Goal: Task Accomplishment & Management: Complete application form

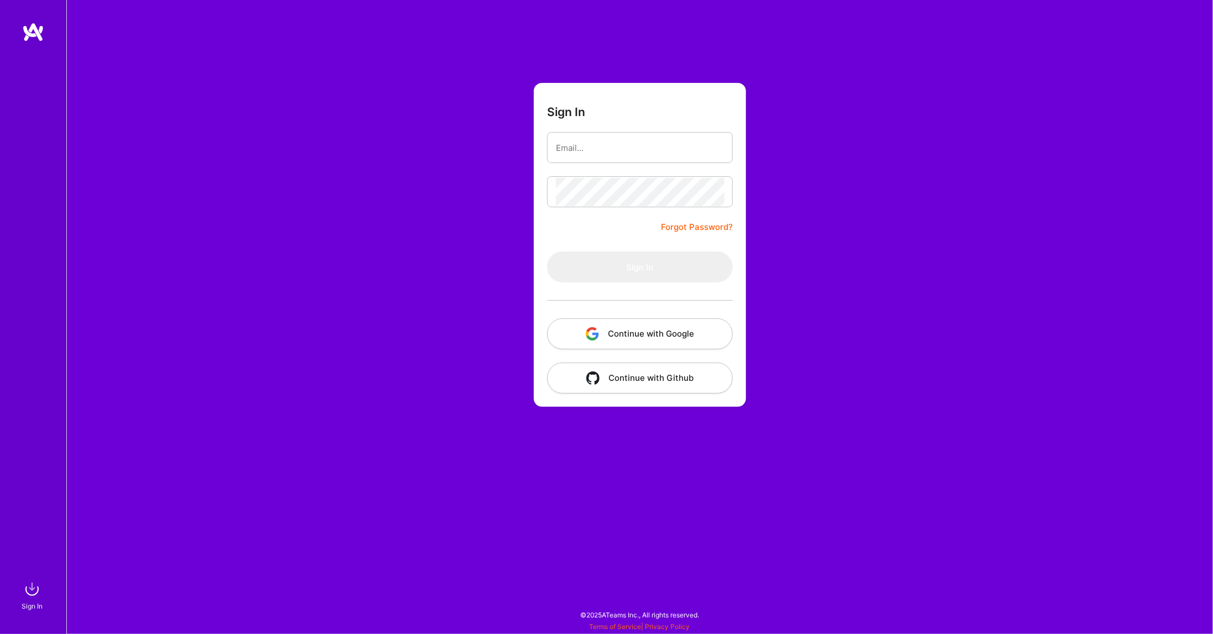
click at [650, 336] on button "Continue with Google" at bounding box center [640, 333] width 186 height 31
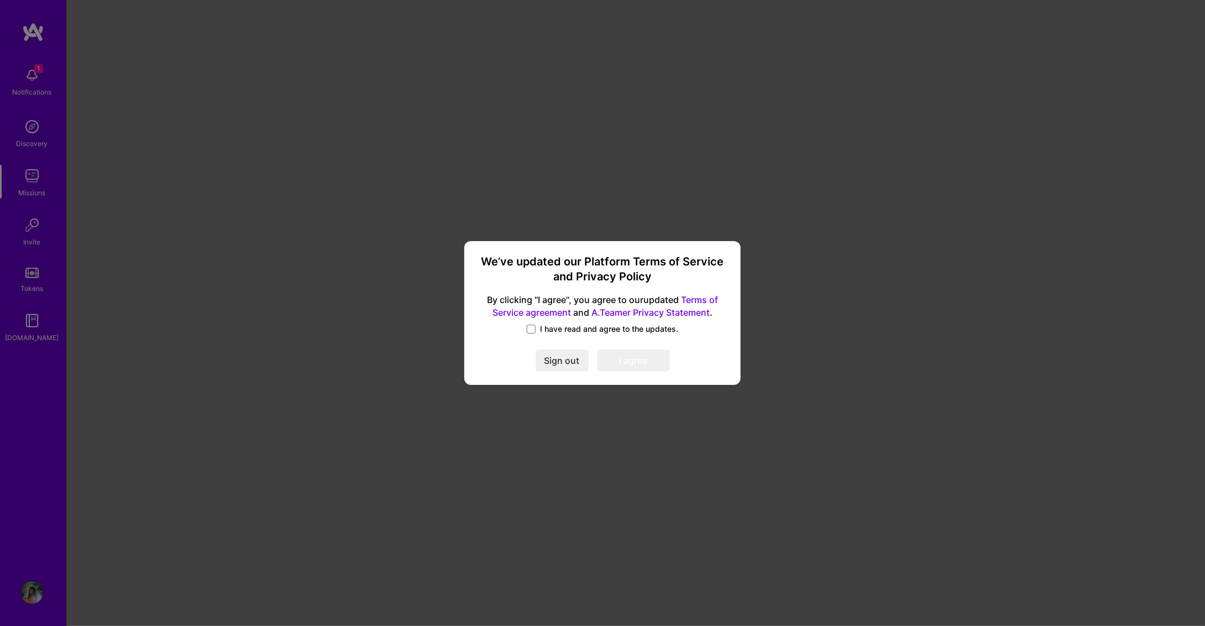
click at [548, 319] on div "We’ve updated our Platform Terms of Service and Privacy Policy By clicking "I a…" at bounding box center [602, 312] width 267 height 135
click at [547, 328] on span "I have read and agree to the updates." at bounding box center [609, 328] width 138 height 11
click at [0, 0] on input "I have read and agree to the updates." at bounding box center [0, 0] width 0 height 0
click at [645, 348] on div "We’ve updated our Platform Terms of Service and Privacy Policy By clicking "I a…" at bounding box center [602, 312] width 267 height 135
click at [641, 354] on button "I agree" at bounding box center [633, 360] width 72 height 22
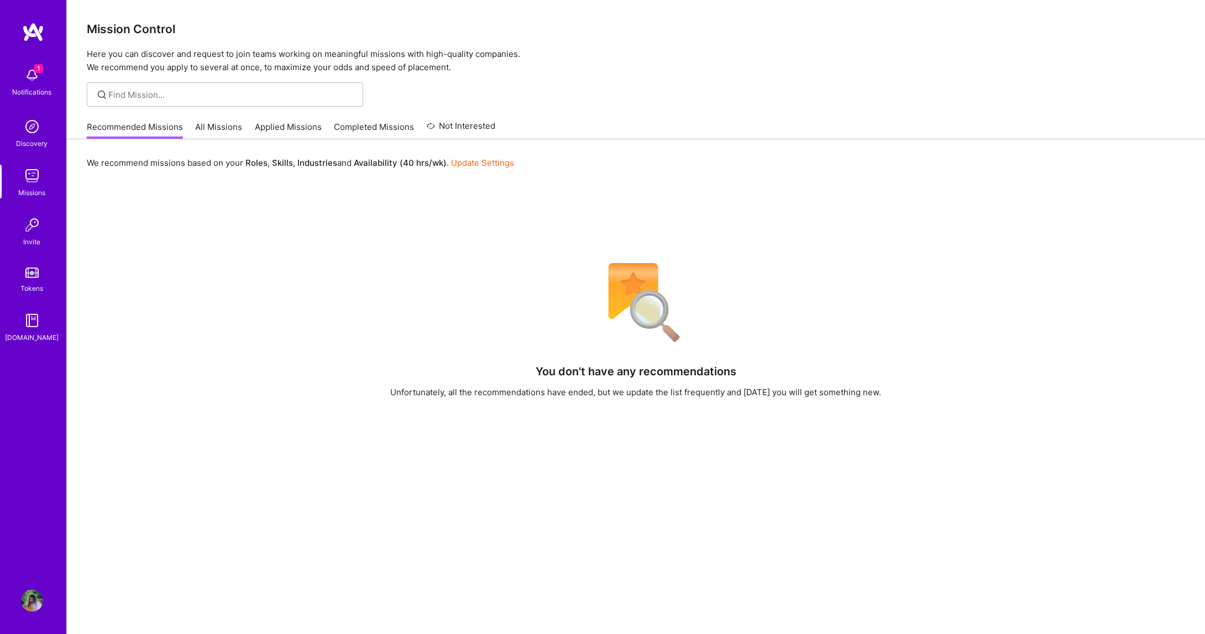
click at [23, 83] on img at bounding box center [32, 75] width 22 height 22
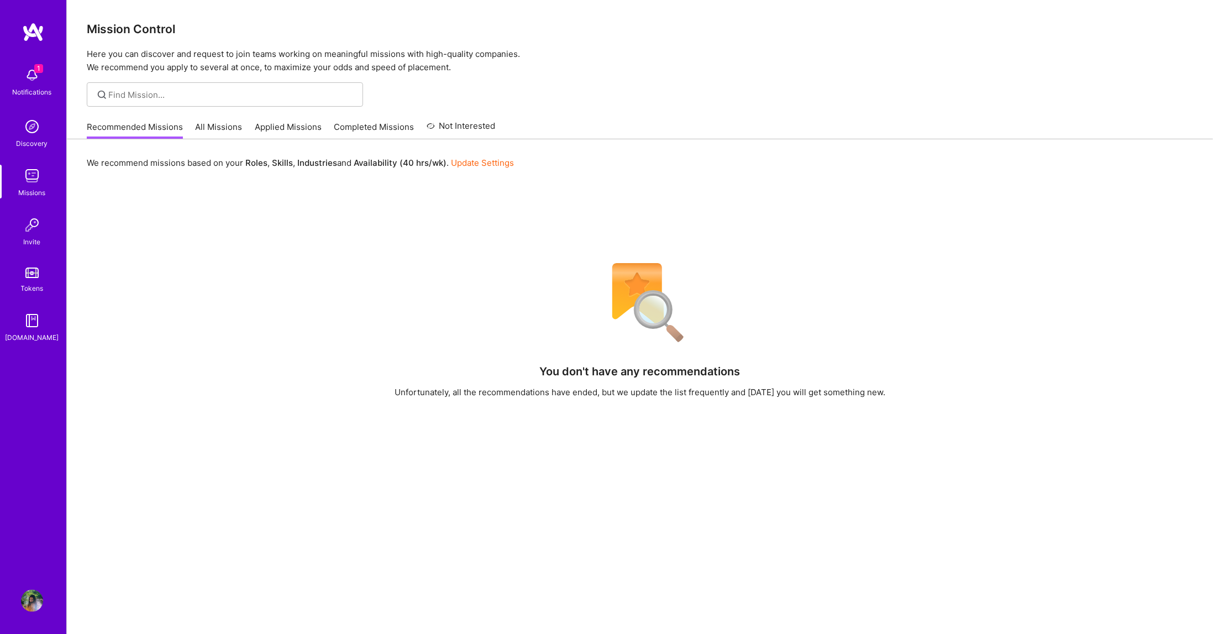
click at [24, 593] on img at bounding box center [32, 601] width 22 height 22
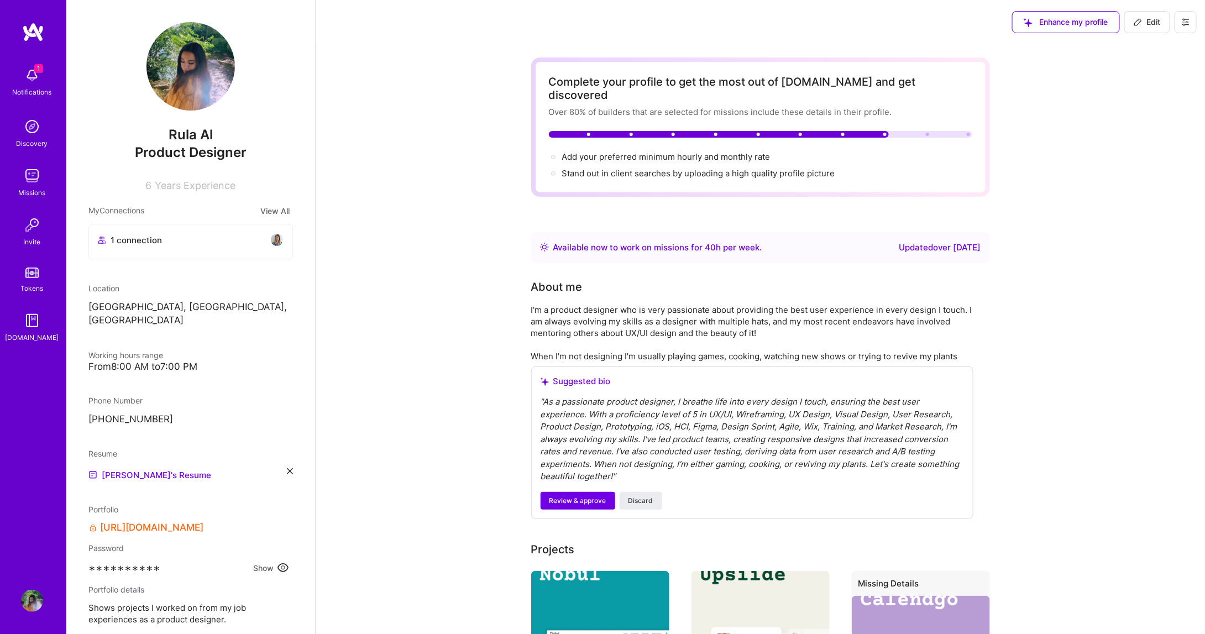
click at [199, 89] on img at bounding box center [190, 66] width 88 height 88
click at [287, 468] on icon at bounding box center [290, 471] width 6 height 6
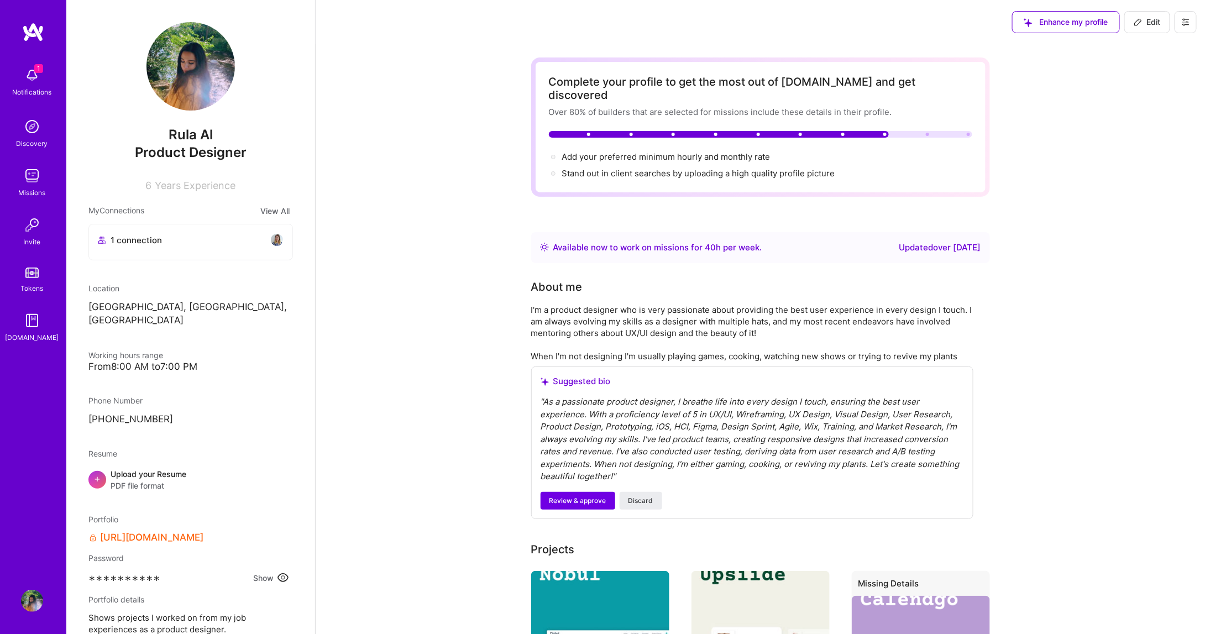
click at [142, 480] on span "PDF file format" at bounding box center [149, 486] width 76 height 12
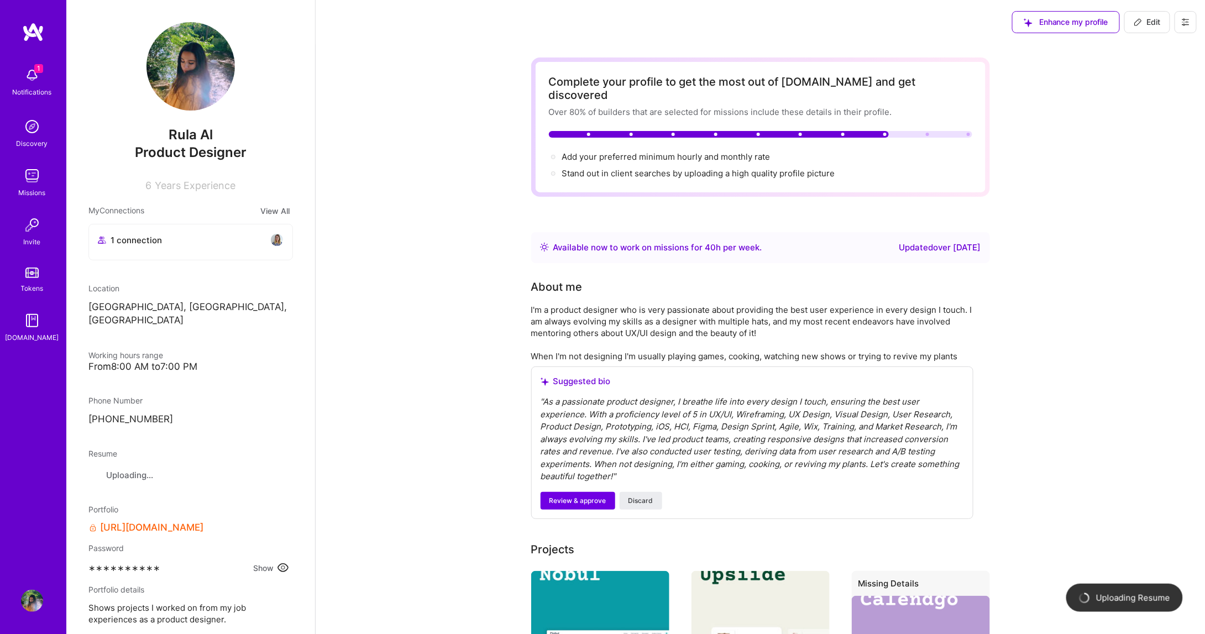
click at [190, 78] on img at bounding box center [190, 66] width 88 height 88
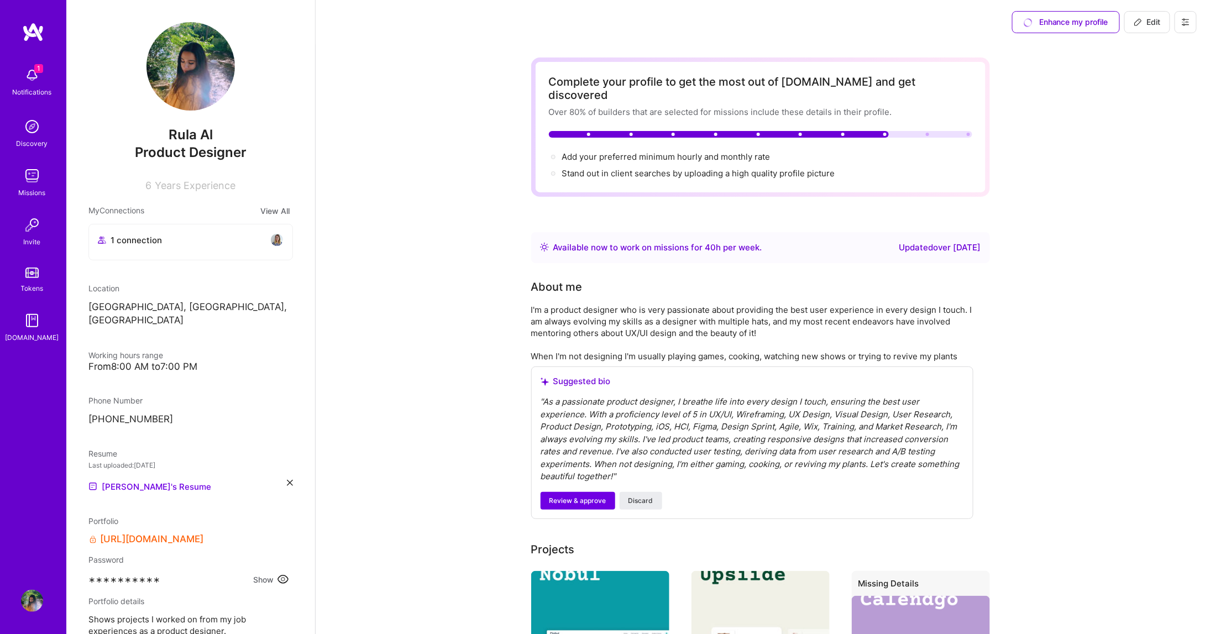
click at [1139, 20] on icon at bounding box center [1138, 20] width 1 height 1
select select "CA"
select select "Right Now"
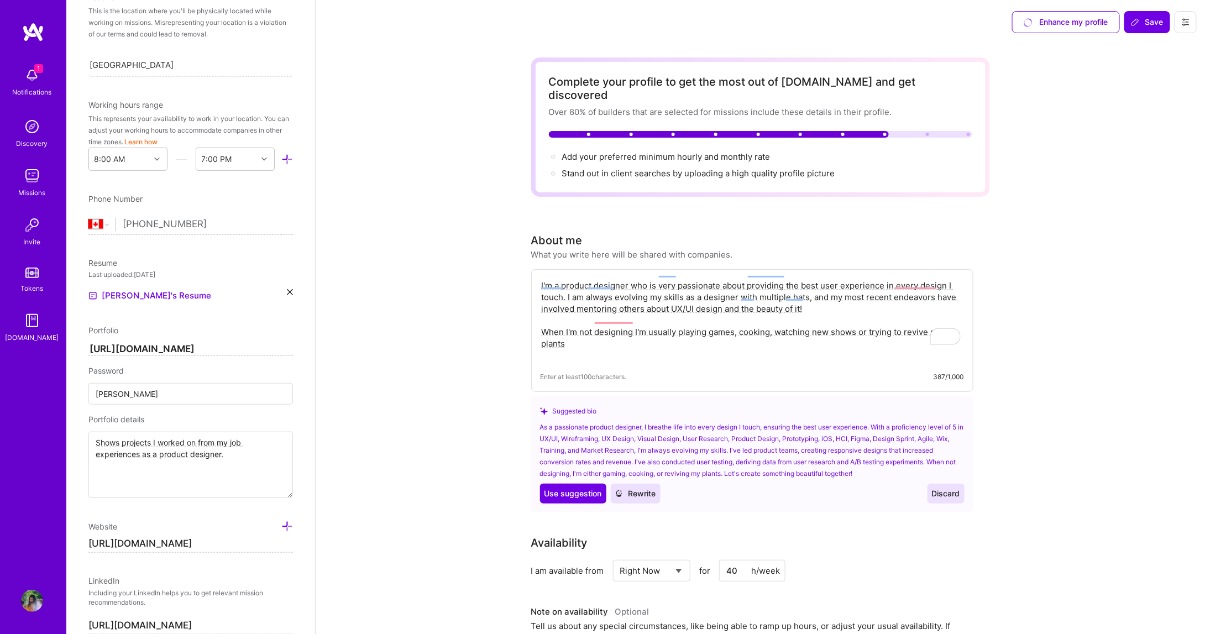
scroll to position [266, 0]
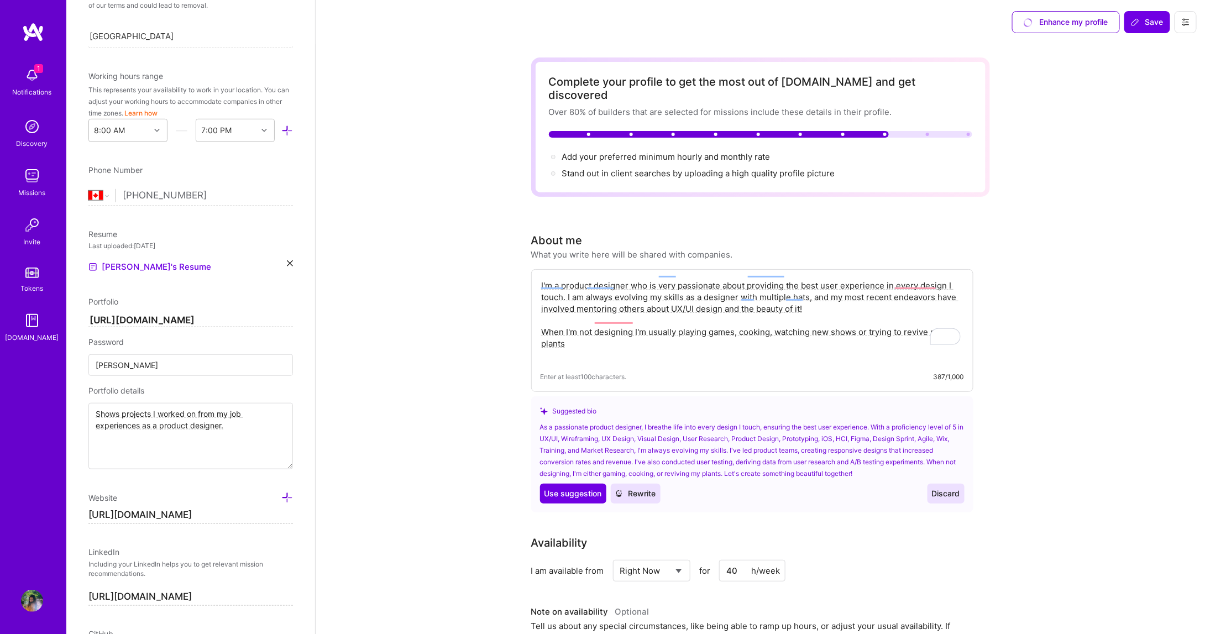
click at [137, 366] on input "[PERSON_NAME]" at bounding box center [190, 365] width 204 height 22
drag, startPoint x: 224, startPoint y: 426, endPoint x: 60, endPoint y: 392, distance: 167.5
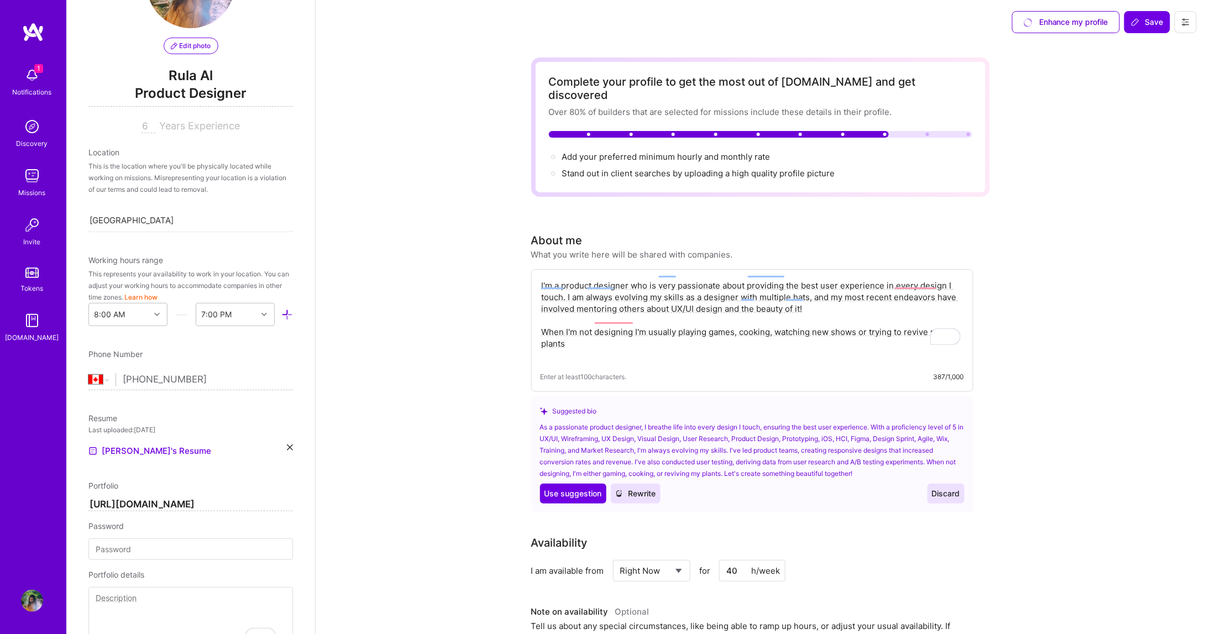
scroll to position [0, 0]
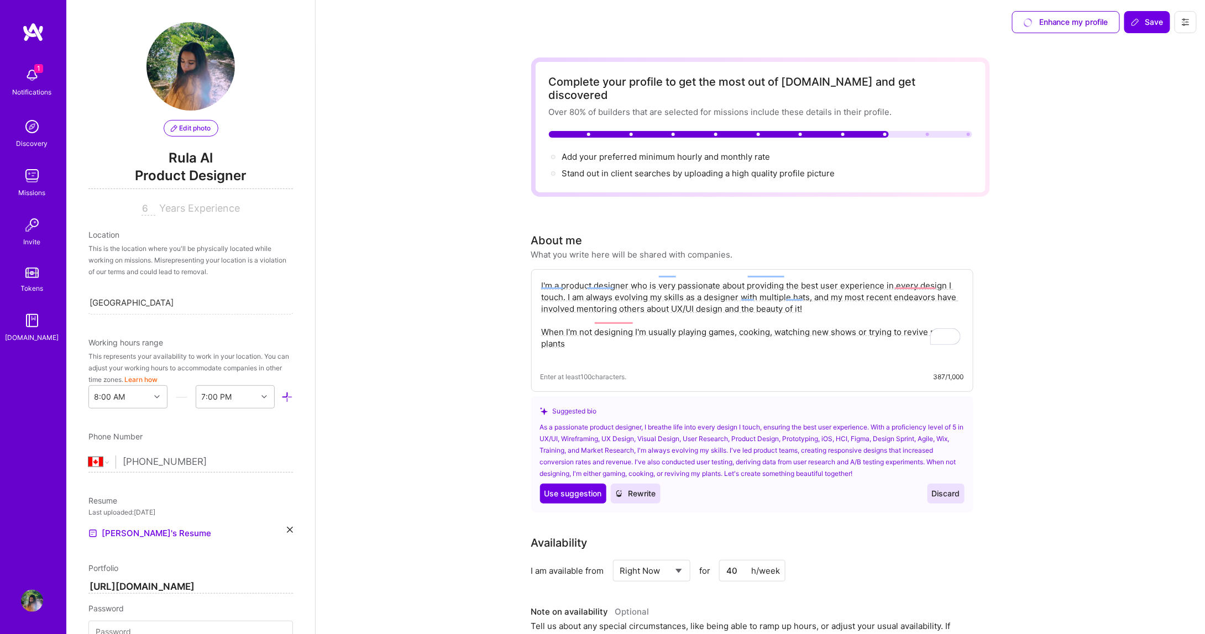
click at [191, 154] on span "Rula Al" at bounding box center [190, 158] width 204 height 17
click at [216, 154] on span "Rula Al" at bounding box center [190, 158] width 204 height 17
click at [206, 159] on span "Rula Al" at bounding box center [190, 158] width 204 height 17
click at [188, 124] on span "Edit photo" at bounding box center [191, 128] width 40 height 10
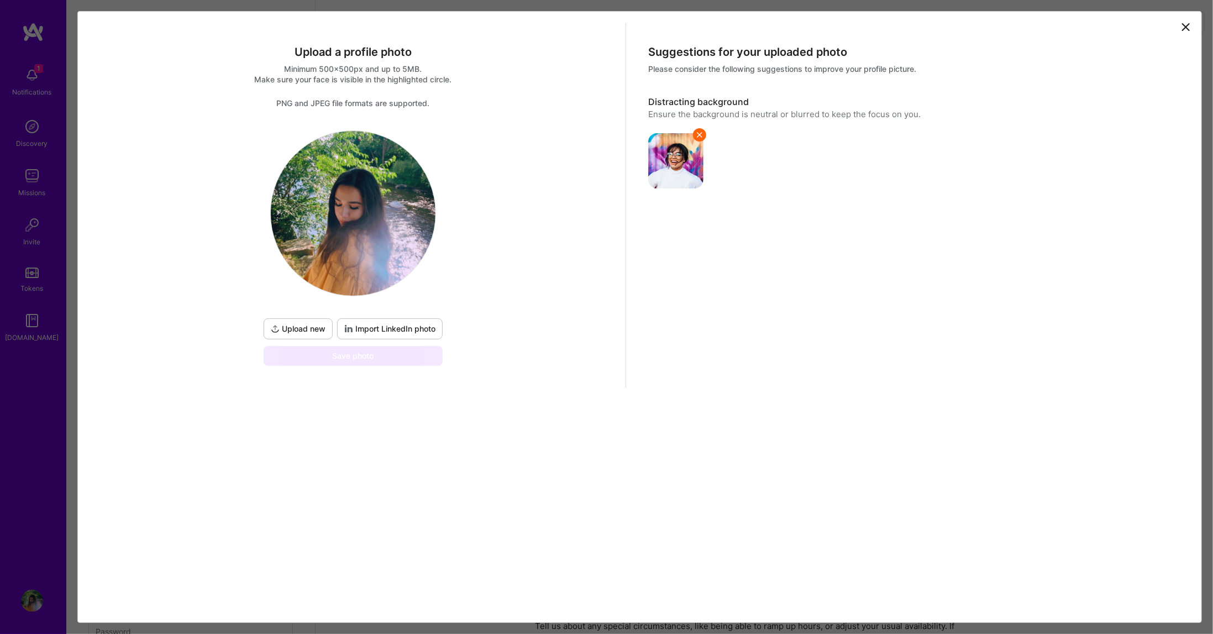
click at [313, 328] on span "Upload new" at bounding box center [298, 328] width 55 height 11
click at [415, 320] on button "Import LinkedIn photo" at bounding box center [390, 328] width 106 height 21
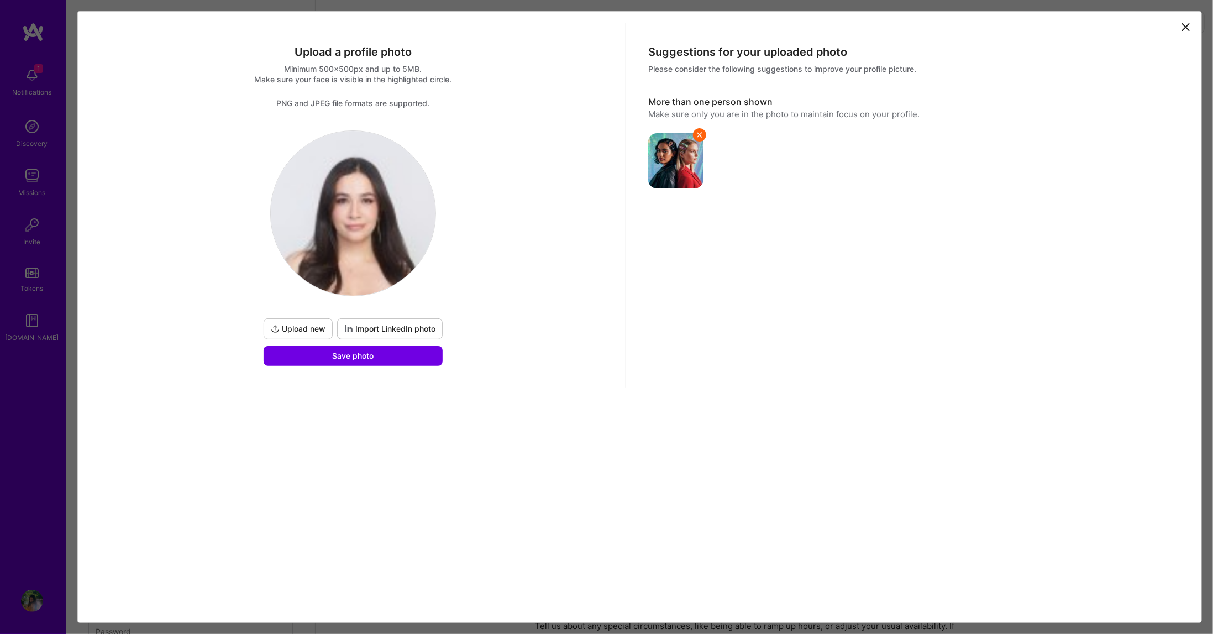
click at [345, 227] on img at bounding box center [353, 213] width 165 height 165
click at [286, 325] on span "Upload new" at bounding box center [298, 328] width 55 height 11
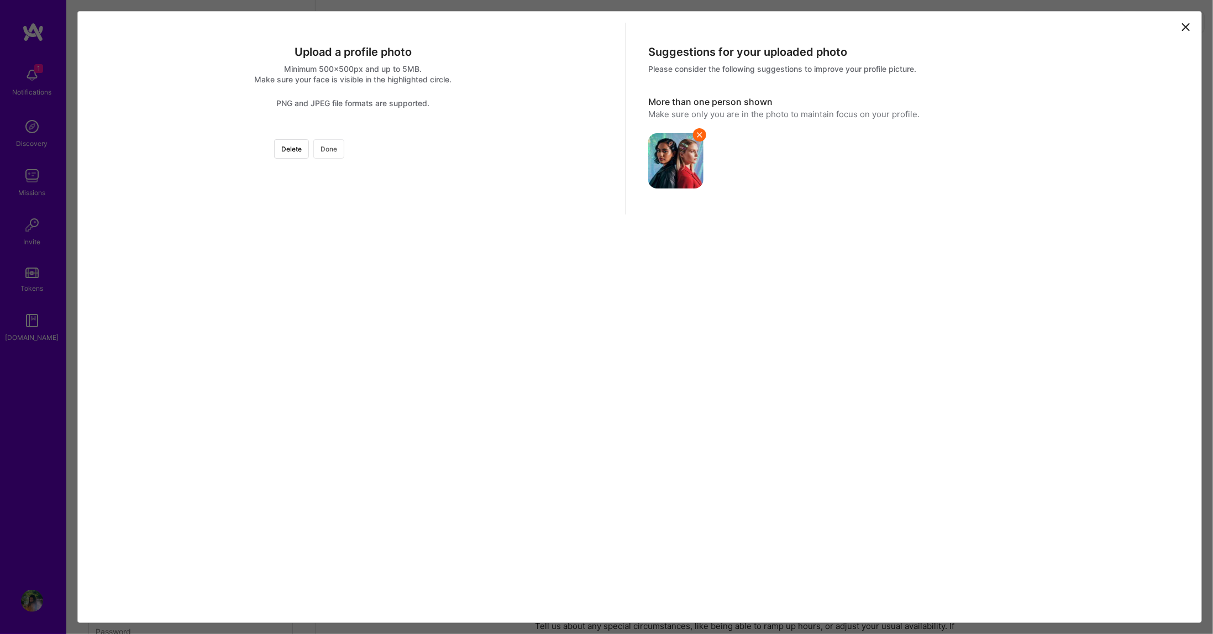
click at [344, 147] on button "Done" at bounding box center [328, 148] width 31 height 19
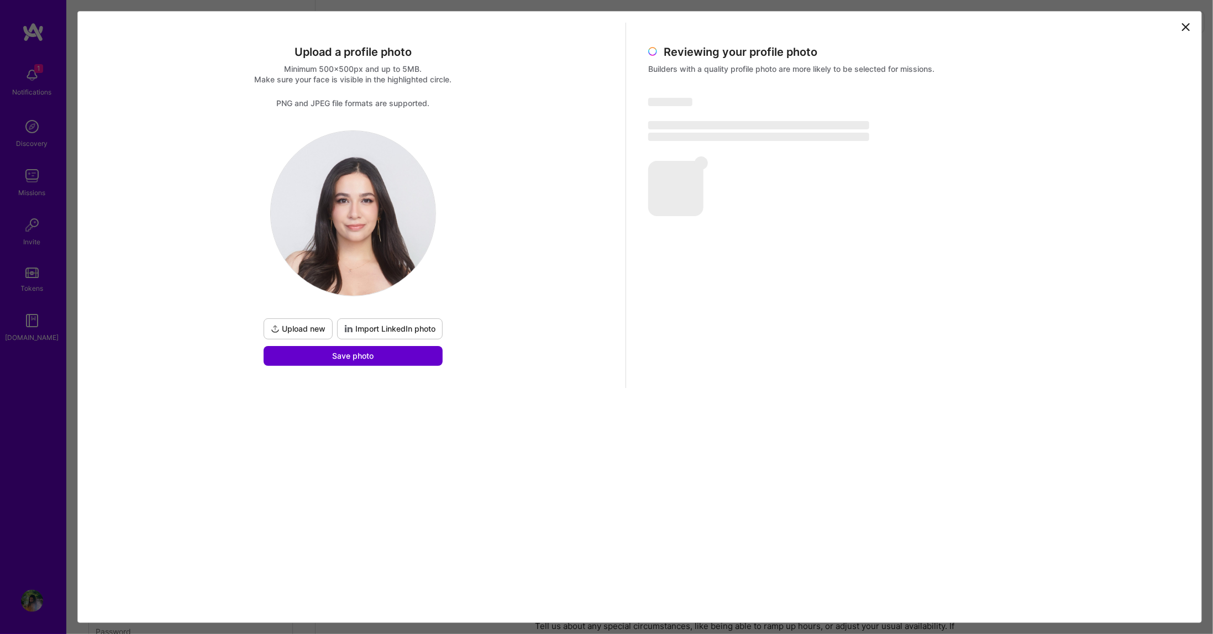
click at [412, 354] on button "Save photo" at bounding box center [353, 356] width 179 height 20
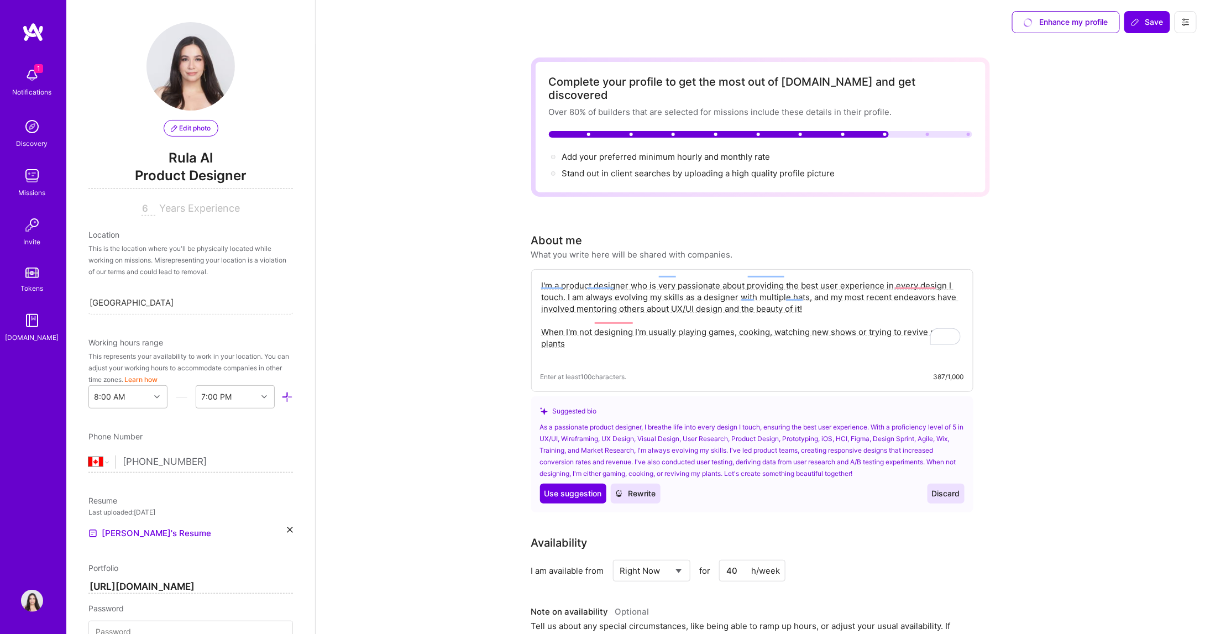
click at [146, 214] on input "6" at bounding box center [148, 208] width 14 height 13
type input "7"
click at [190, 166] on span "Product Designer" at bounding box center [190, 177] width 204 height 23
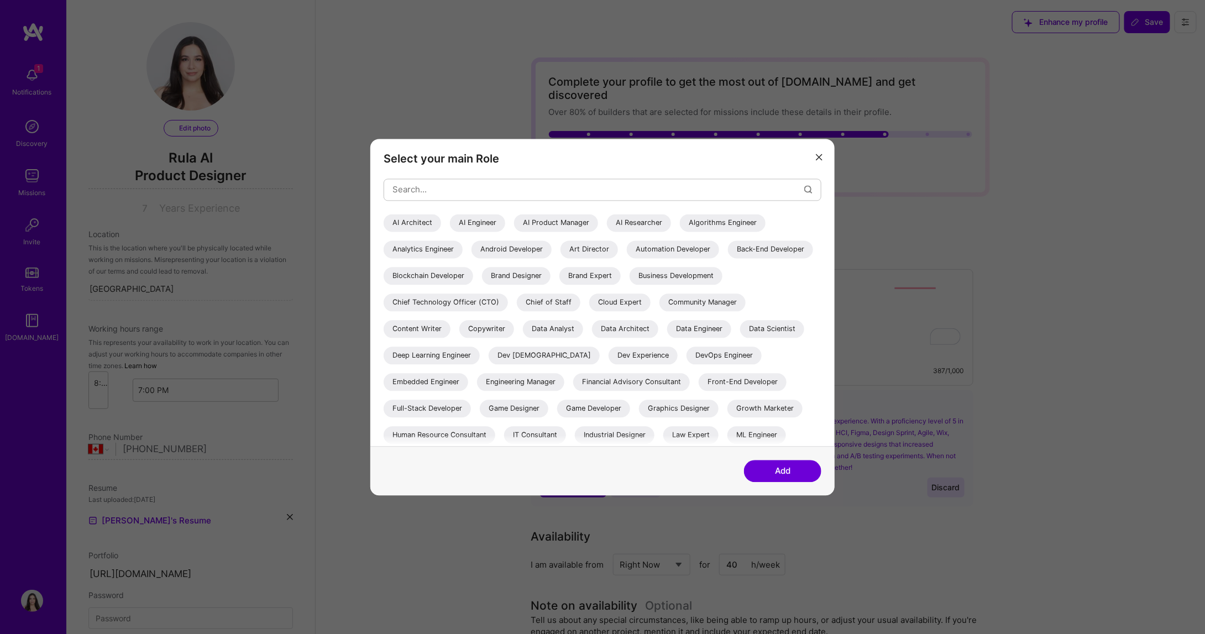
select select "CA"
select select "Right Now"
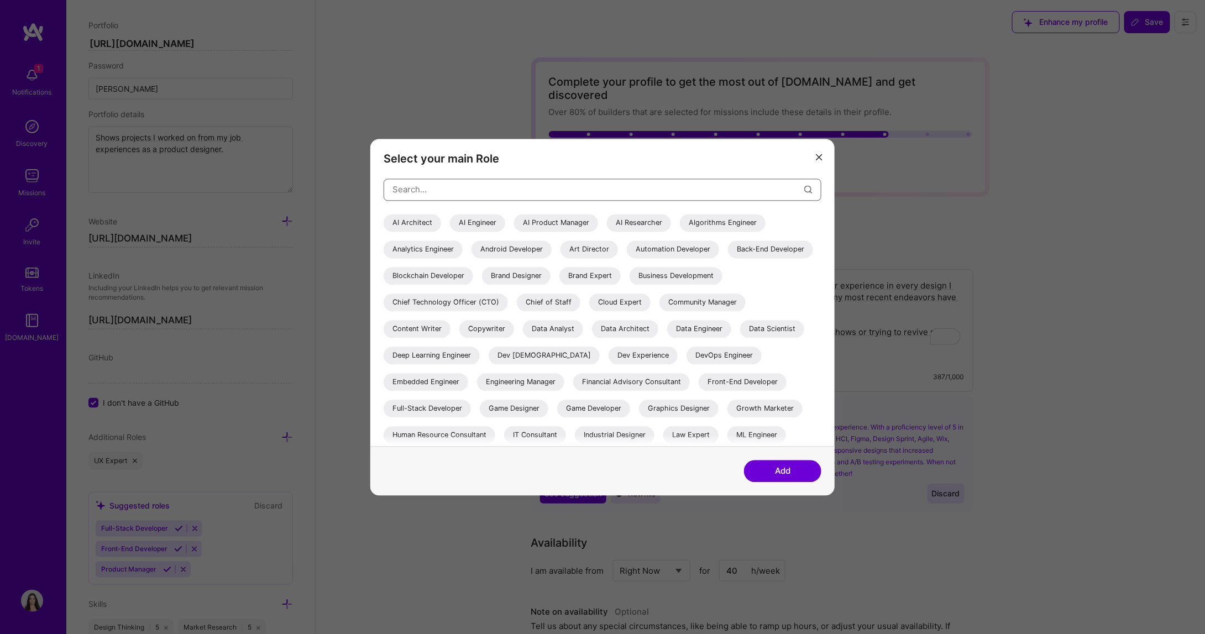
click at [586, 190] on input "modal" at bounding box center [598, 190] width 412 height 28
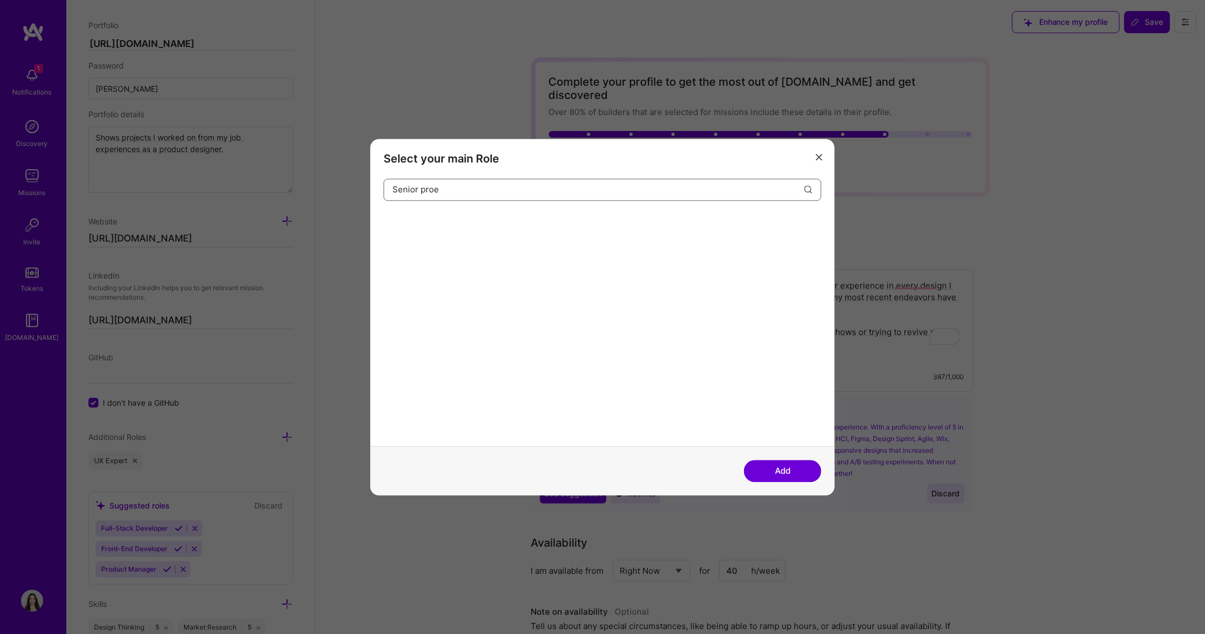
type input "Senior proe"
click at [819, 151] on button "modal" at bounding box center [818, 157] width 13 height 18
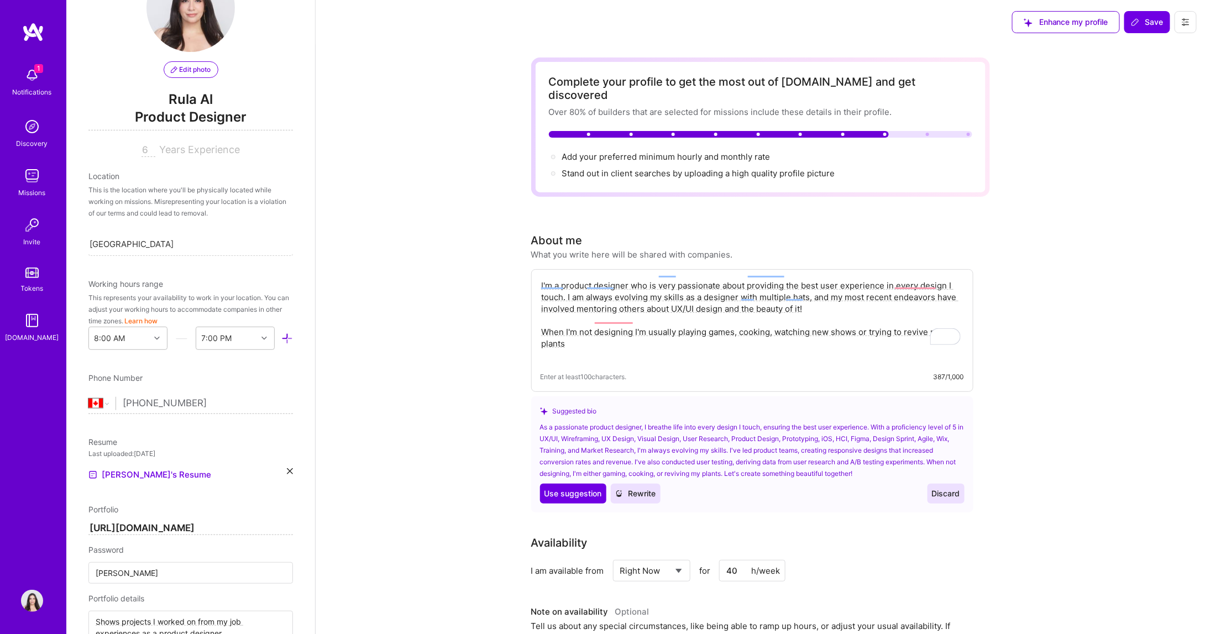
scroll to position [0, 0]
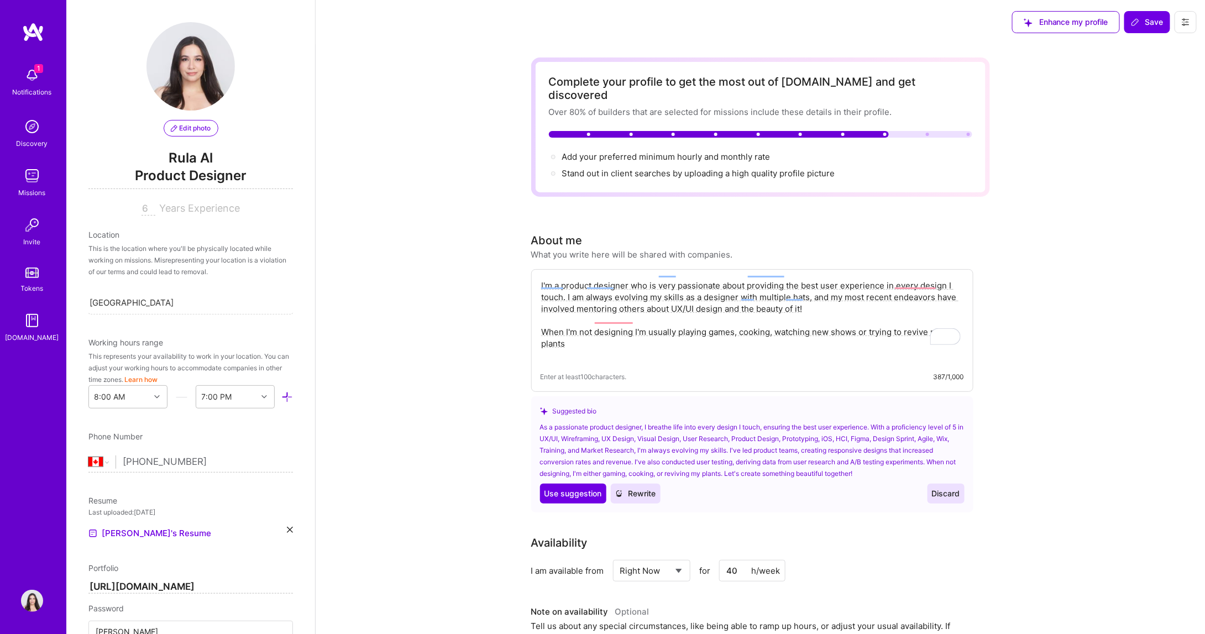
click at [187, 154] on span "Rula Al" at bounding box center [190, 158] width 204 height 17
click at [208, 156] on span "Rula Al" at bounding box center [190, 158] width 204 height 17
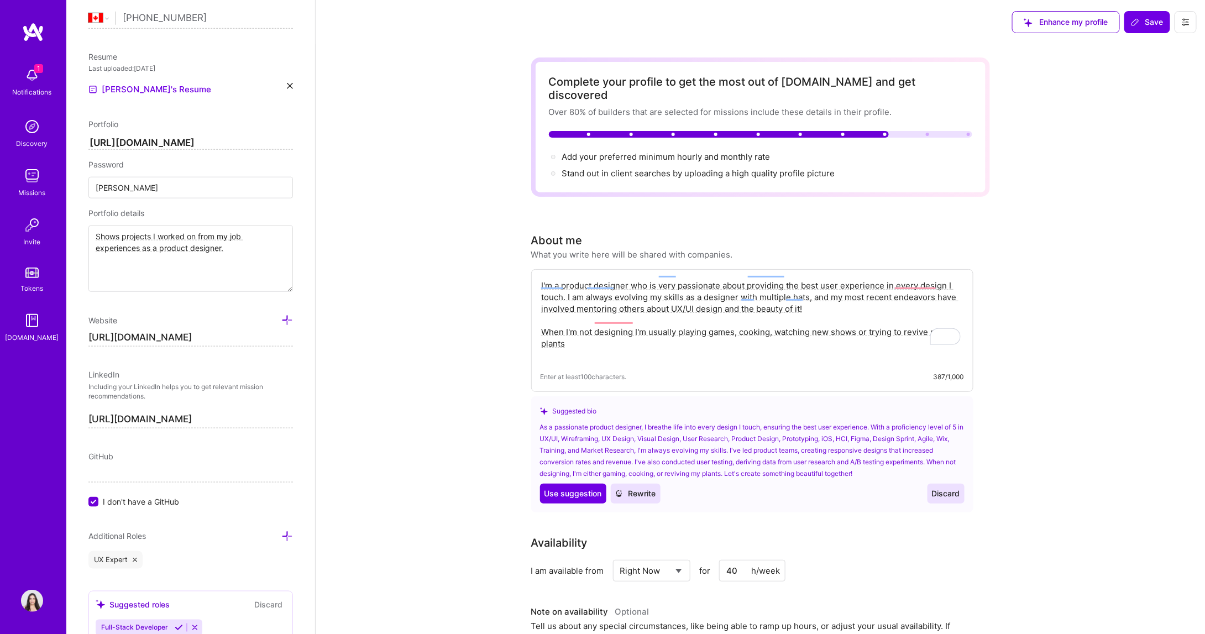
scroll to position [460, 0]
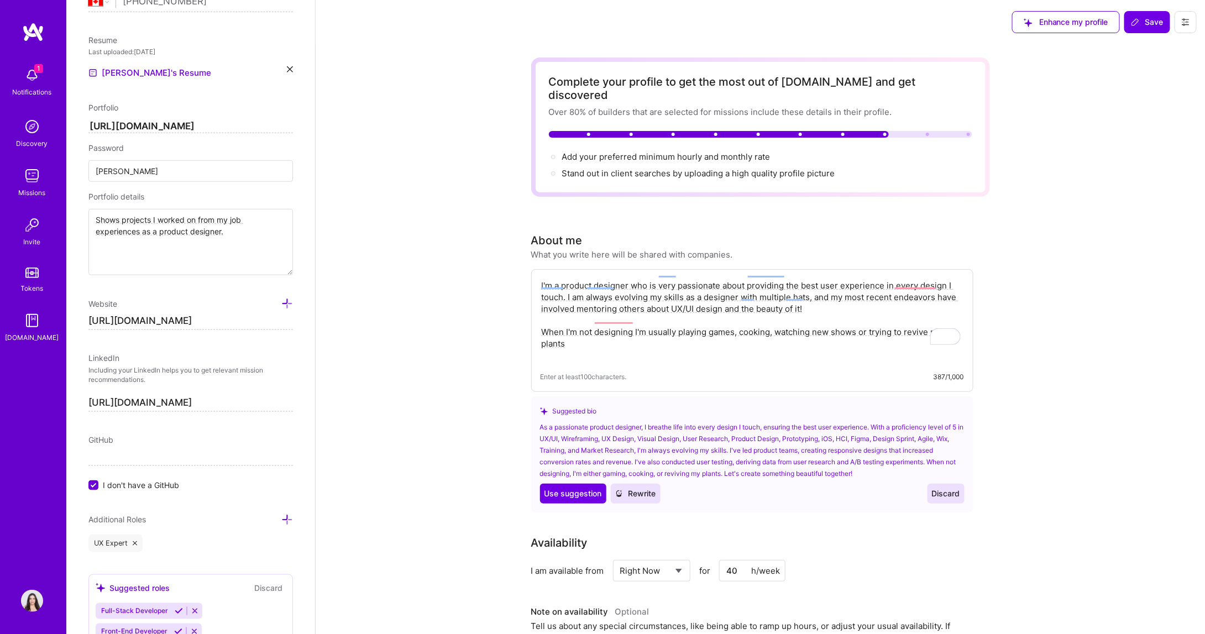
click at [223, 229] on textarea "Shows projects I worked on from my job experiences as a product designer." at bounding box center [190, 242] width 204 height 66
click at [184, 171] on input "[PERSON_NAME]" at bounding box center [190, 171] width 204 height 22
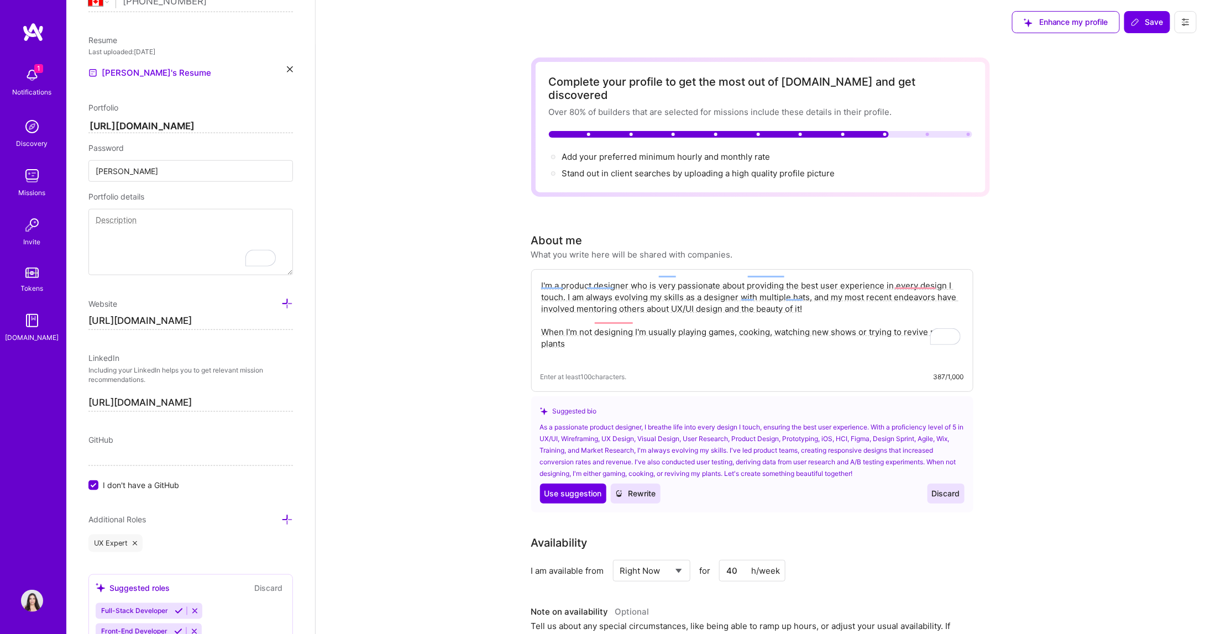
click at [184, 171] on input "[PERSON_NAME]" at bounding box center [190, 171] width 204 height 22
click at [287, 66] on icon at bounding box center [290, 69] width 6 height 6
click at [184, 58] on div "Upload your Resume PDF file format" at bounding box center [149, 66] width 76 height 23
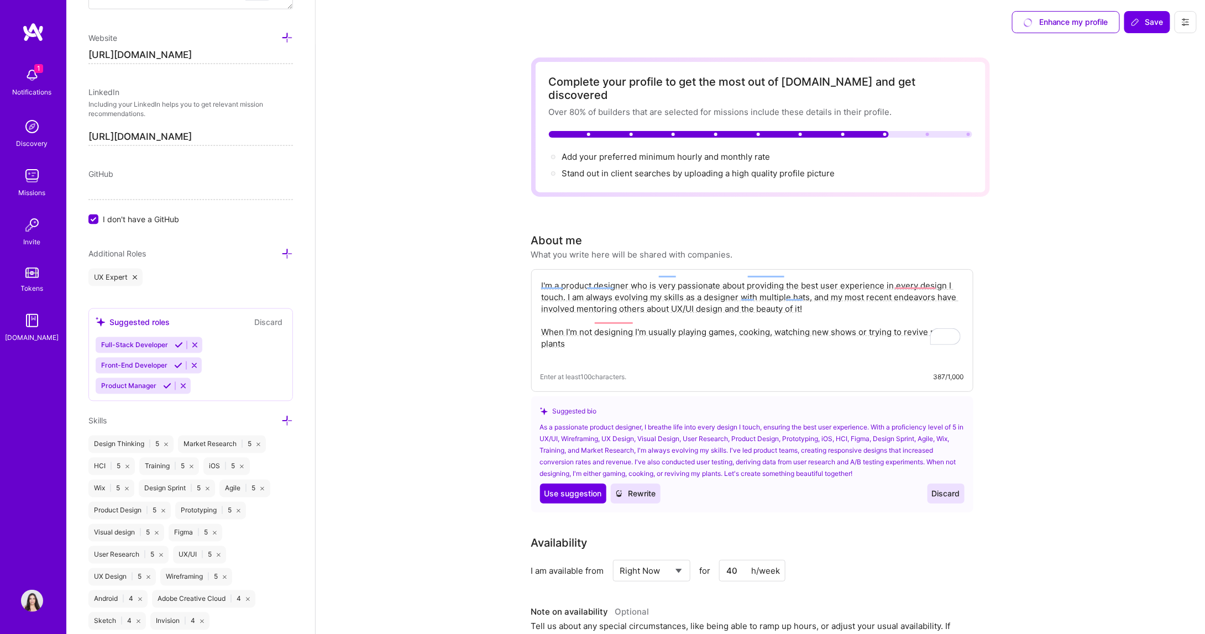
scroll to position [737, 0]
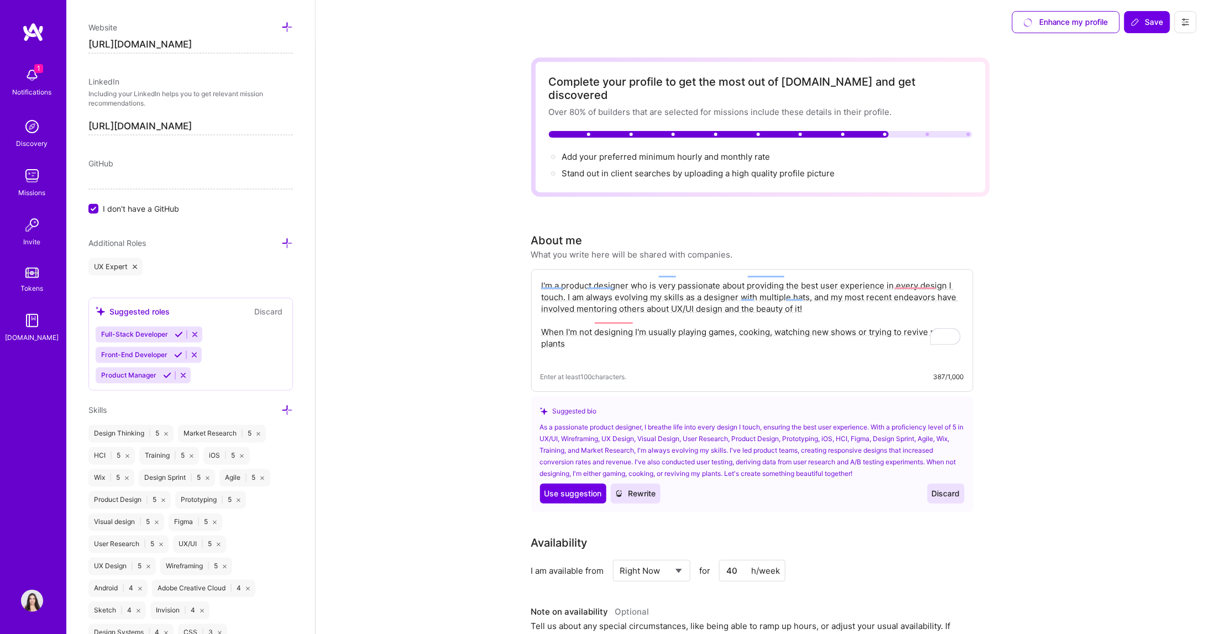
click at [134, 376] on div "Product Manager" at bounding box center [128, 375] width 64 height 16
click at [153, 371] on span "Product Manager" at bounding box center [128, 375] width 55 height 8
click at [166, 372] on icon at bounding box center [167, 375] width 8 height 8
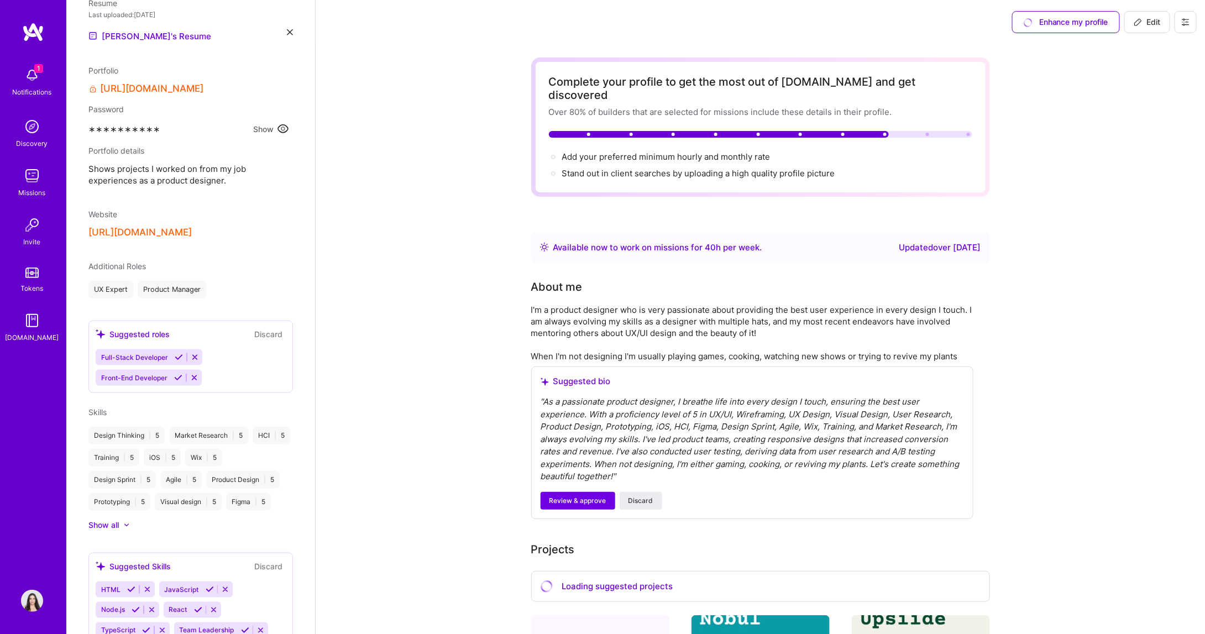
scroll to position [443, 0]
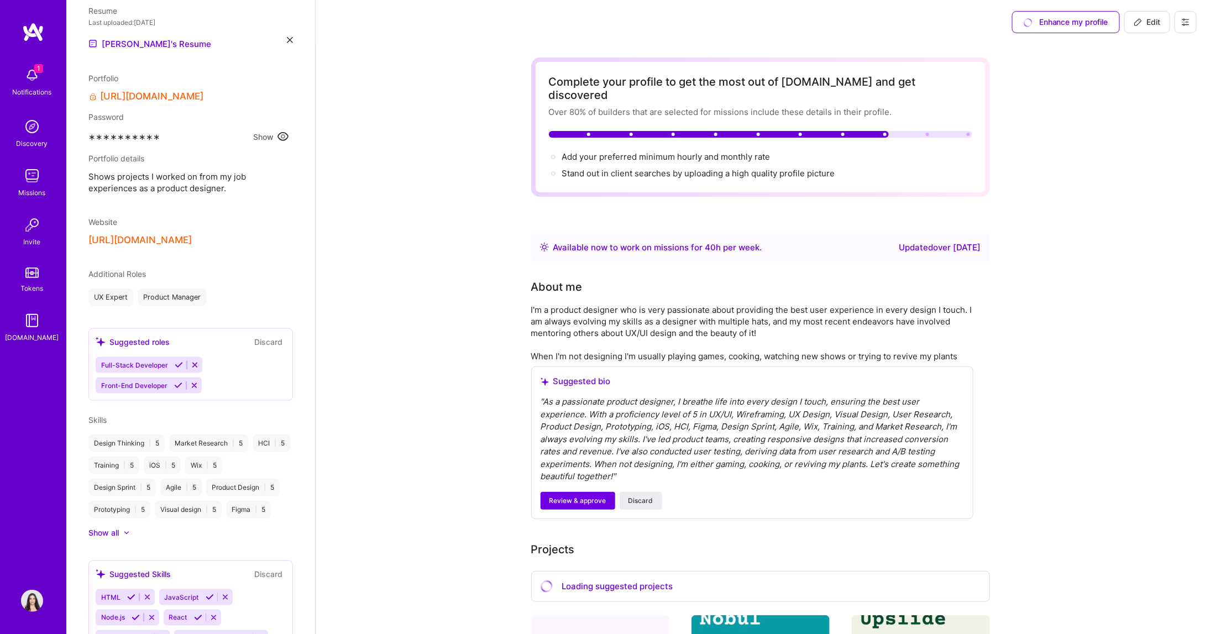
click at [195, 248] on div "Rula Al Product Designer 6 Years Experience My Connections View All 1 connectio…" at bounding box center [190, 317] width 249 height 634
click at [219, 375] on div "Full-Stack Developer Front-End Developer" at bounding box center [191, 375] width 190 height 36
click at [213, 357] on div "Full-Stack Developer Front-End Developer" at bounding box center [191, 375] width 190 height 36
click at [142, 336] on div "Suggested roles" at bounding box center [133, 342] width 74 height 12
click at [247, 296] on div "Rula Al Product Designer 6 Years Experience My Connections View All 1 connectio…" at bounding box center [190, 317] width 249 height 634
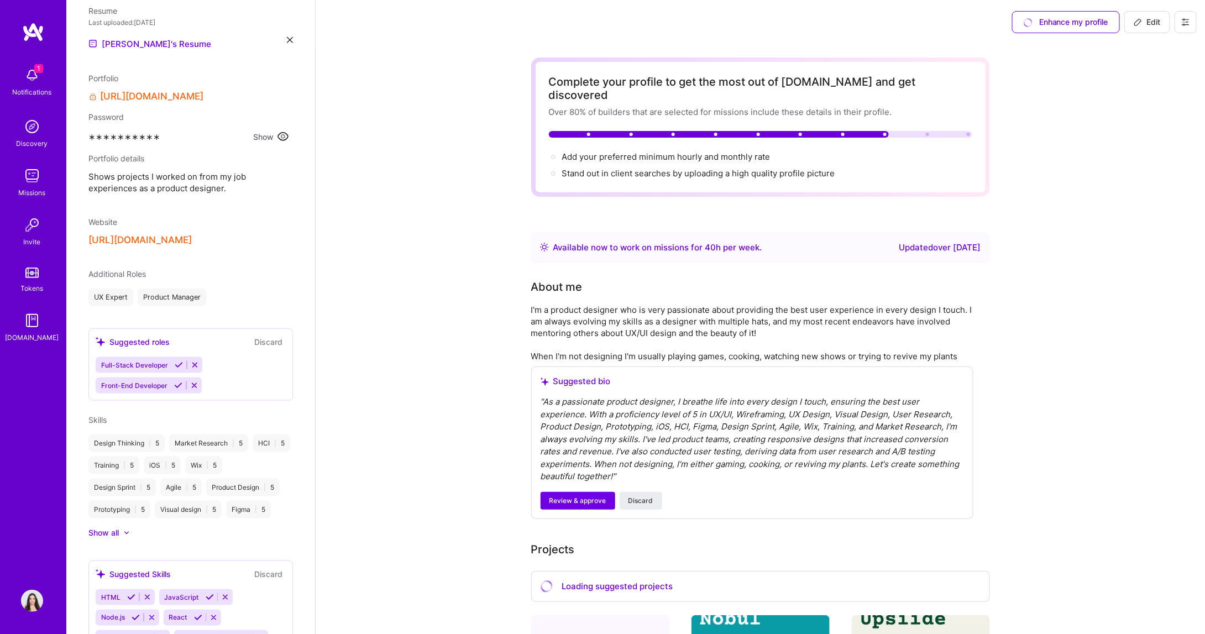
click at [224, 268] on div "Additional Roles" at bounding box center [190, 274] width 204 height 12
click at [162, 243] on div "Rula Al Product Designer 6 Years Experience My Connections View All 1 connectio…" at bounding box center [190, 317] width 249 height 634
click at [115, 269] on span "Additional Roles" at bounding box center [116, 273] width 57 height 9
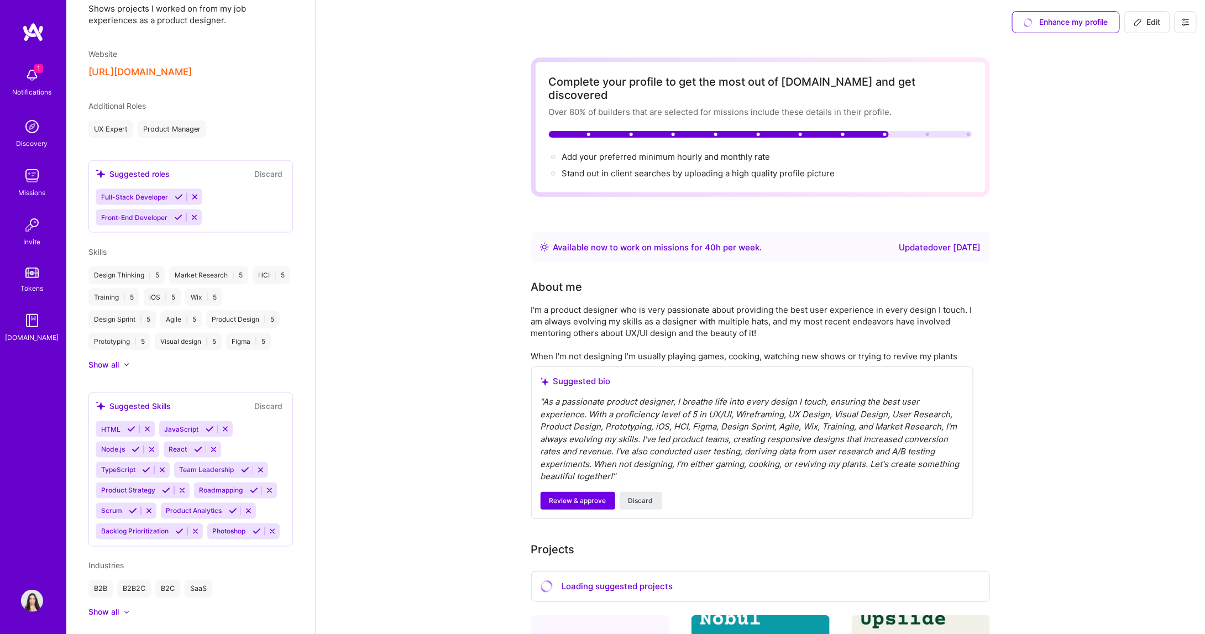
scroll to position [627, 0]
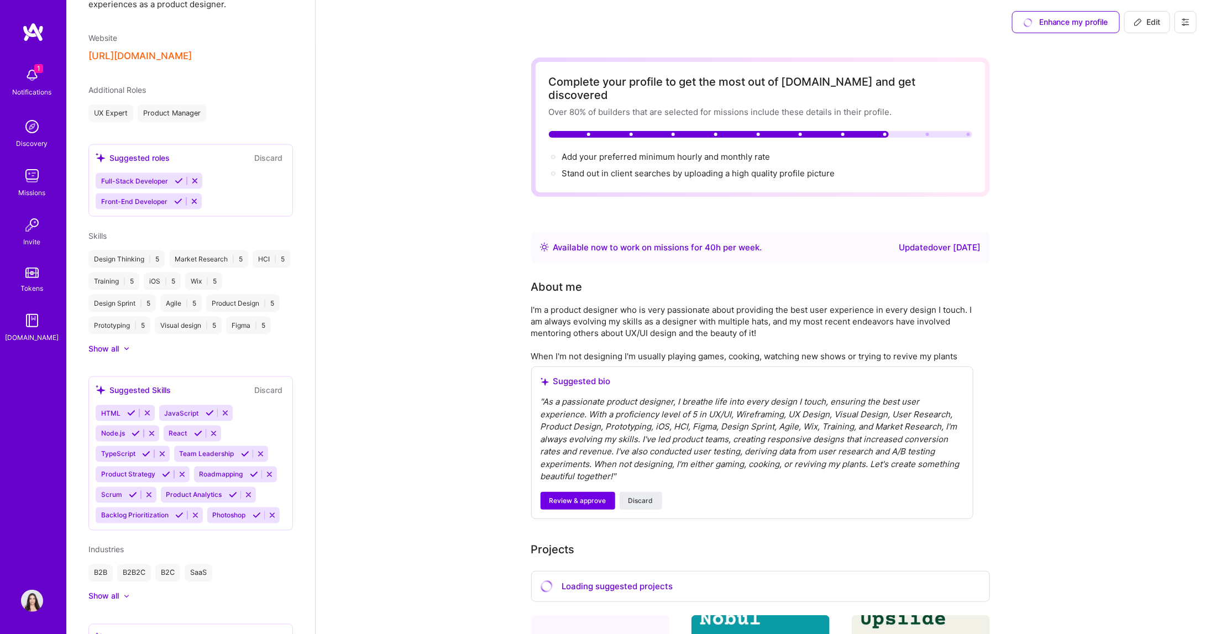
click at [126, 405] on div "HTML" at bounding box center [125, 413] width 59 height 16
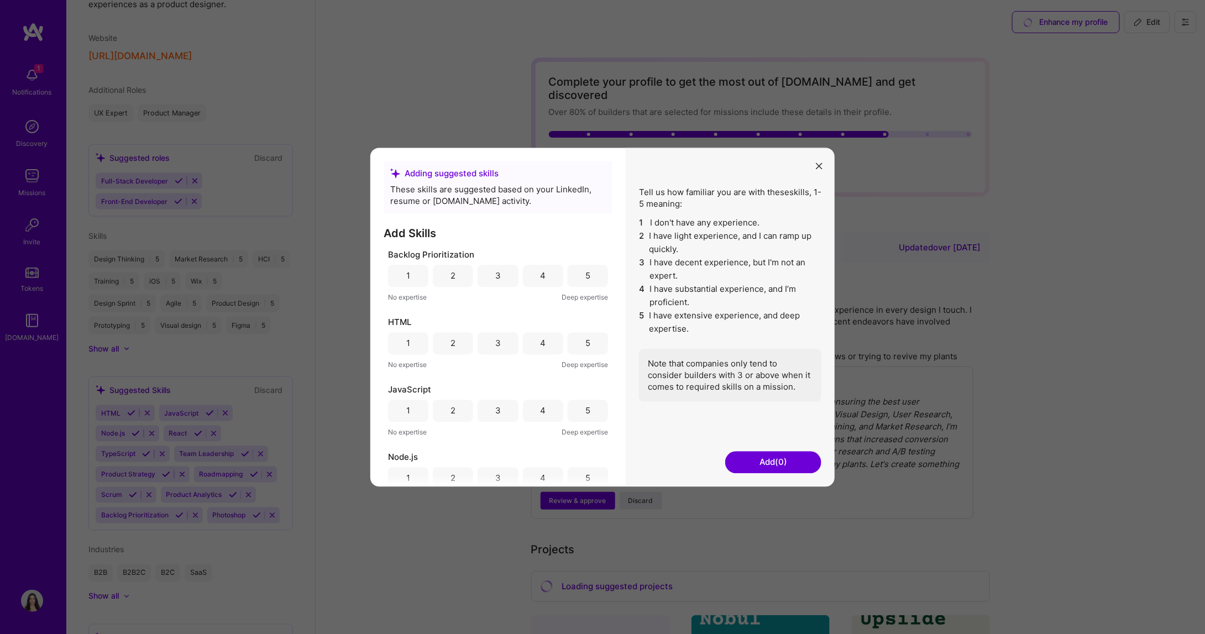
click at [455, 342] on div "2" at bounding box center [453, 343] width 40 height 22
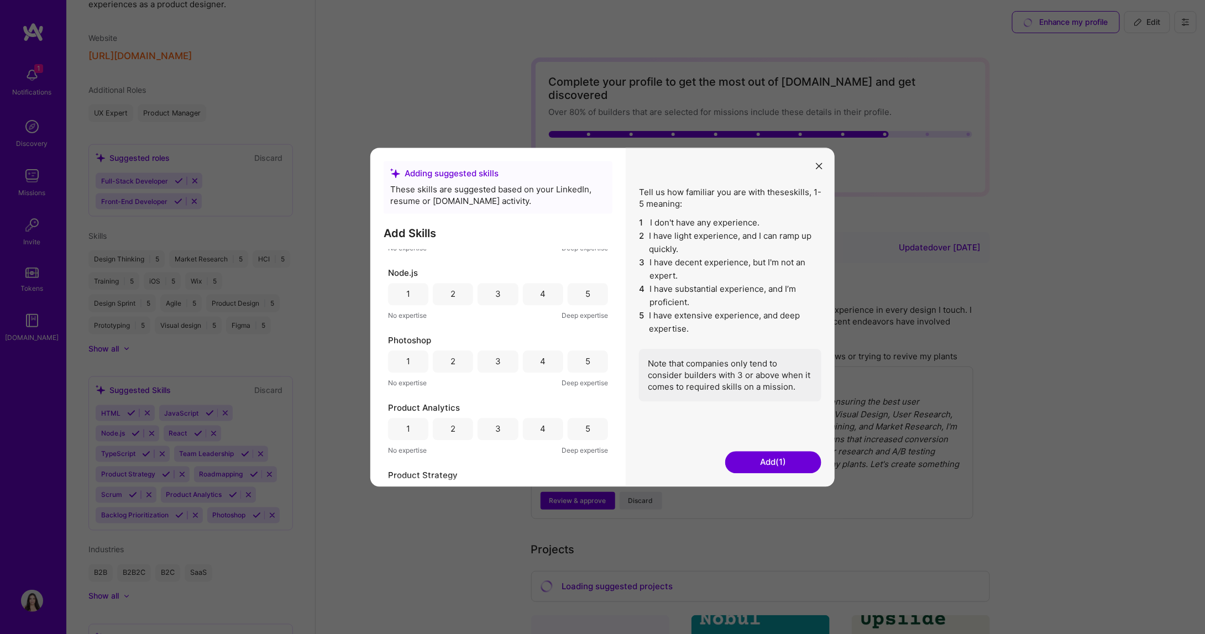
scroll to position [276, 0]
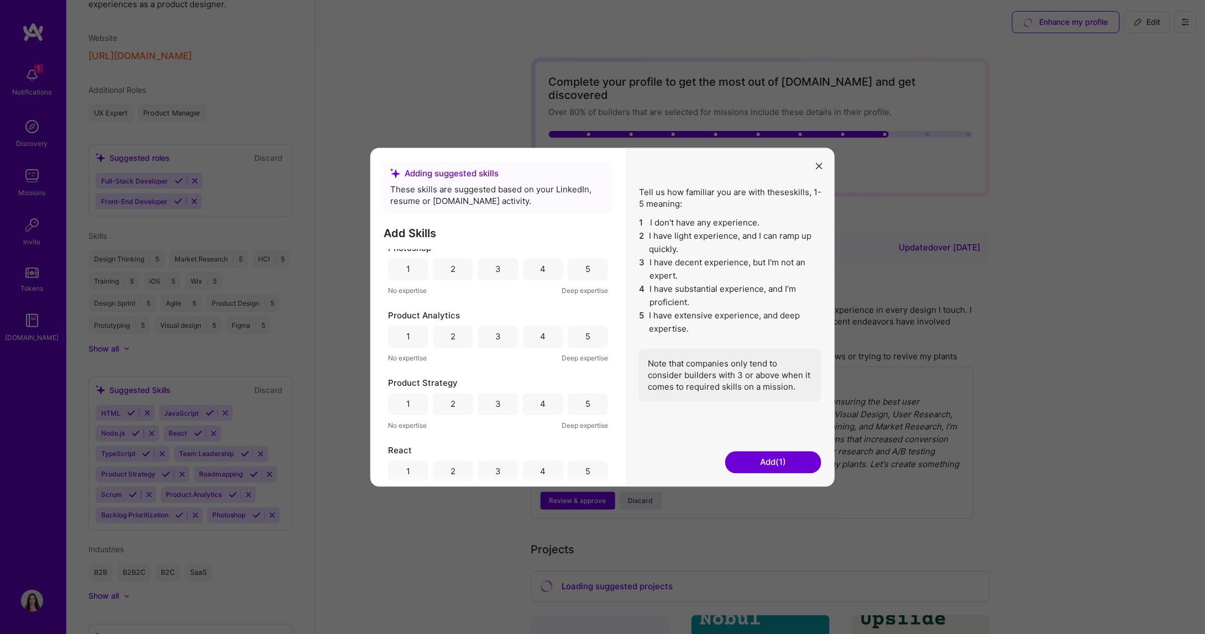
click at [585, 340] on div "5" at bounding box center [587, 337] width 5 height 12
click at [585, 400] on div "5" at bounding box center [587, 404] width 5 height 12
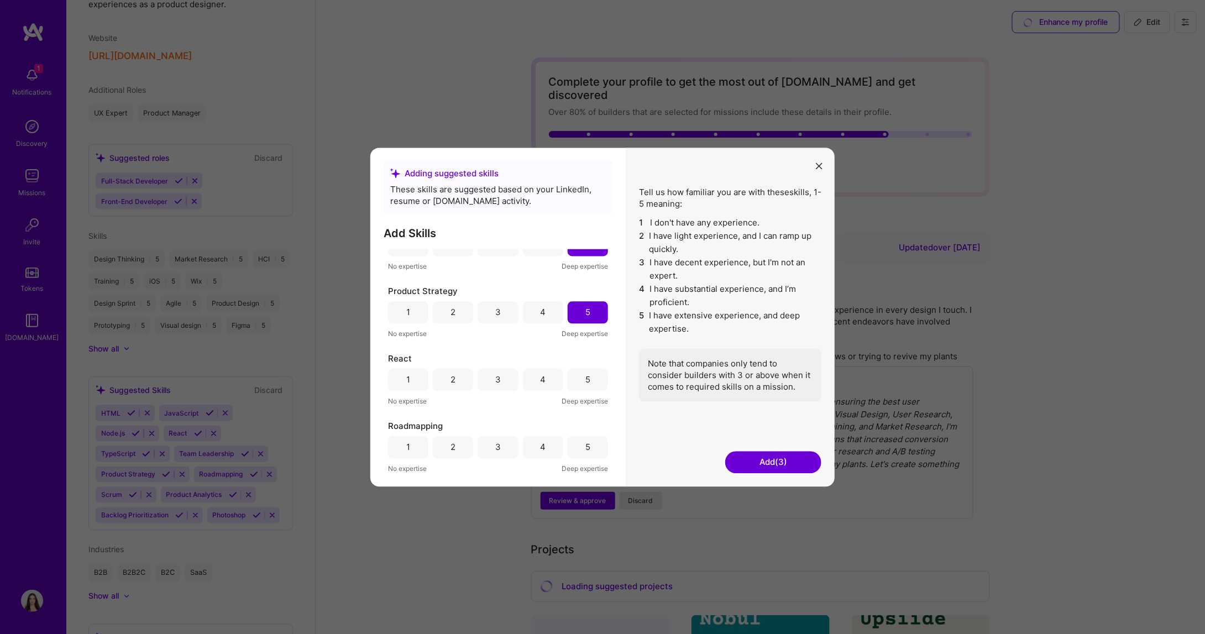
scroll to position [460, 0]
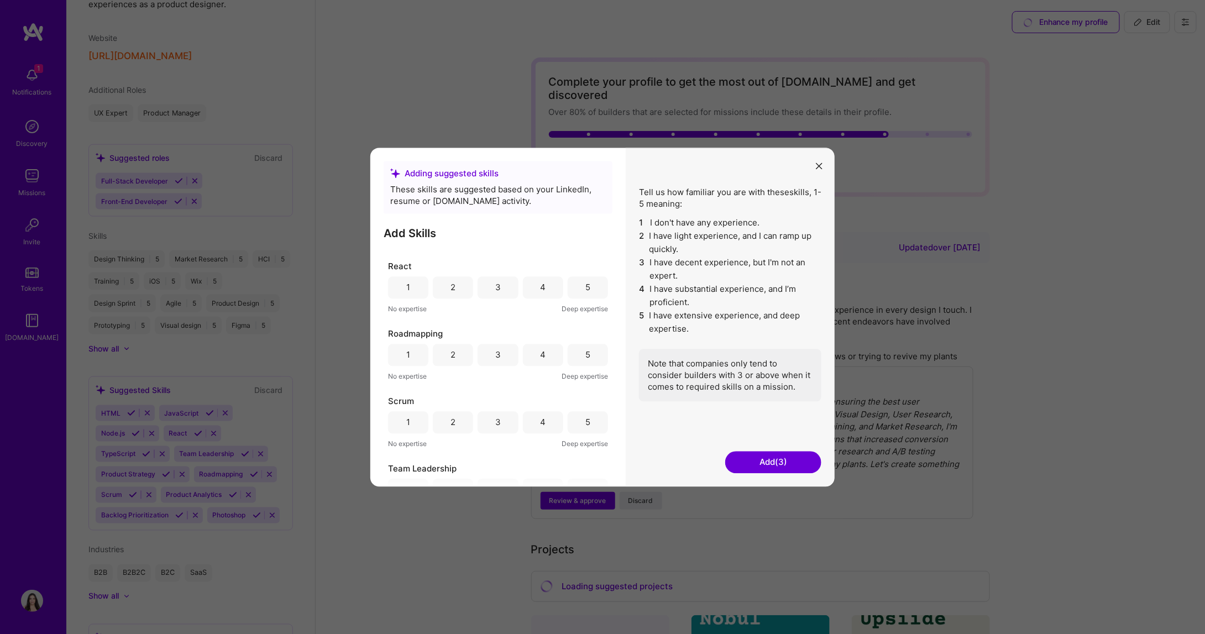
click at [490, 353] on div "3" at bounding box center [497, 355] width 40 height 22
click at [502, 417] on div "3" at bounding box center [497, 422] width 40 height 22
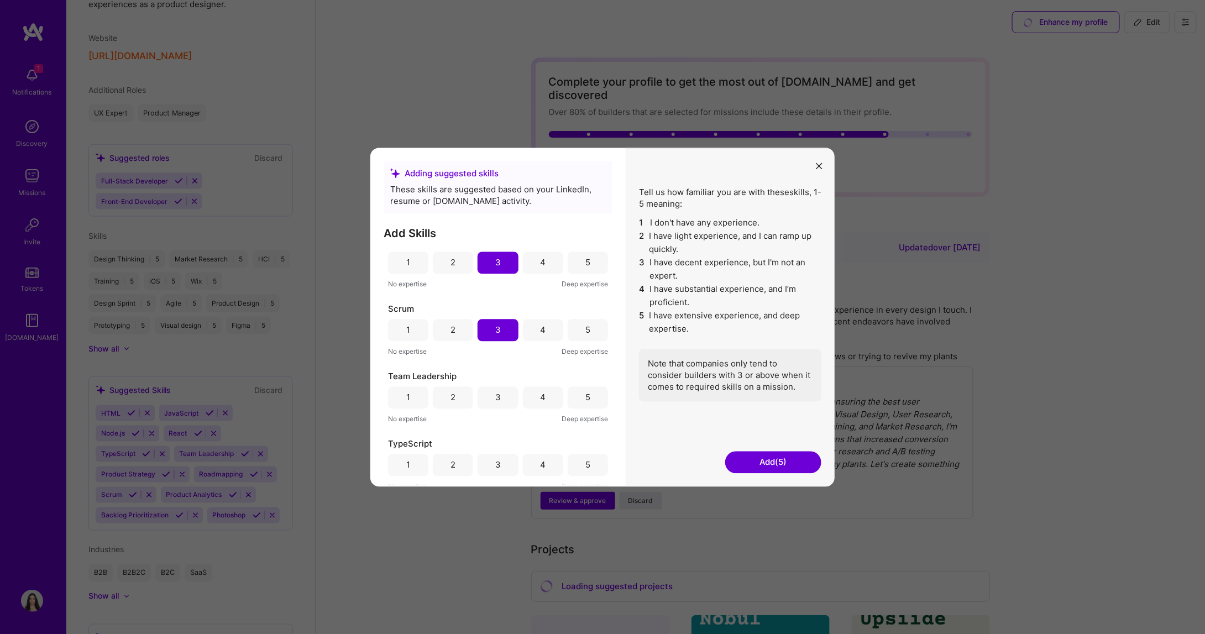
click at [585, 396] on div "5" at bounding box center [587, 398] width 5 height 12
click at [774, 458] on button "Add (6)" at bounding box center [773, 462] width 96 height 22
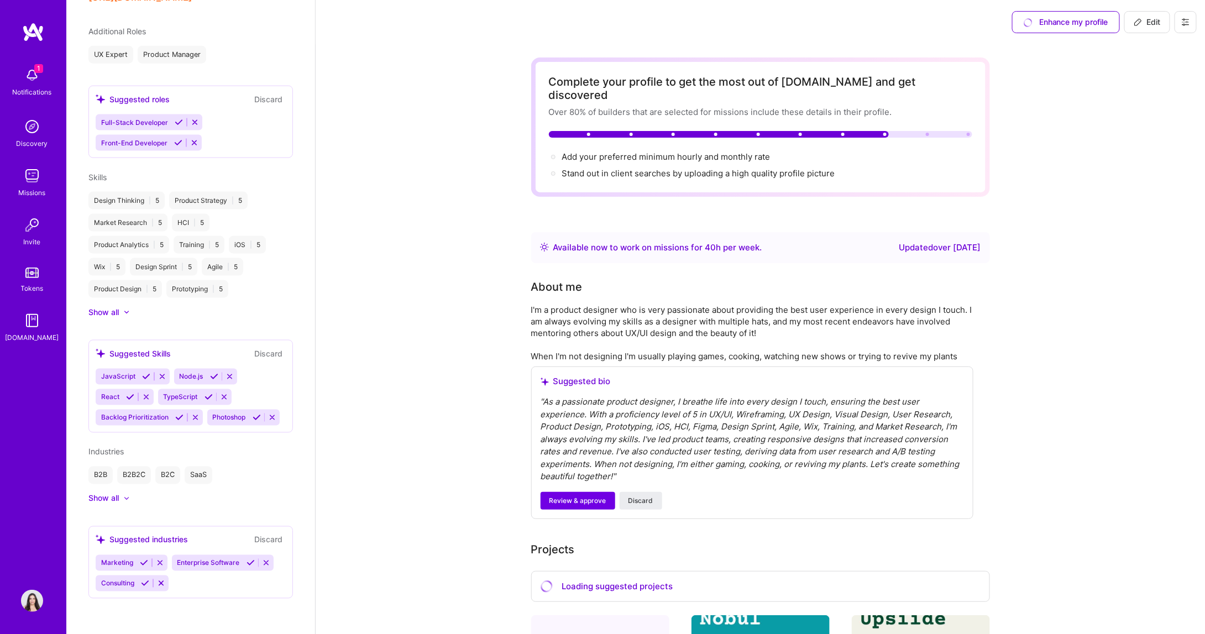
scroll to position [92, 0]
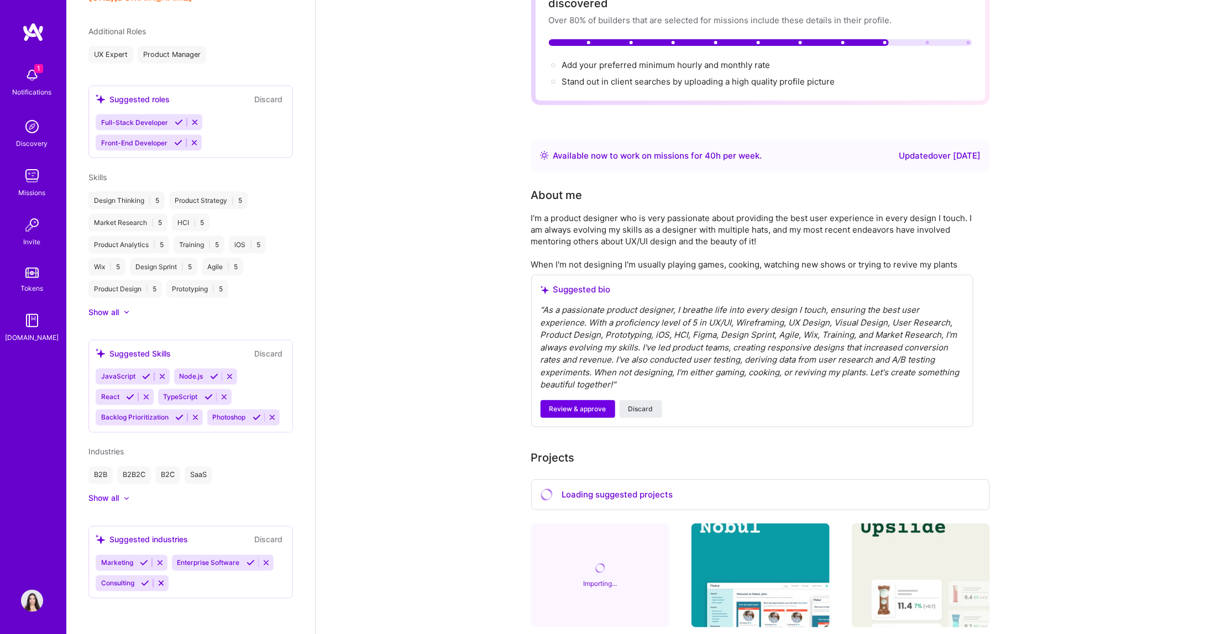
click at [244, 561] on button at bounding box center [250, 562] width 15 height 9
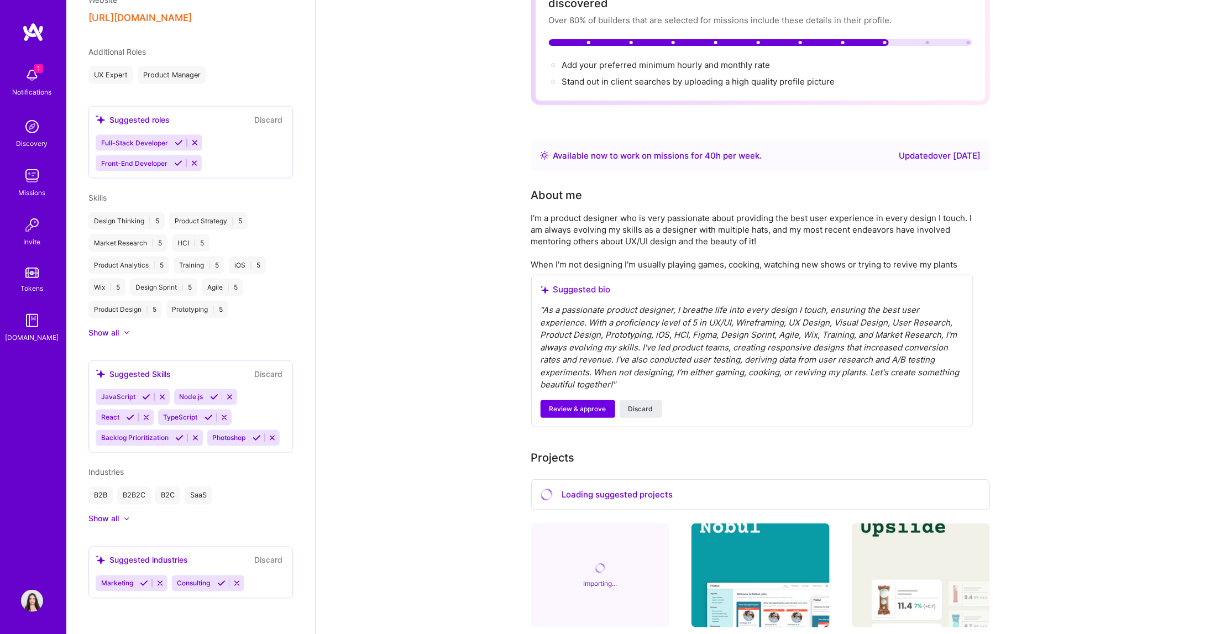
scroll to position [670, 0]
click at [162, 553] on div "Suggested industries Discard Marketing Consulting" at bounding box center [190, 573] width 204 height 52
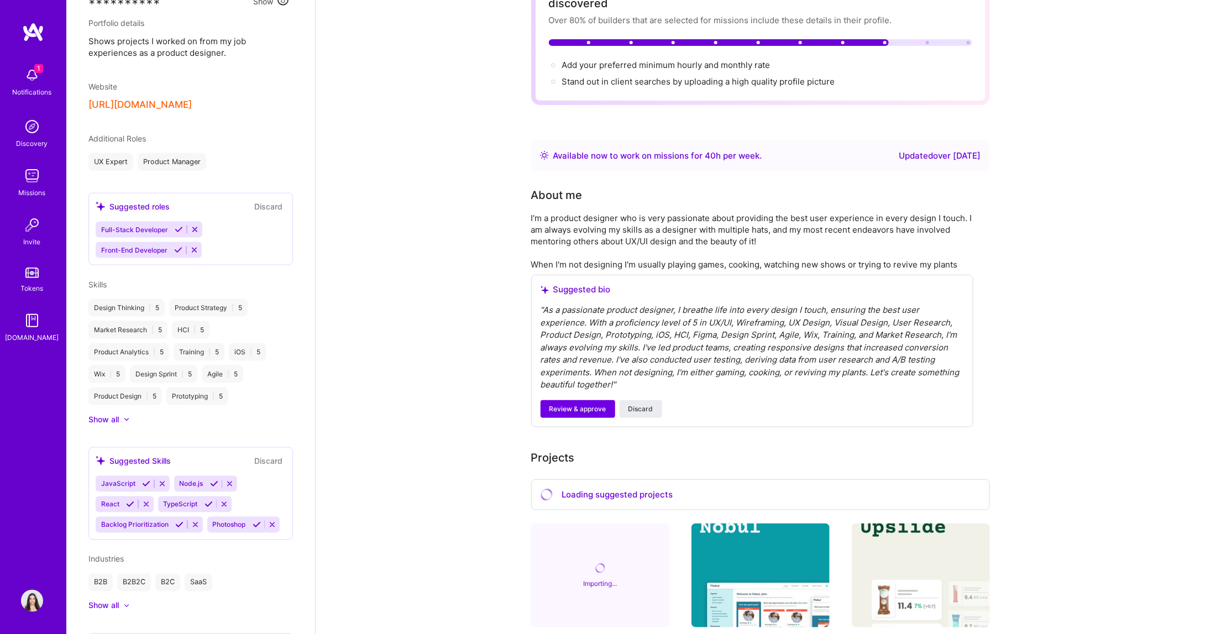
scroll to position [486, 0]
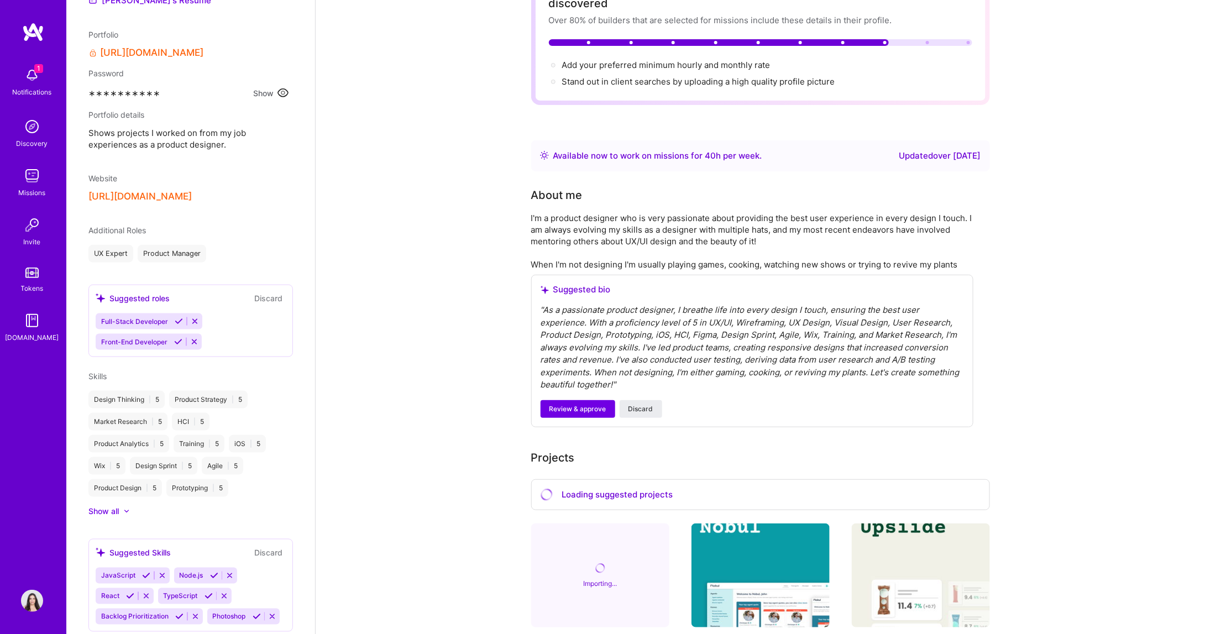
click at [141, 224] on div "Additional Roles" at bounding box center [116, 230] width 57 height 12
click at [135, 208] on div "Rula Al Product Designer 6 Years Experience My Connections View All 1 connectio…" at bounding box center [190, 317] width 249 height 634
click at [191, 317] on icon at bounding box center [195, 321] width 8 height 8
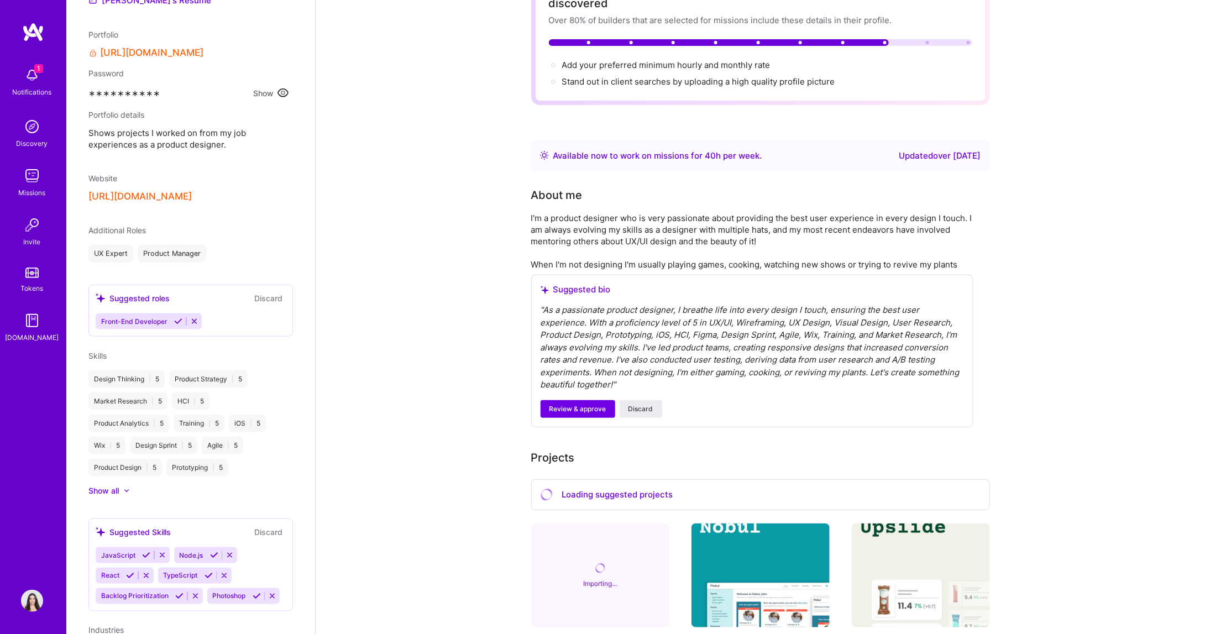
click at [190, 317] on icon at bounding box center [194, 321] width 8 height 8
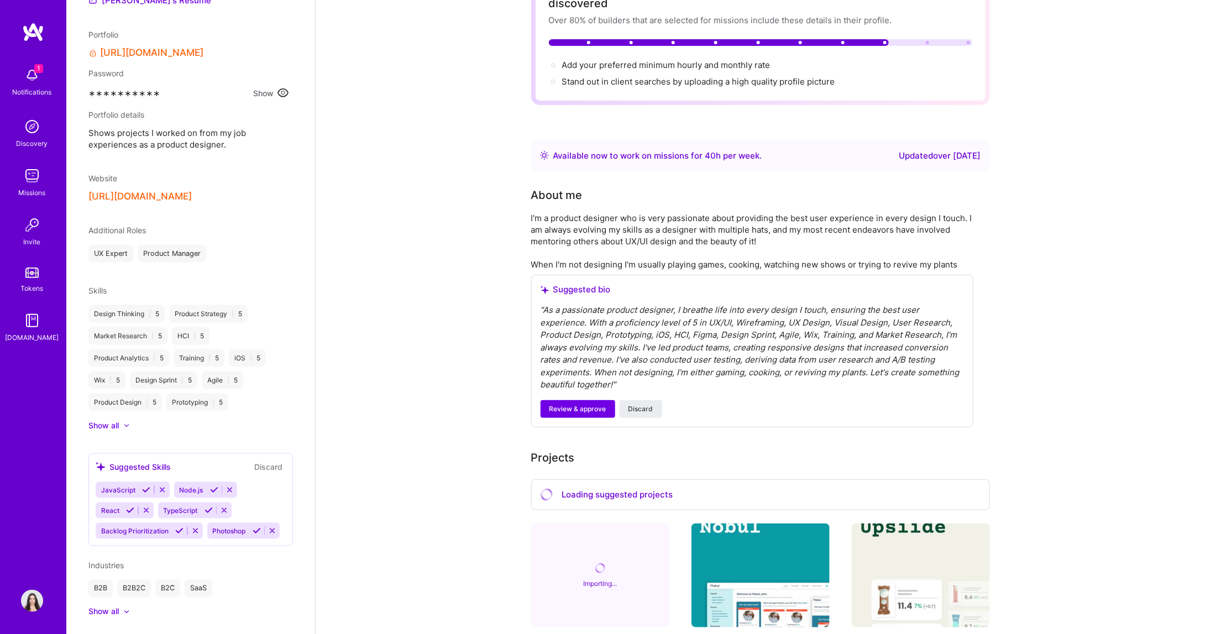
click at [224, 224] on div "Additional Roles UX Expert Product Manager" at bounding box center [190, 243] width 204 height 38
click at [300, 220] on div "Rula Al Product Designer 6 Years Experience My Connections View All 1 connectio…" at bounding box center [190, 317] width 249 height 634
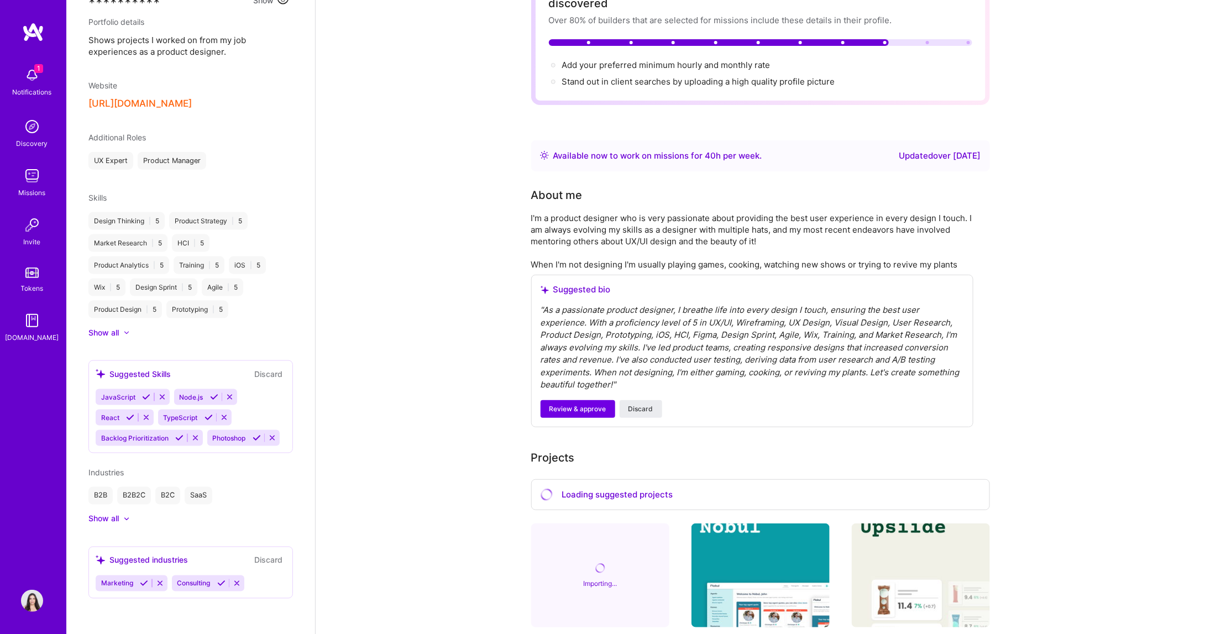
scroll to position [585, 0]
select select "CA"
select select "Right Now"
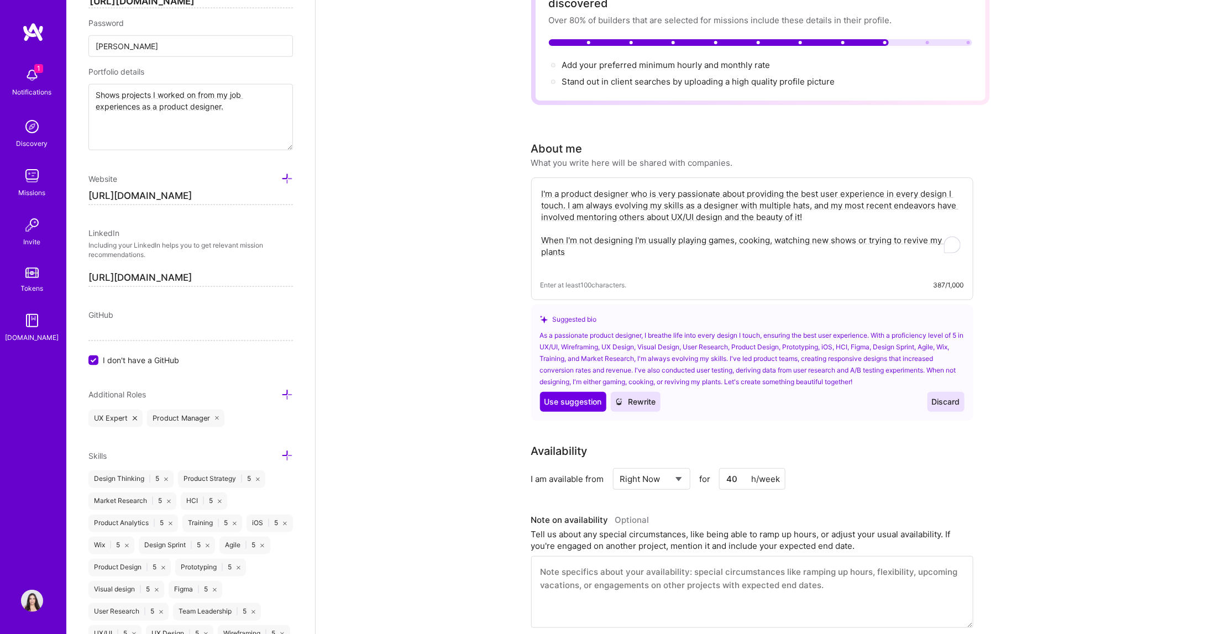
scroll to position [652, 0]
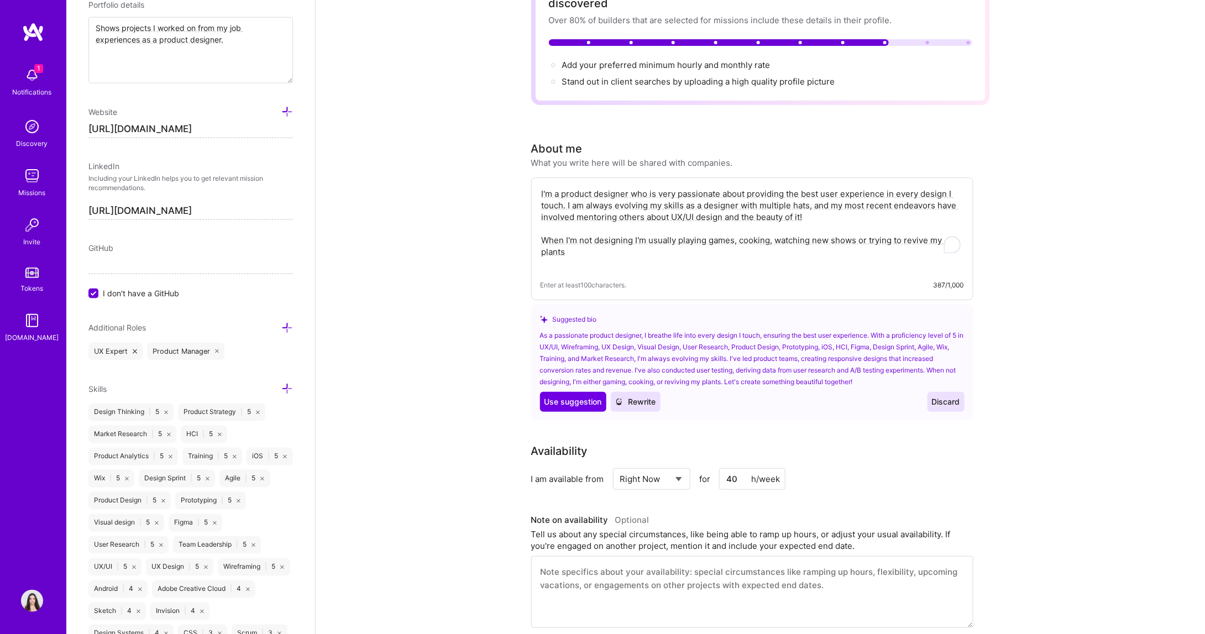
click at [175, 509] on div "Prototyping | 5" at bounding box center [210, 501] width 71 height 18
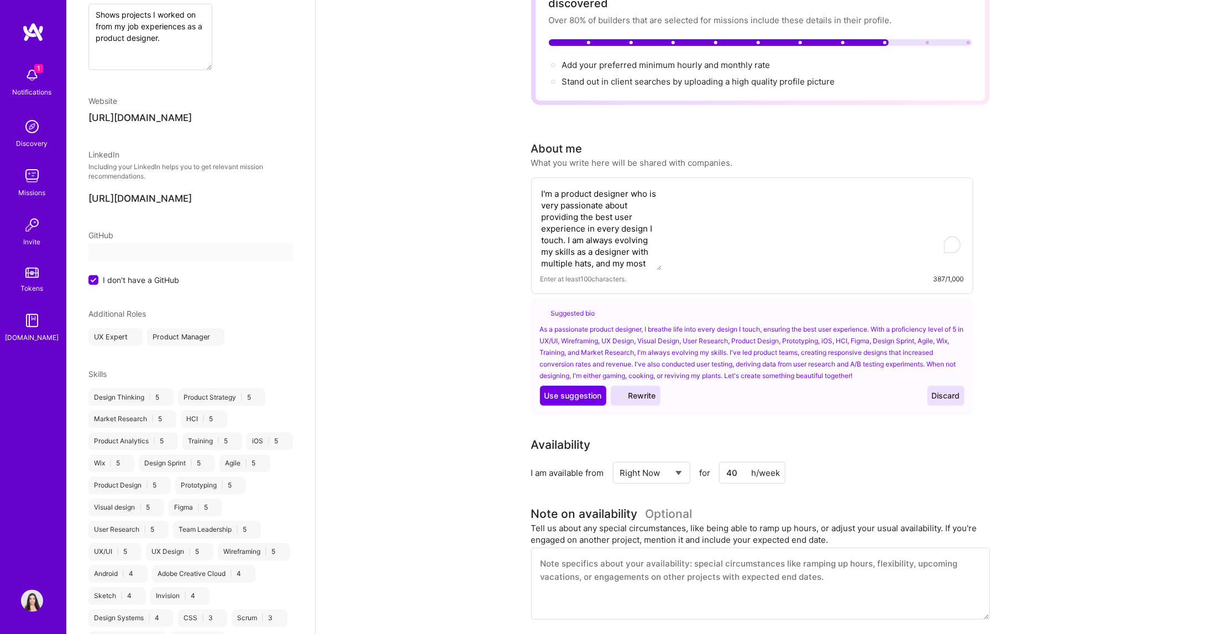
select select "CA"
select select "Right Now"
select select "CA"
select select "Right Now"
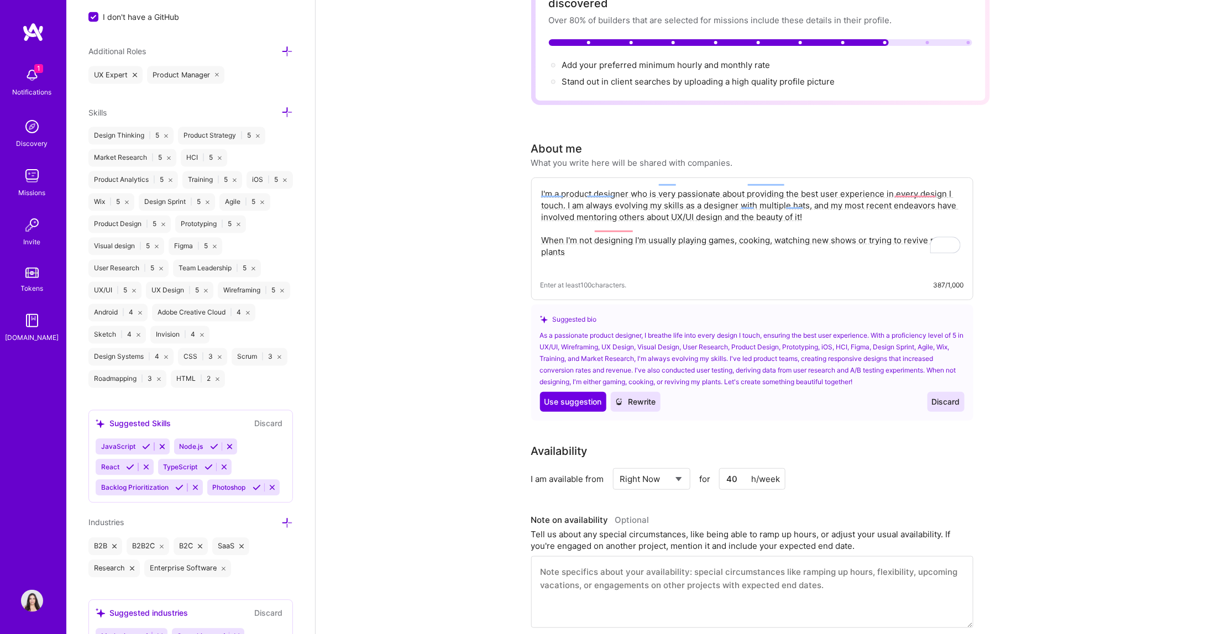
scroll to position [1041, 0]
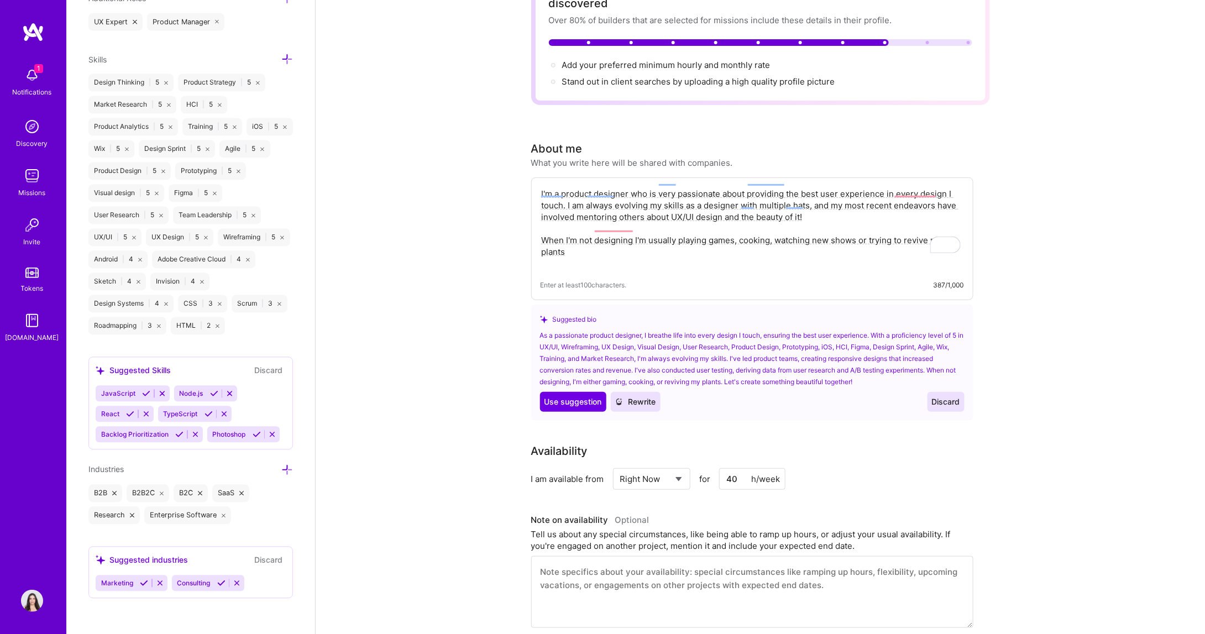
click at [281, 469] on icon at bounding box center [287, 470] width 12 height 12
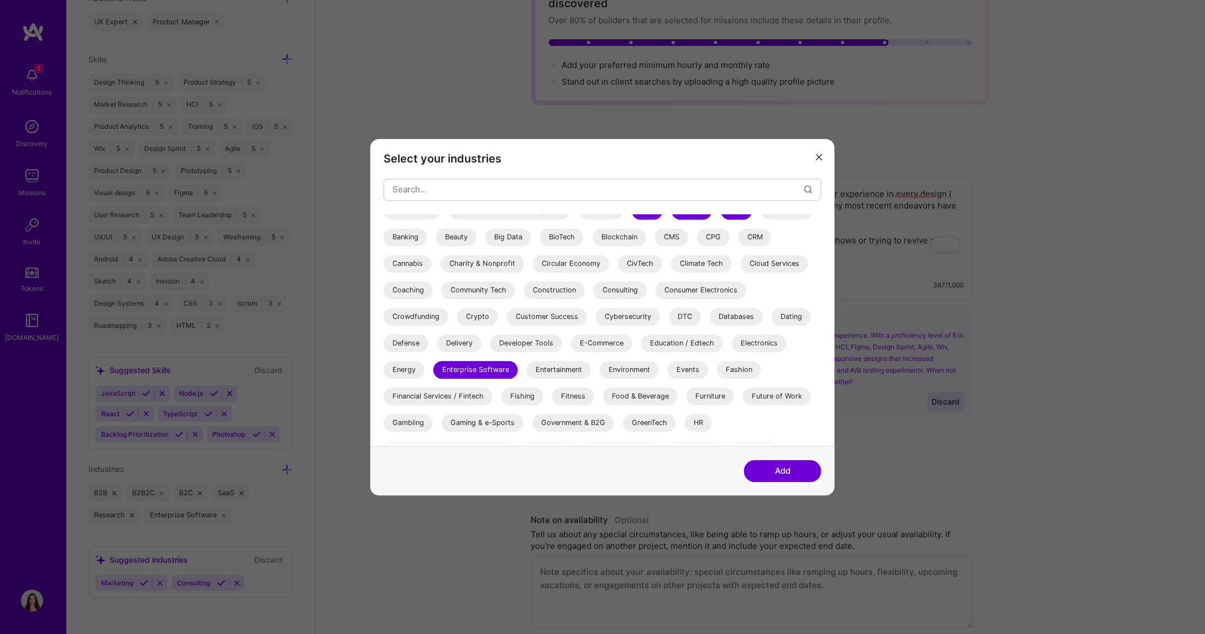
scroll to position [184, 0]
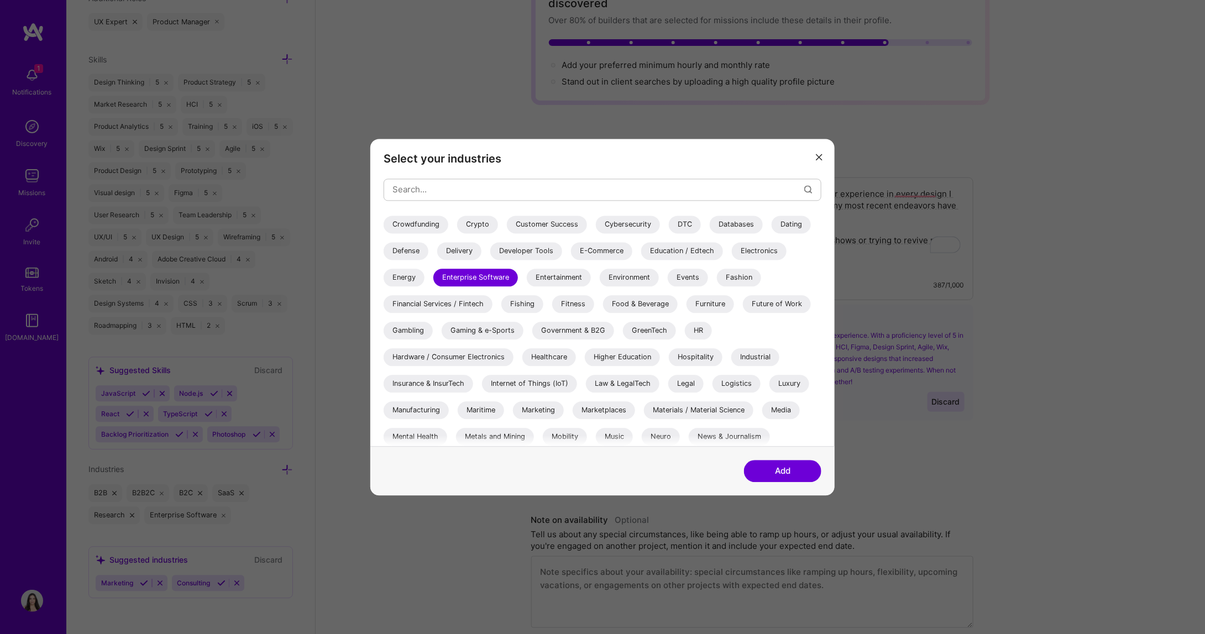
click at [485, 300] on div "Financial Services / Fintech" at bounding box center [438, 304] width 109 height 18
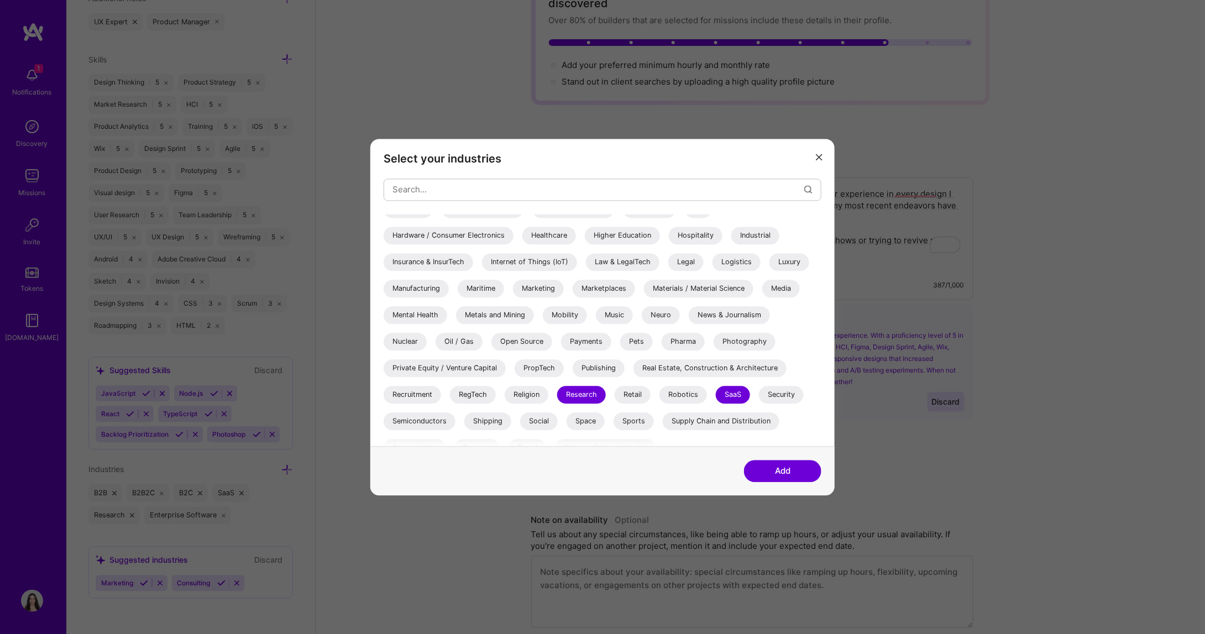
scroll to position [321, 0]
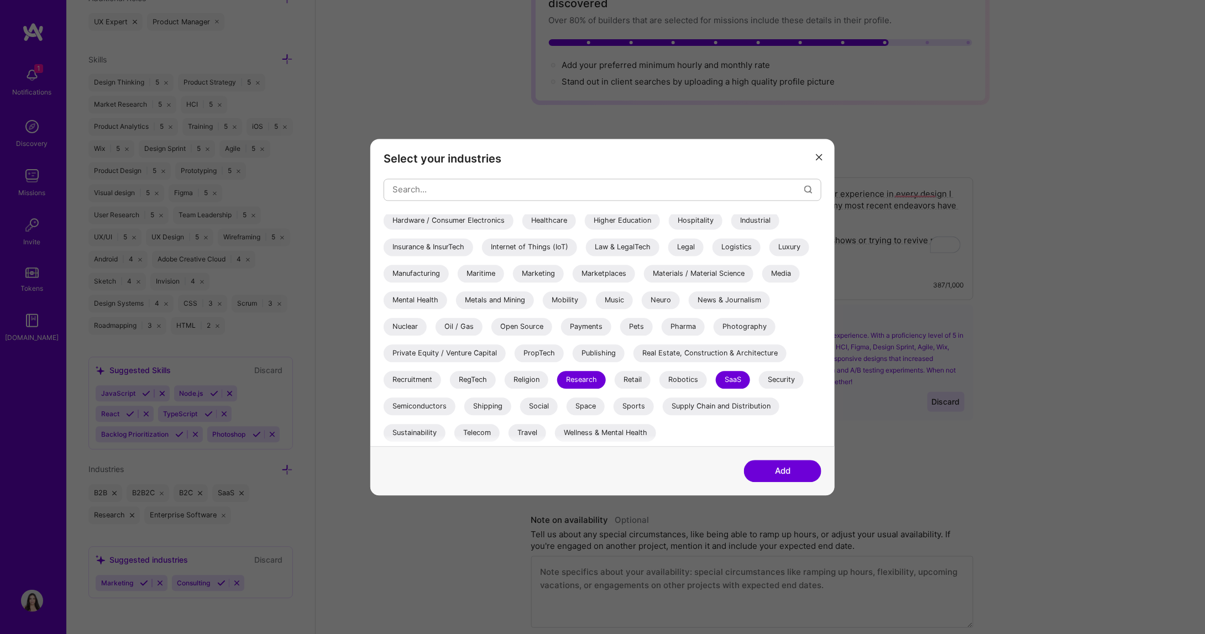
click at [668, 359] on div "Real Estate, Construction & Architecture" at bounding box center [709, 353] width 153 height 18
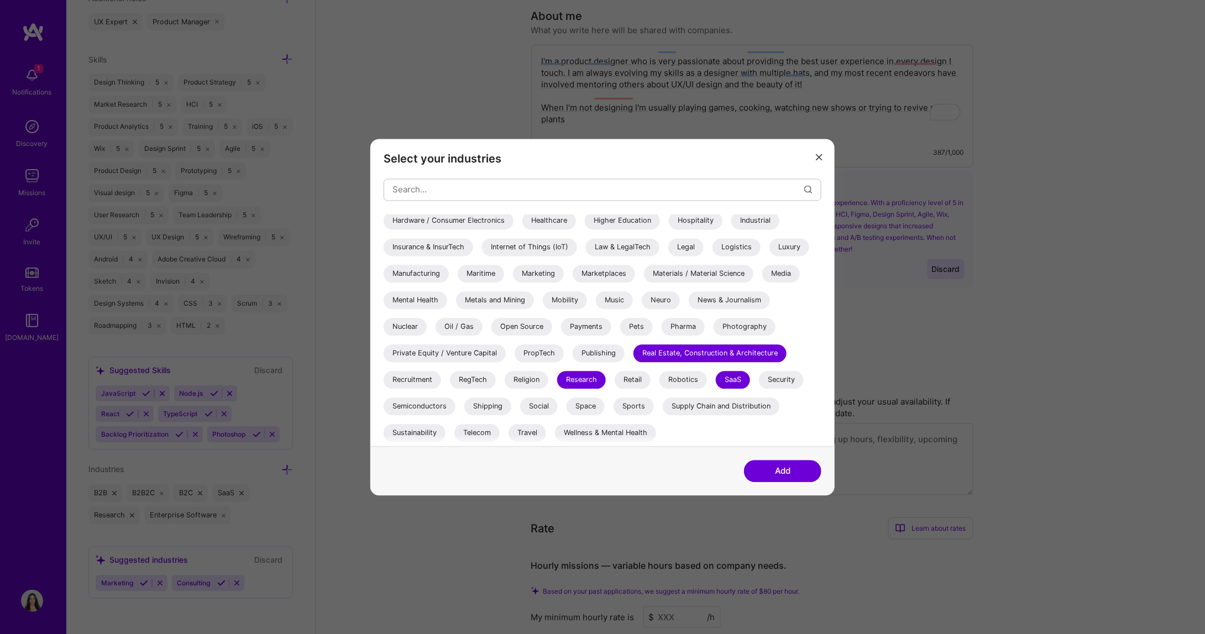
scroll to position [276, 0]
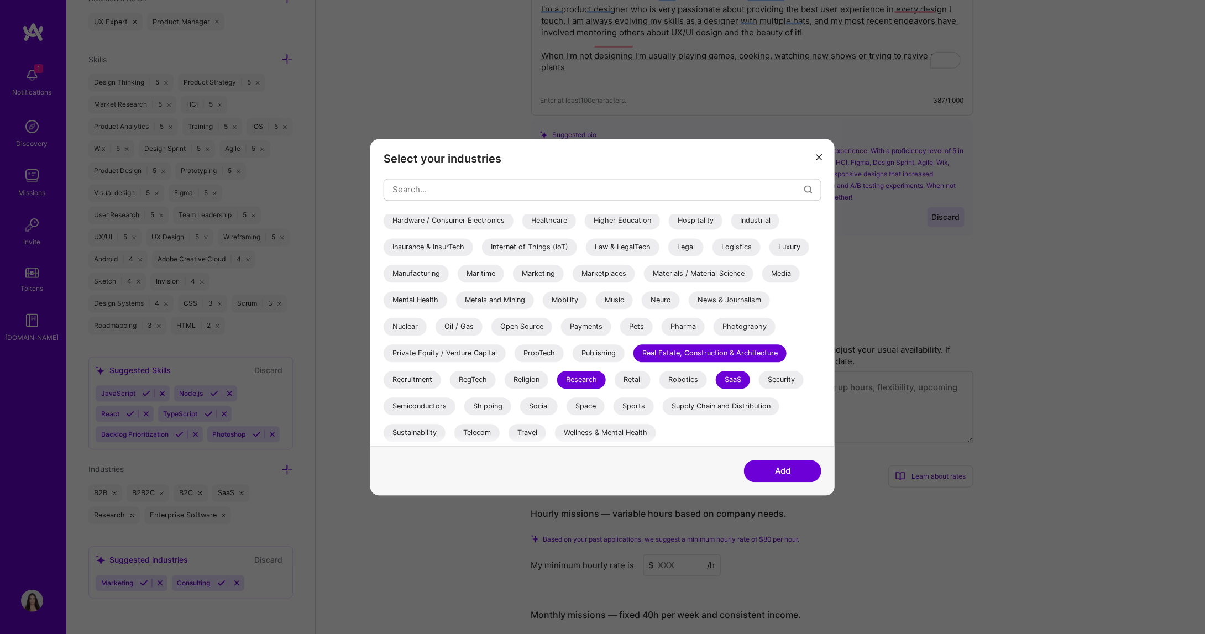
click at [778, 467] on button "Add" at bounding box center [782, 471] width 77 height 22
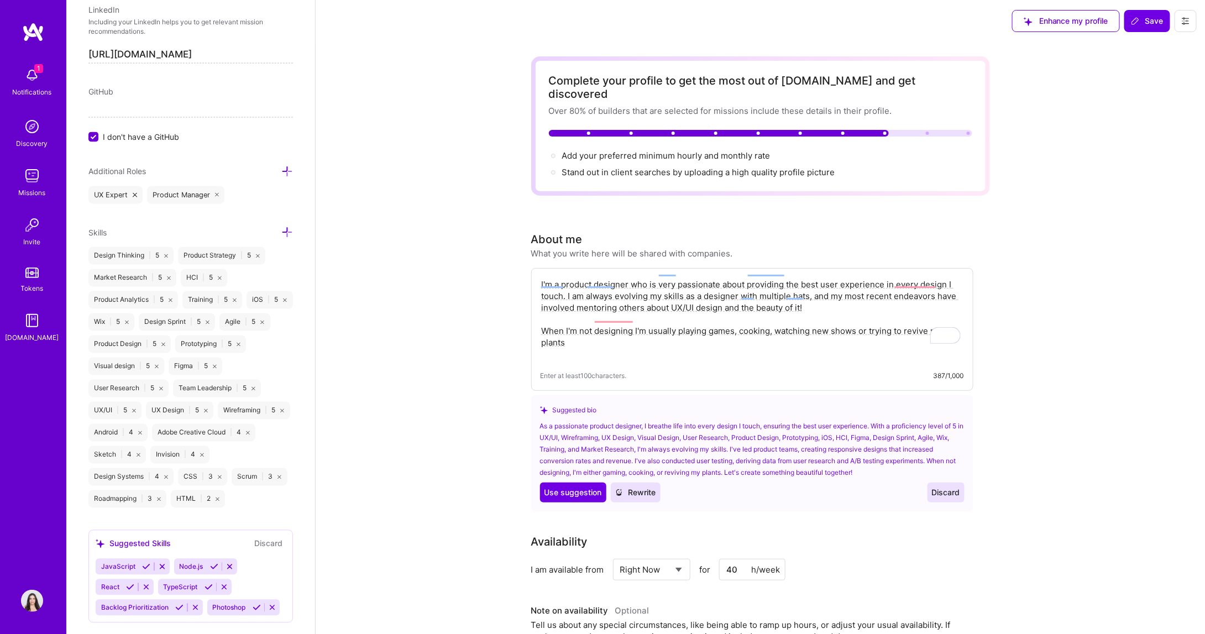
scroll to position [0, 0]
click at [585, 488] on span "Use suggestion" at bounding box center [572, 493] width 57 height 11
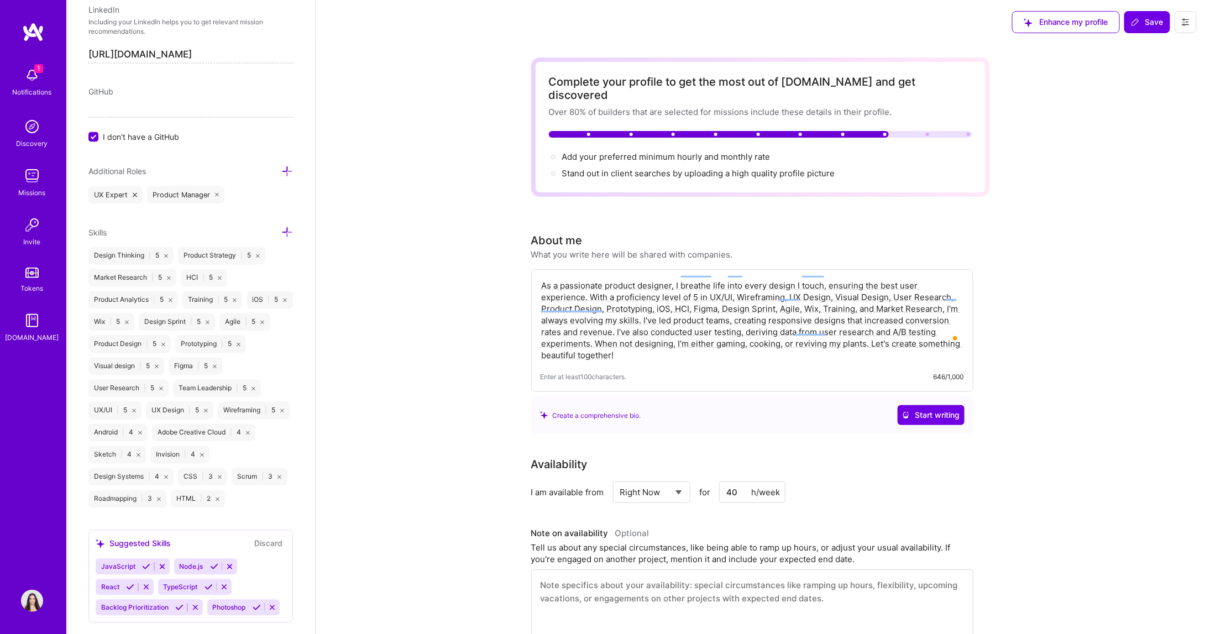
click at [606, 279] on textarea "As a passionate product designer, I breathe life into every design I touch, ens…" at bounding box center [751, 320] width 423 height 83
click at [689, 279] on textarea "As a passionate lead product designer, I breathe life into every design I touch…" at bounding box center [751, 320] width 423 height 83
type textarea "As a passionate lead product designer with over 7 years of experience, I breath…"
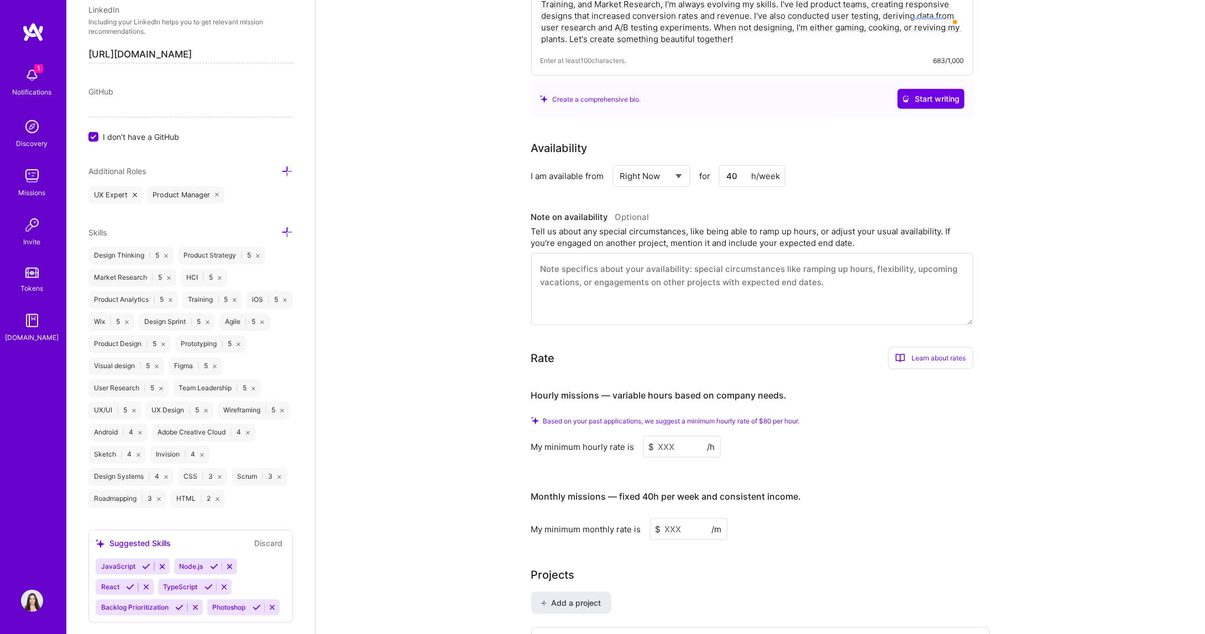
scroll to position [368, 0]
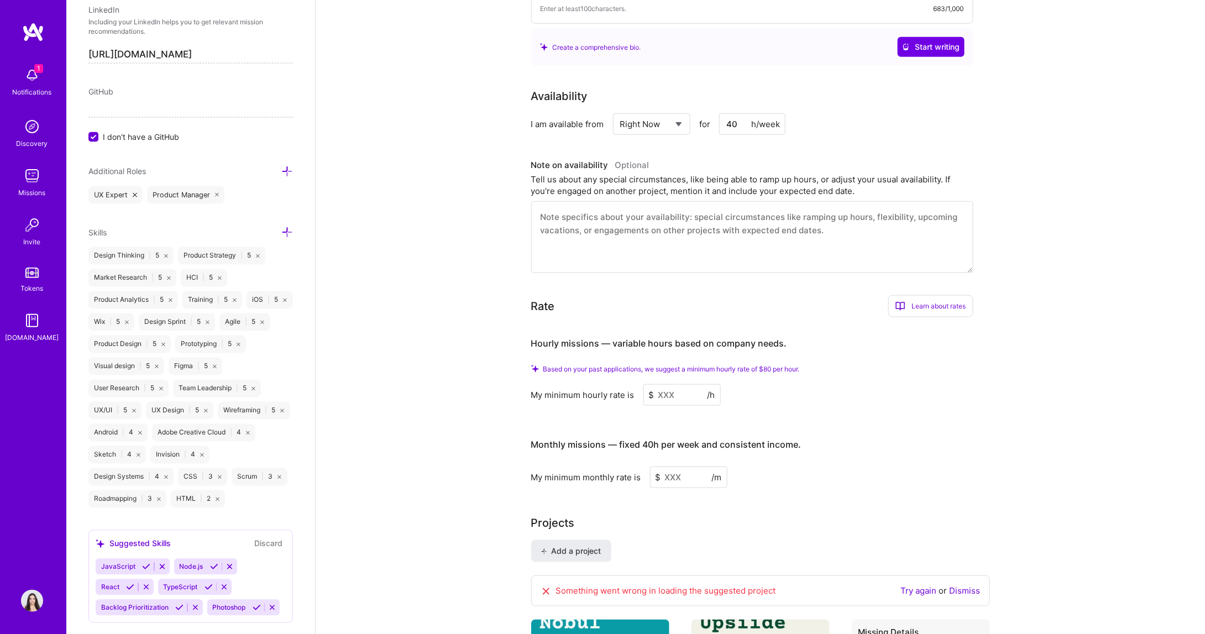
click at [666, 384] on input at bounding box center [681, 395] width 77 height 22
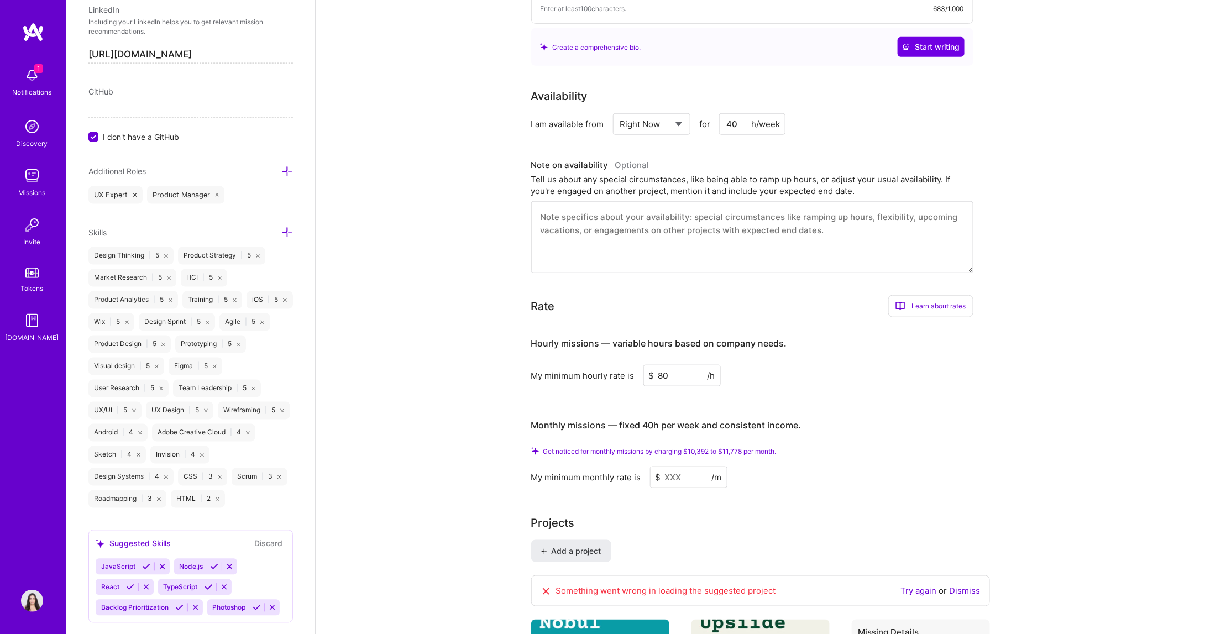
type input "80"
click at [679, 466] on input at bounding box center [688, 477] width 77 height 22
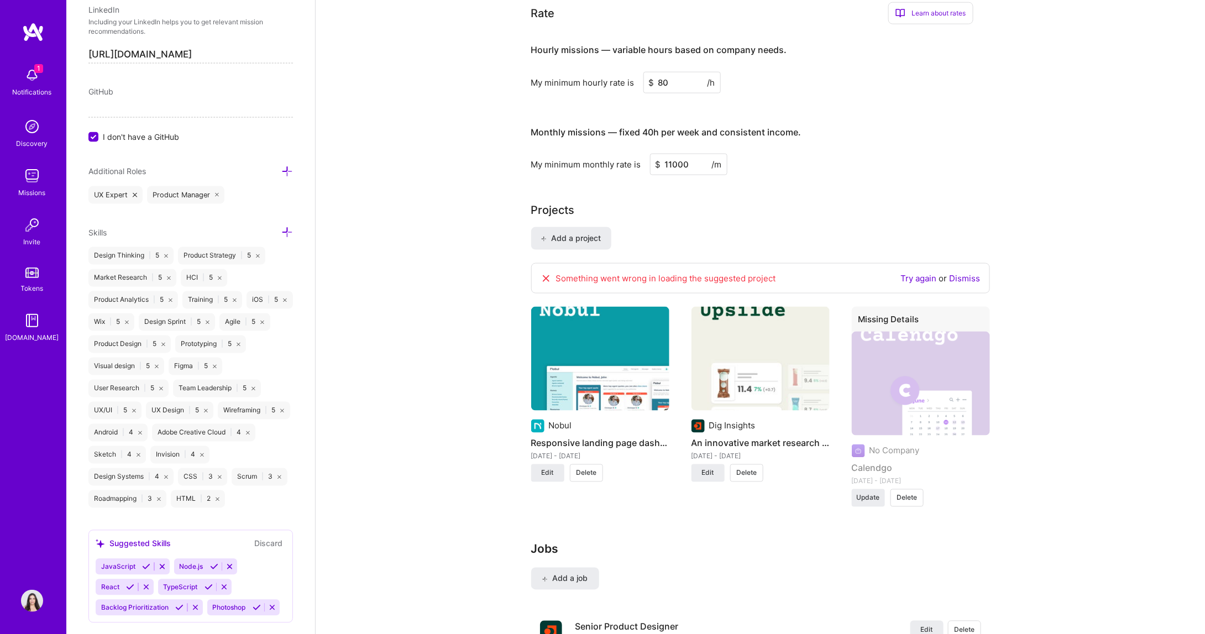
scroll to position [737, 0]
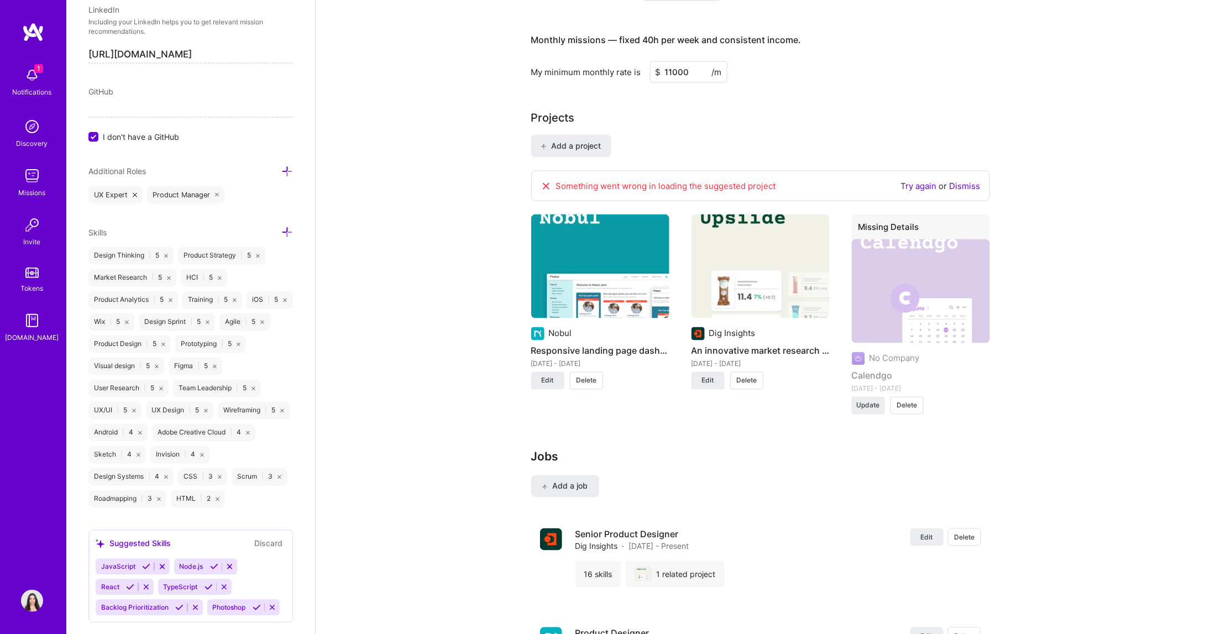
type input "11000"
click at [917, 181] on link "Try again" at bounding box center [919, 186] width 36 height 10
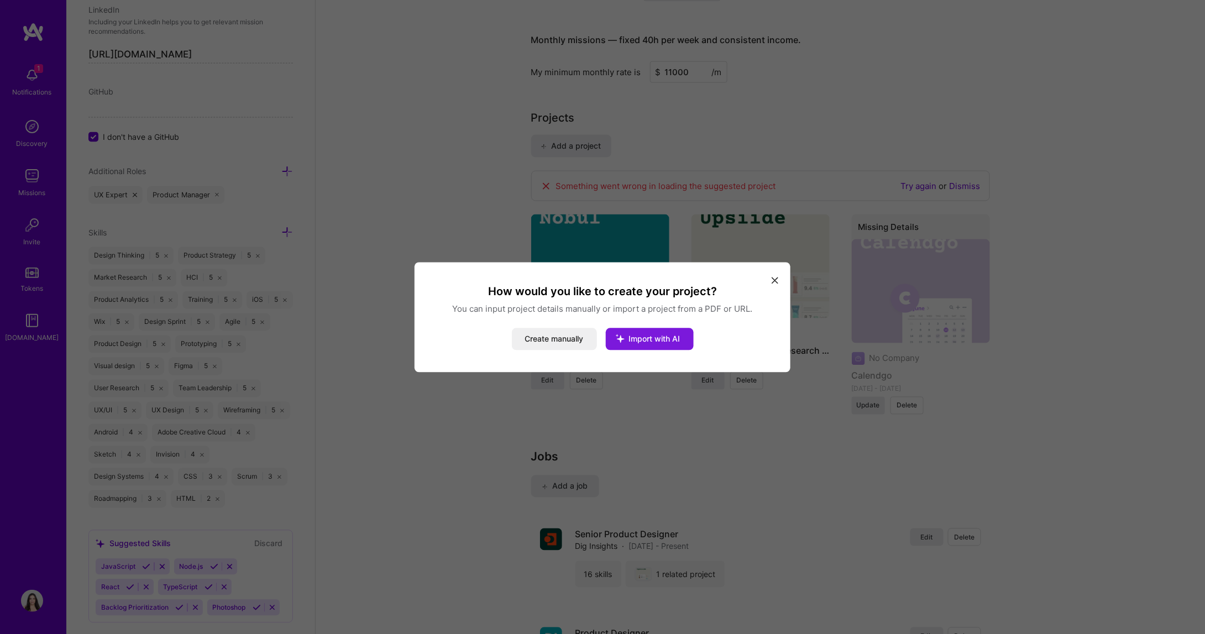
click at [660, 345] on button "Import with AI" at bounding box center [650, 339] width 88 height 22
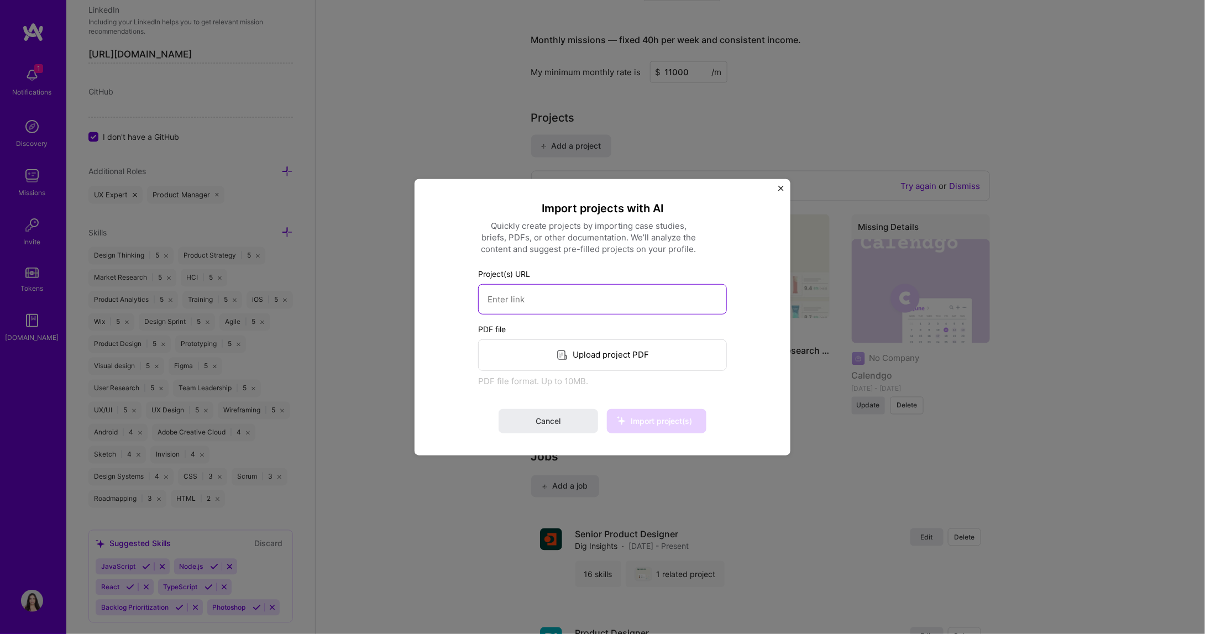
click at [549, 306] on input at bounding box center [602, 298] width 249 height 30
paste input "https://www.linkedin.com/in/rulaal/"
click at [610, 304] on input "https://www.linkedin.com/in/rulaal/" at bounding box center [602, 298] width 249 height 30
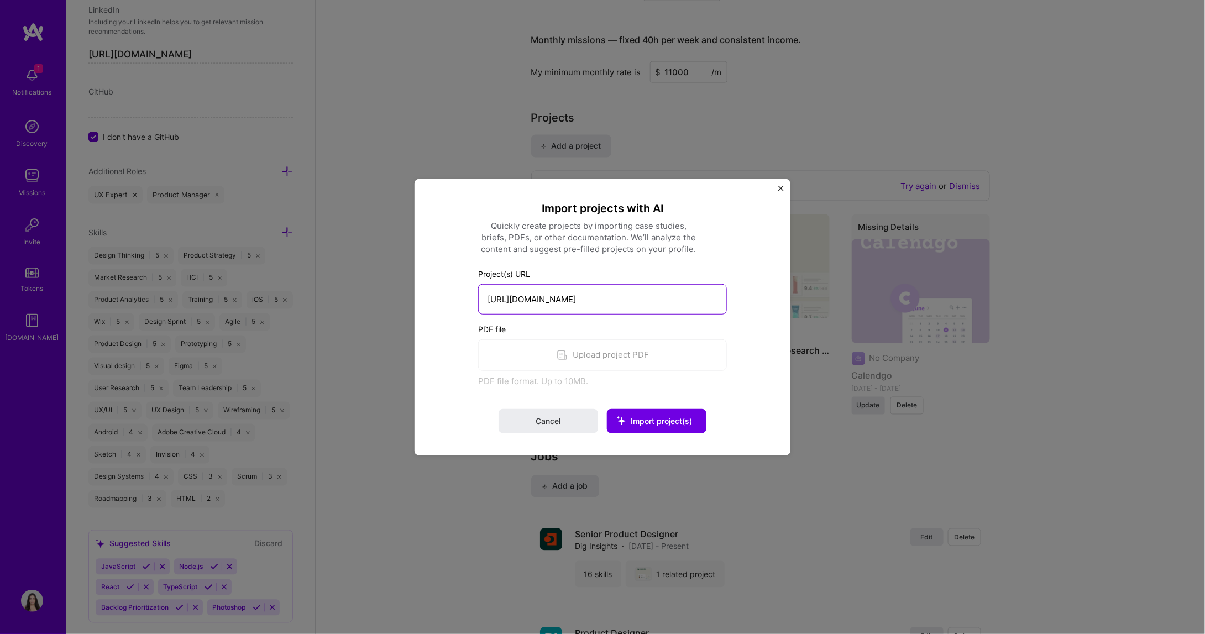
paste input "rula.design"
type input "[URL][DOMAIN_NAME]"
click at [660, 419] on span "Import project(s)" at bounding box center [661, 420] width 61 height 9
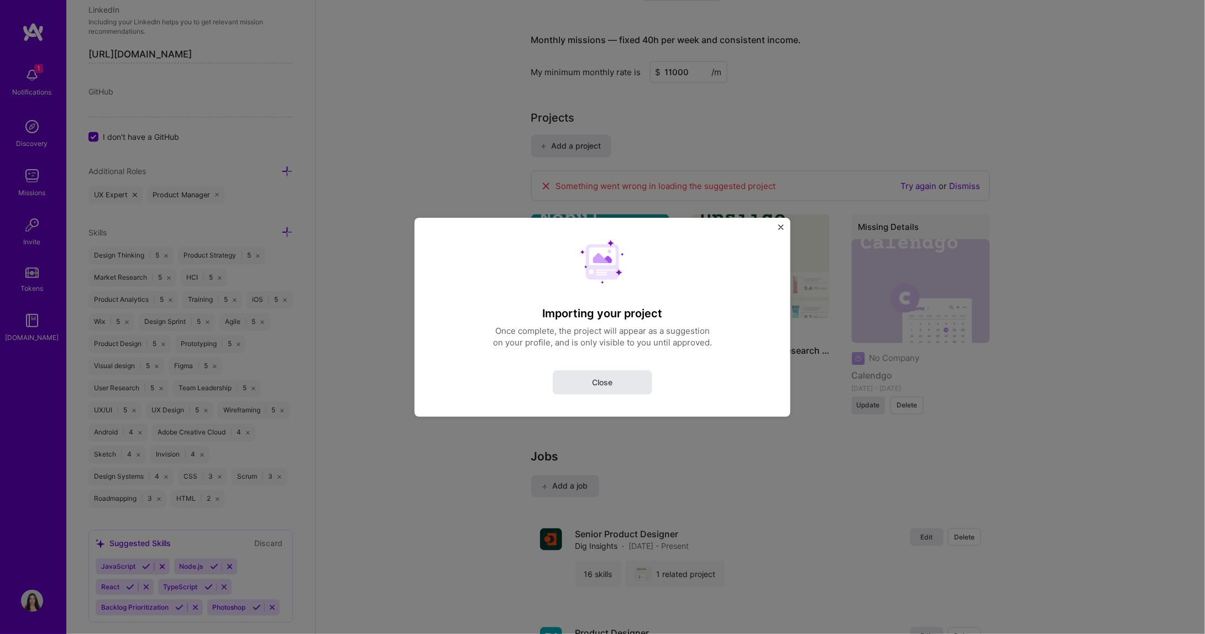
click at [626, 378] on button "Close" at bounding box center [602, 382] width 99 height 24
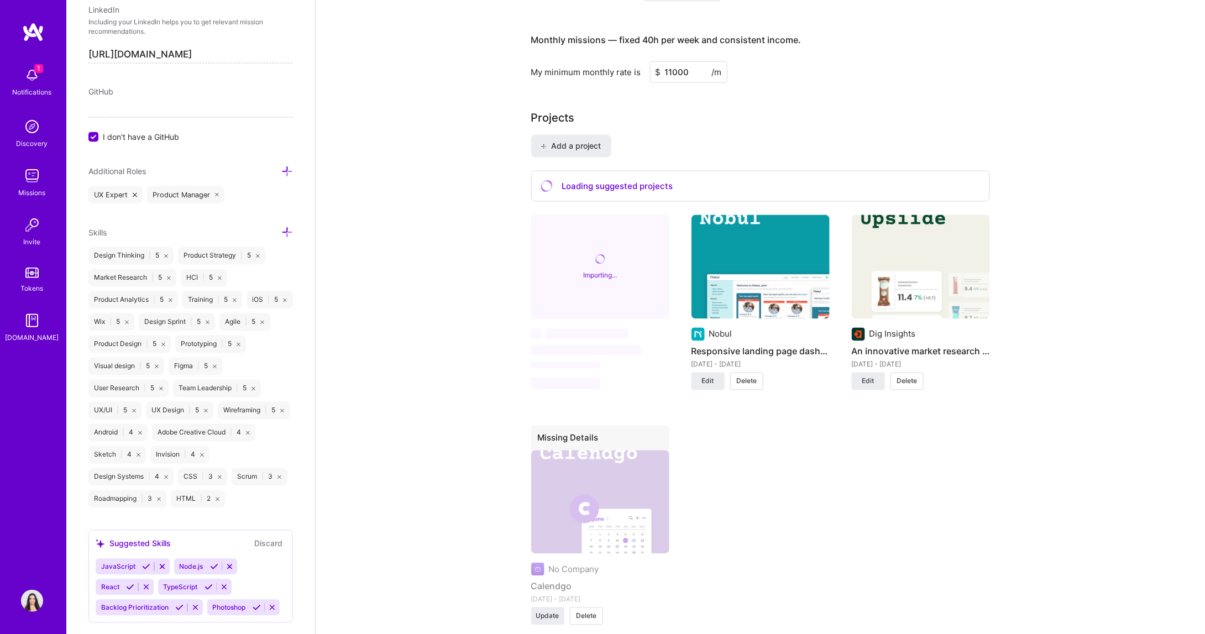
click at [590, 607] on button "Delete" at bounding box center [586, 616] width 33 height 18
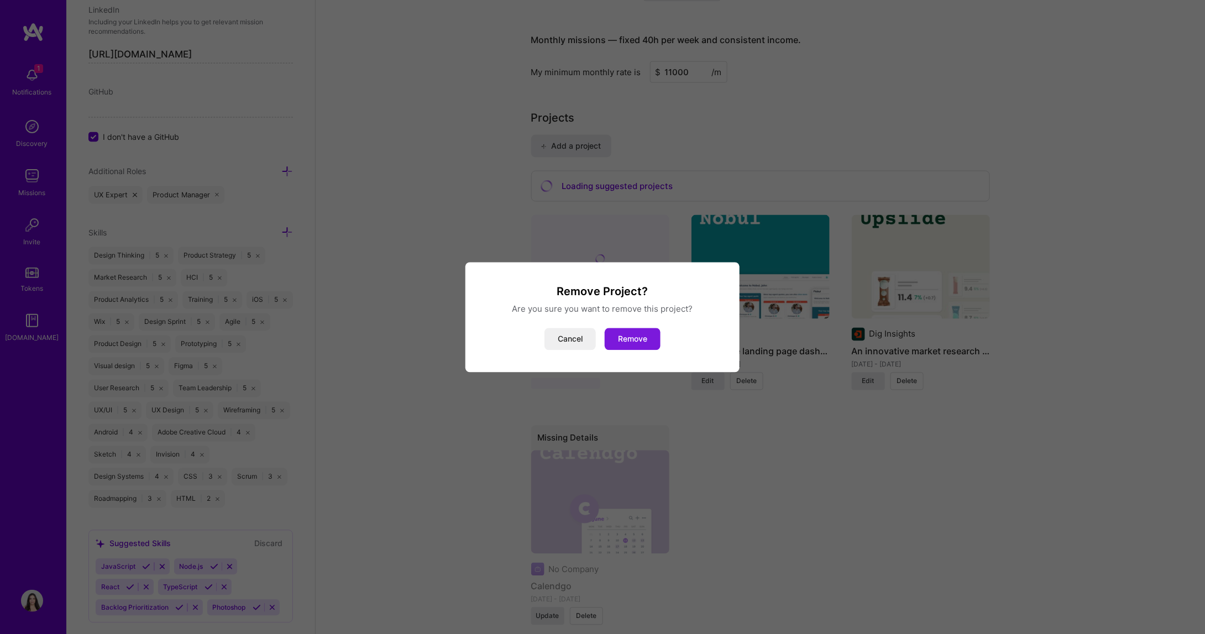
click at [648, 342] on button "Remove" at bounding box center [633, 339] width 56 height 22
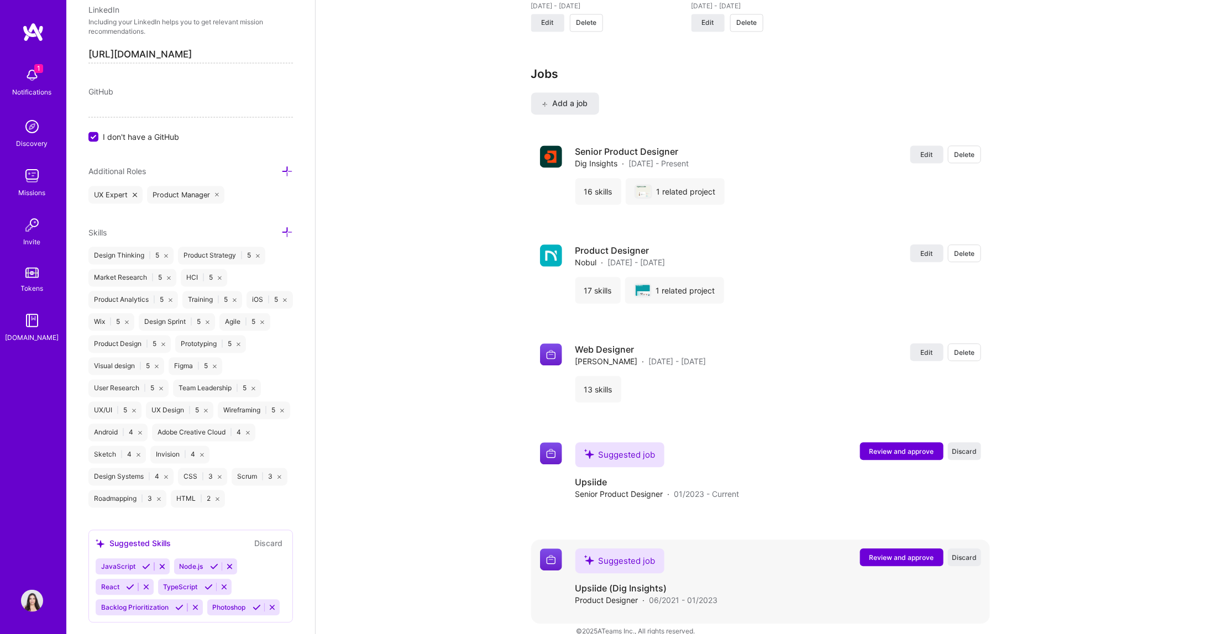
scroll to position [1094, 0]
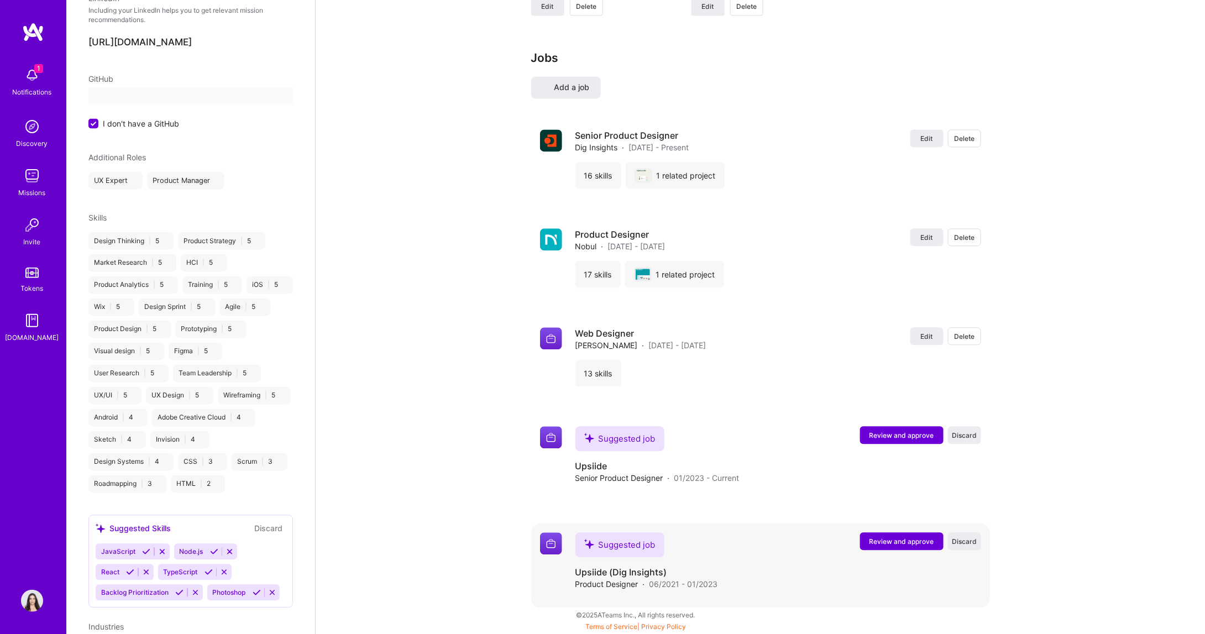
select select "CA"
select select "Right Now"
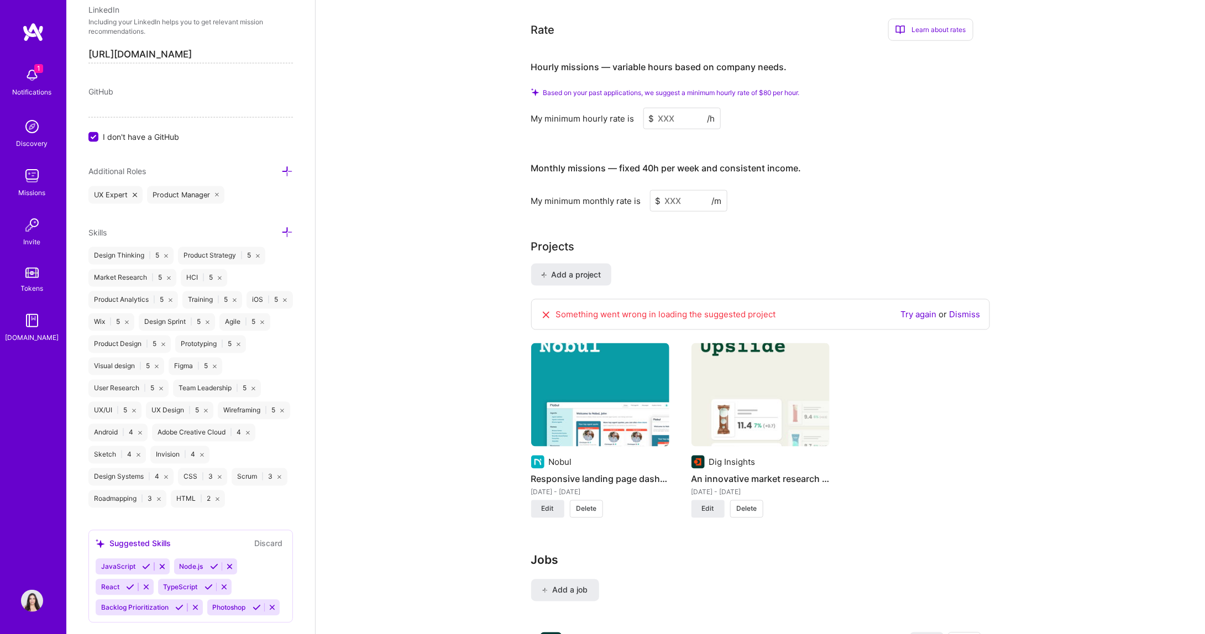
scroll to position [737, 0]
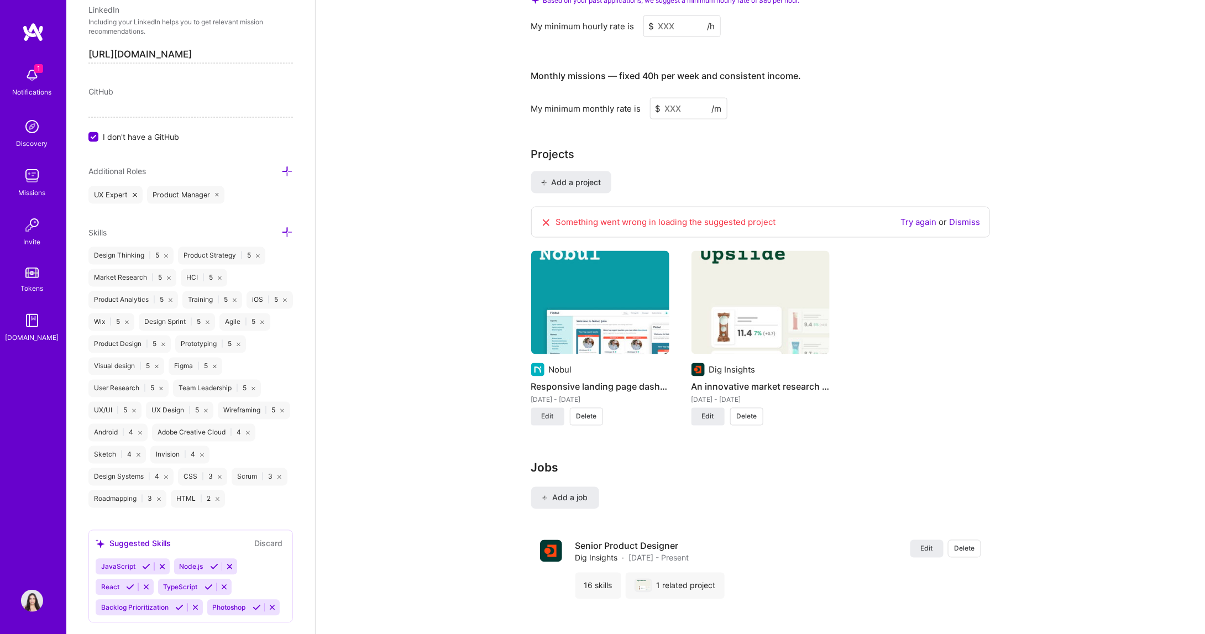
click at [582, 412] on span "Delete" at bounding box center [586, 417] width 20 height 10
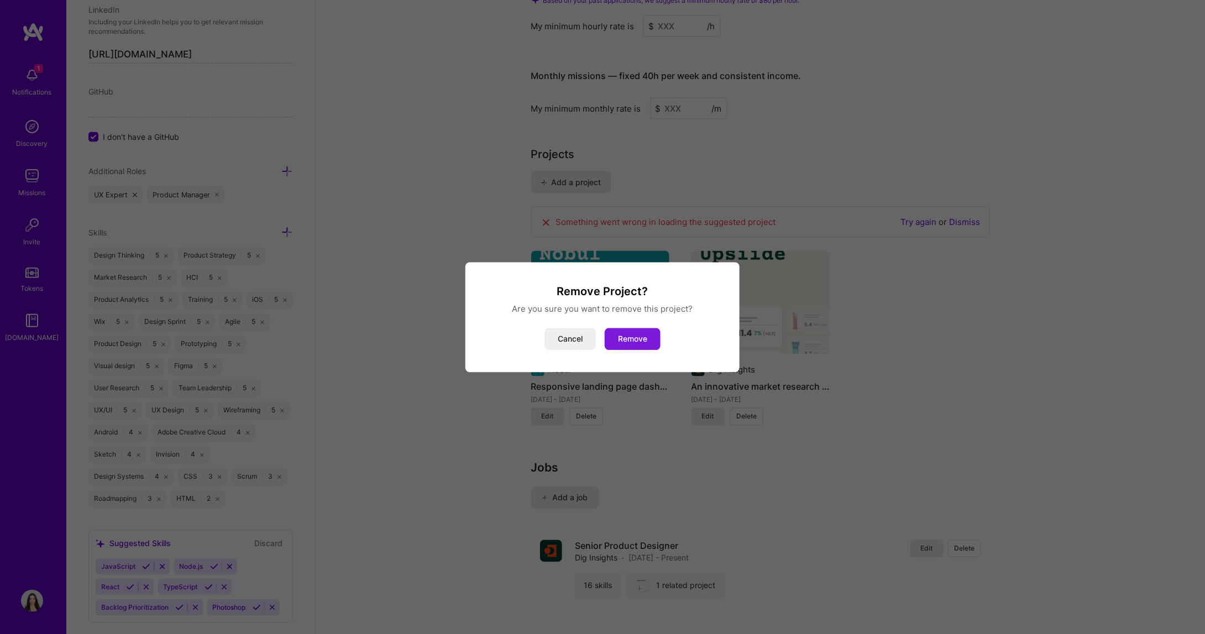
click at [632, 338] on button "Remove" at bounding box center [633, 339] width 56 height 22
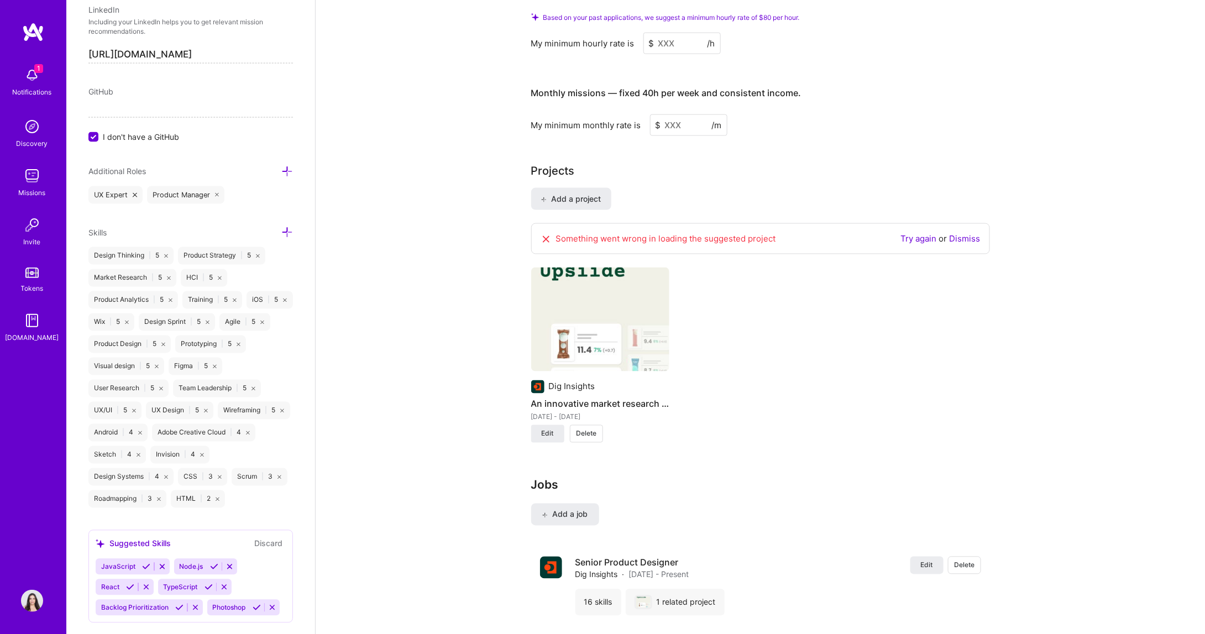
click at [587, 429] on span "Delete" at bounding box center [586, 434] width 20 height 10
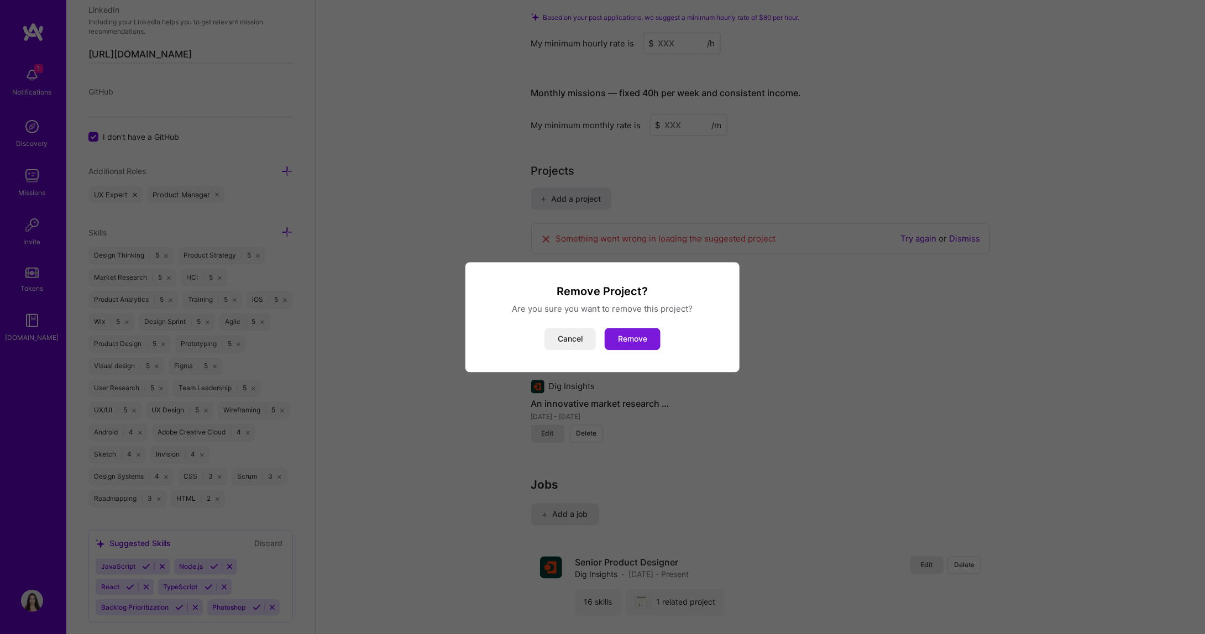
click at [631, 337] on button "Remove" at bounding box center [633, 339] width 56 height 22
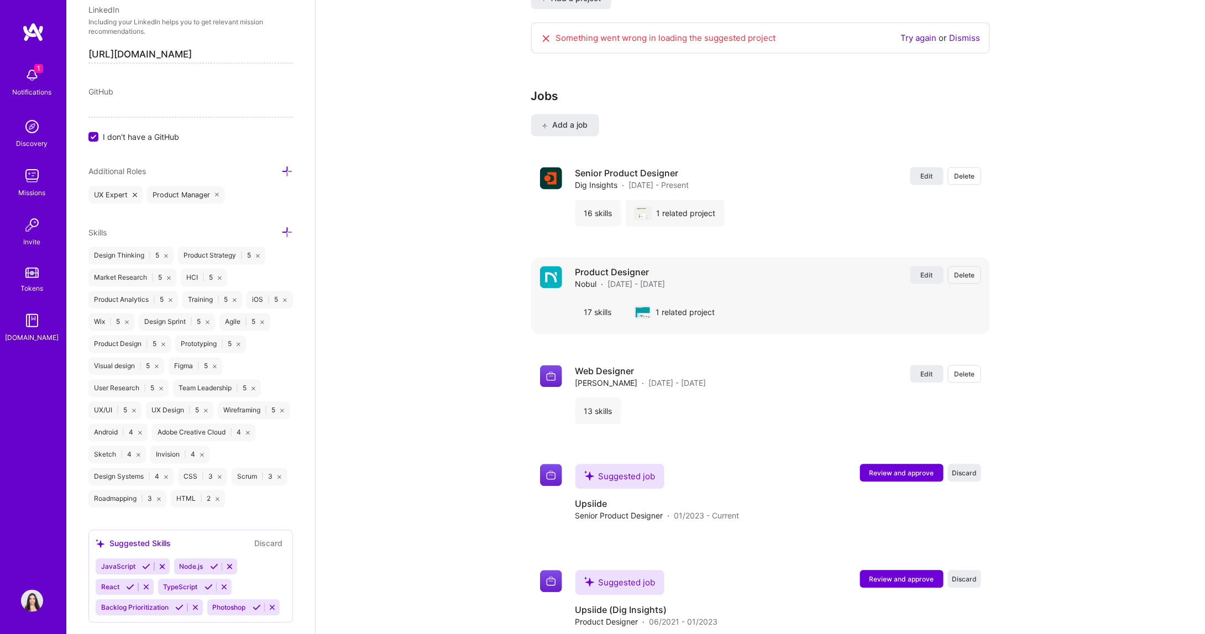
scroll to position [958, 0]
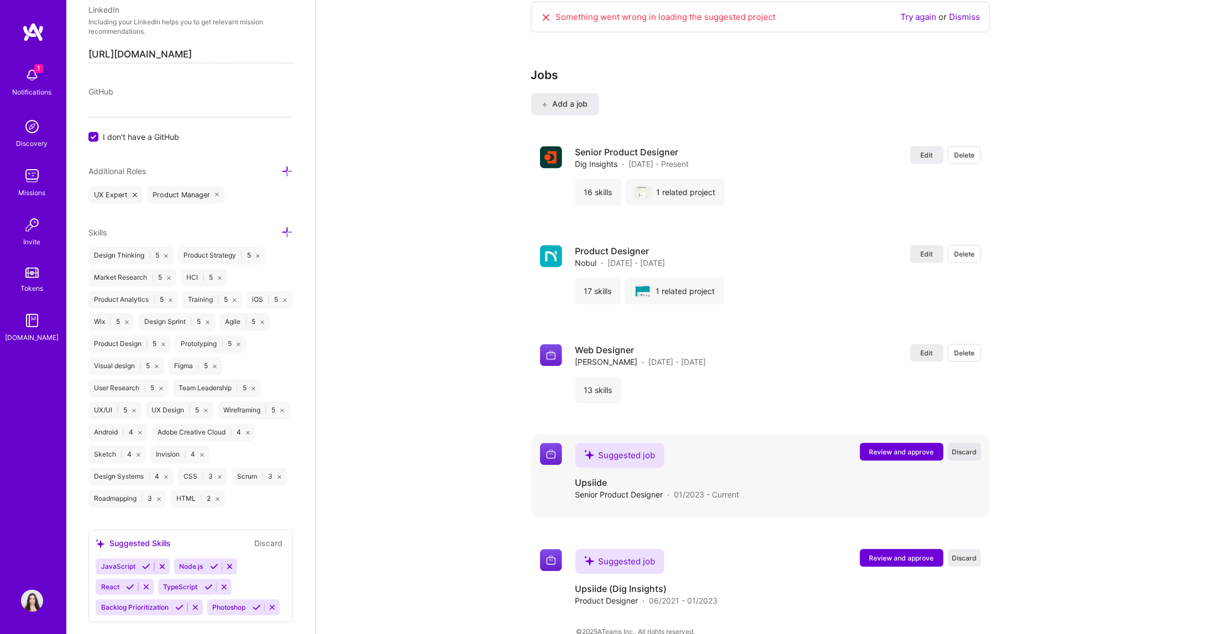
click at [958, 448] on span "Discard" at bounding box center [964, 452] width 25 height 9
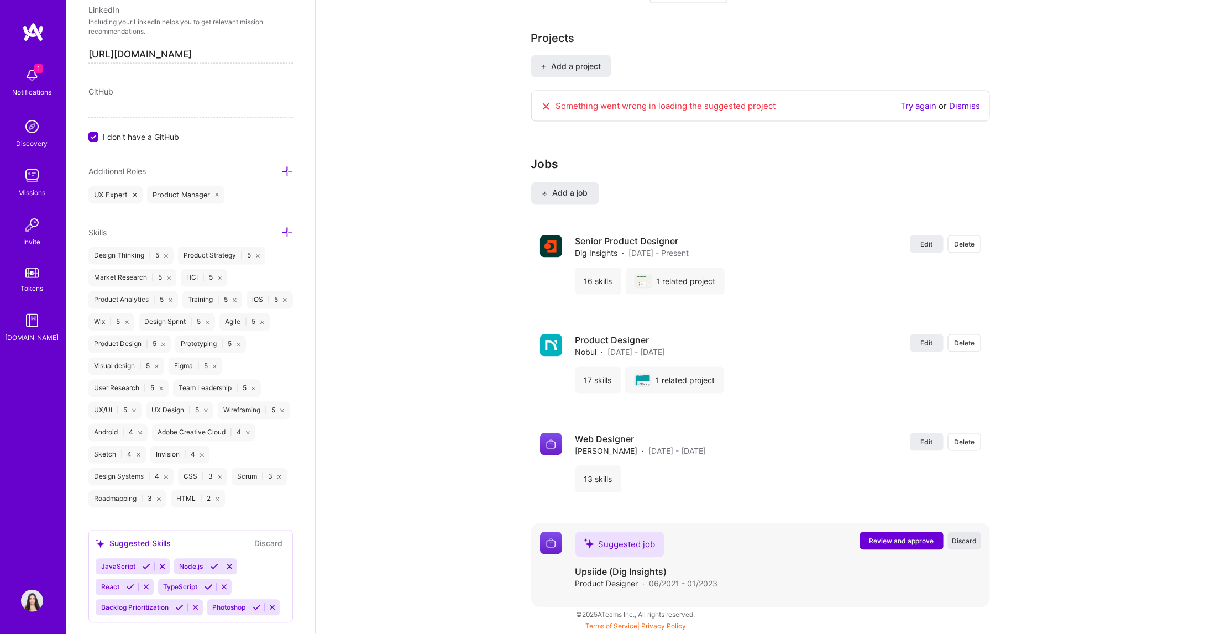
scroll to position [852, 0]
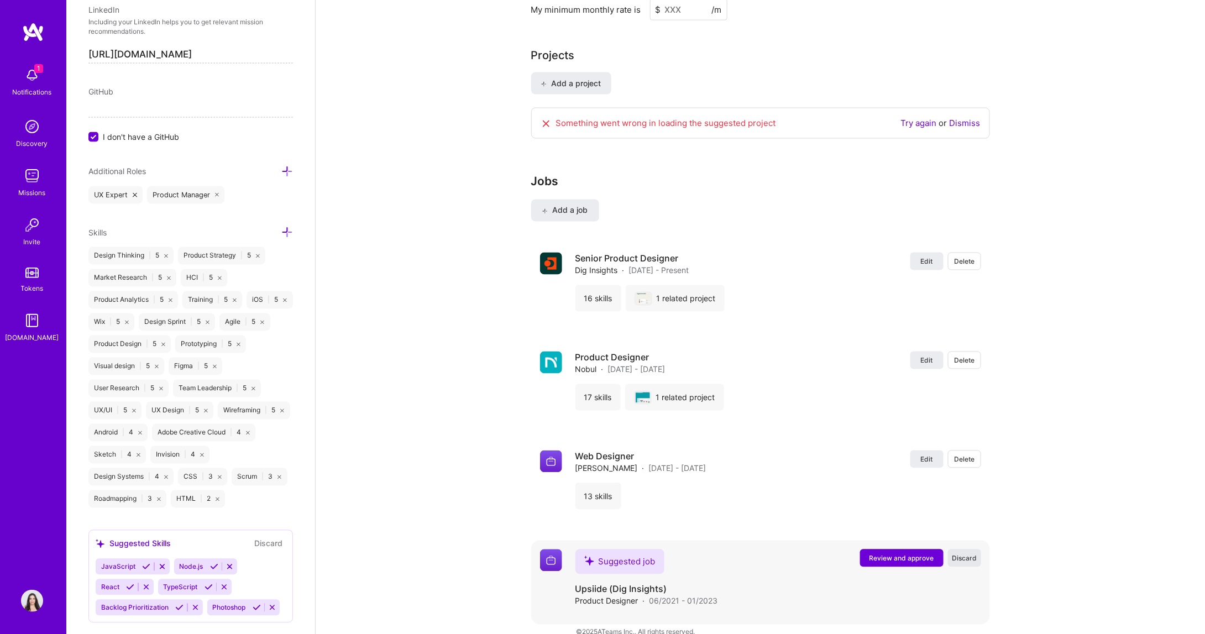
click at [970, 554] on span "Discard" at bounding box center [964, 558] width 25 height 9
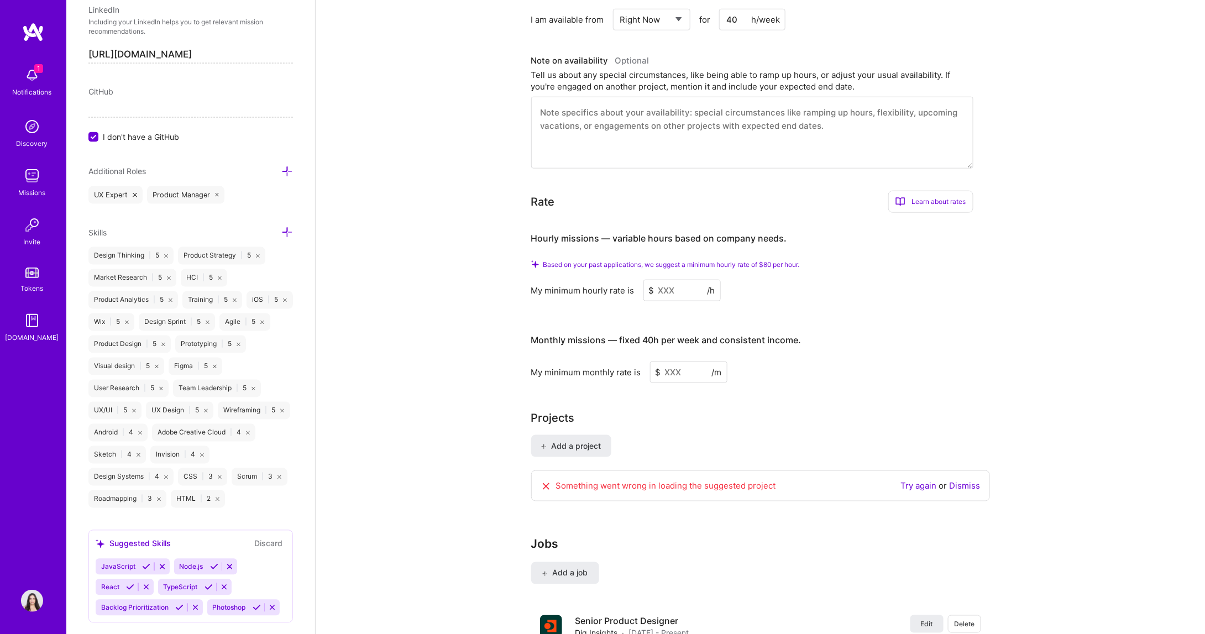
scroll to position [470, 0]
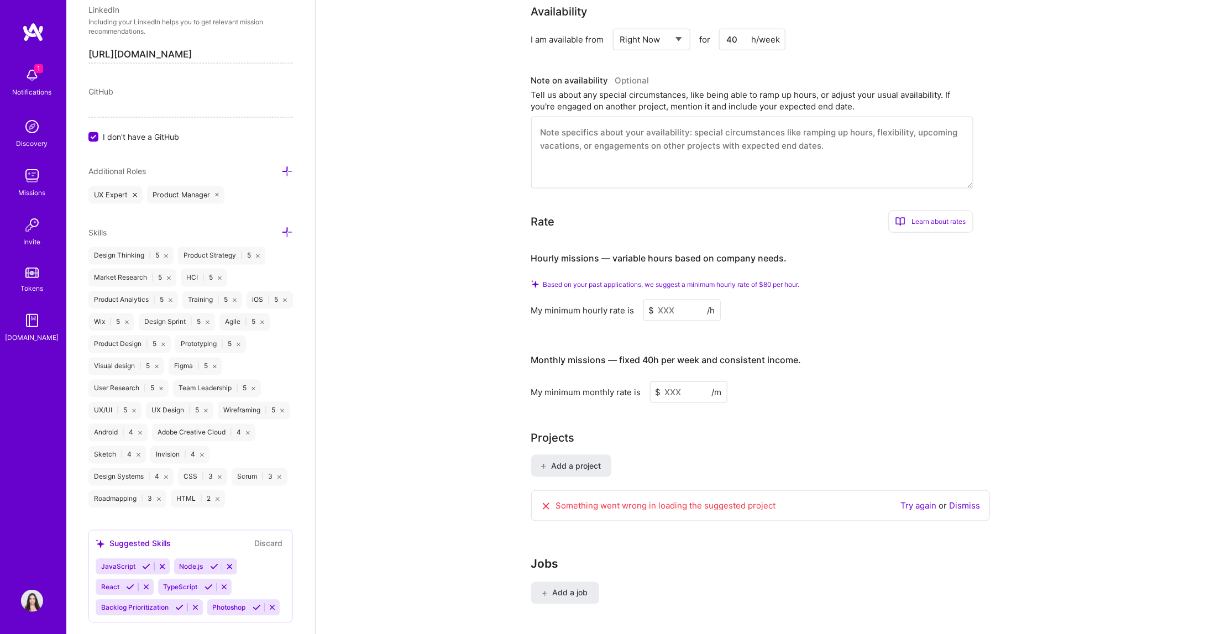
click at [685, 300] on input at bounding box center [681, 311] width 77 height 22
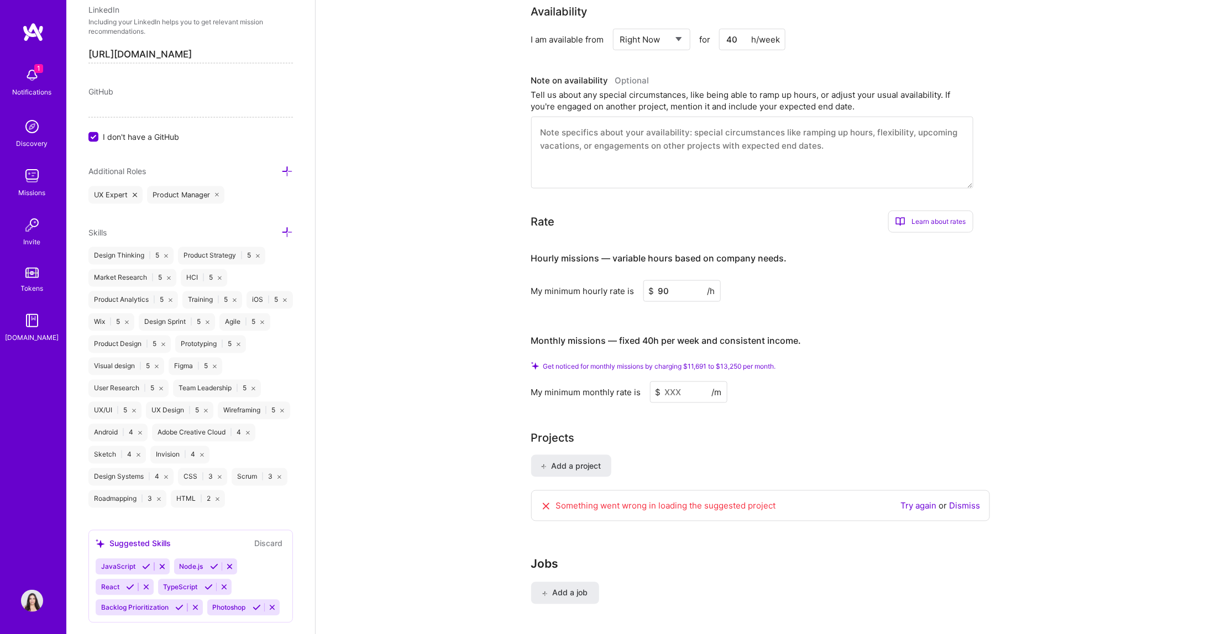
type input "90"
click at [677, 381] on input at bounding box center [688, 392] width 77 height 22
type input "2"
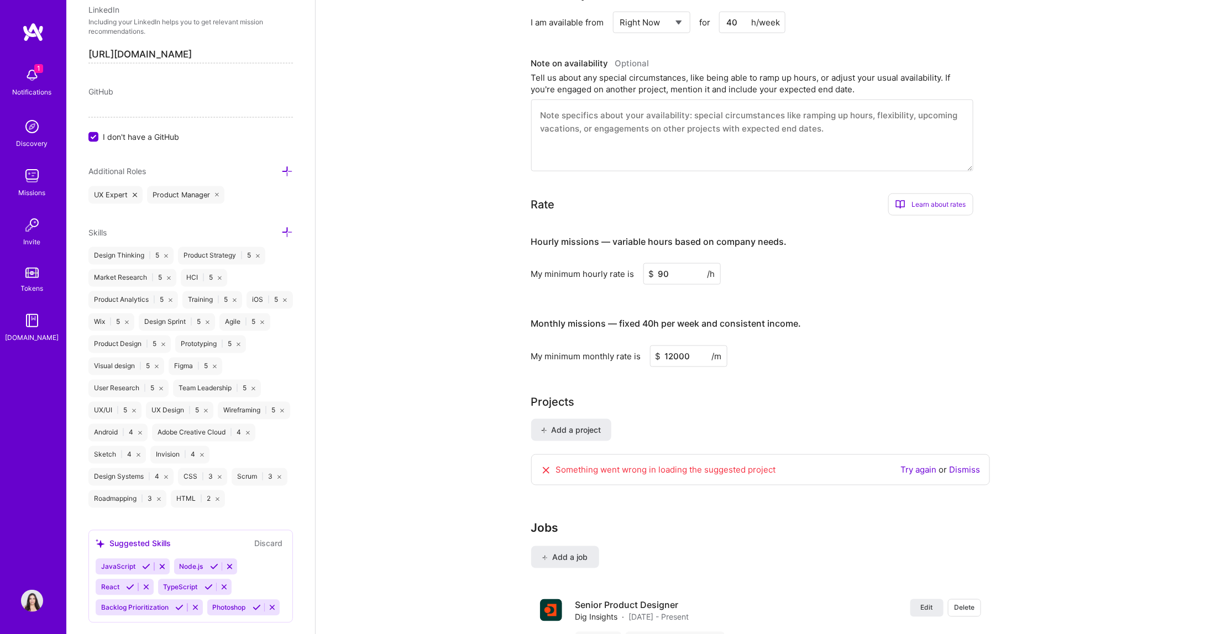
type input "12000"
click at [939, 345] on div "My minimum monthly rate is $ 12000 /m" at bounding box center [752, 356] width 442 height 22
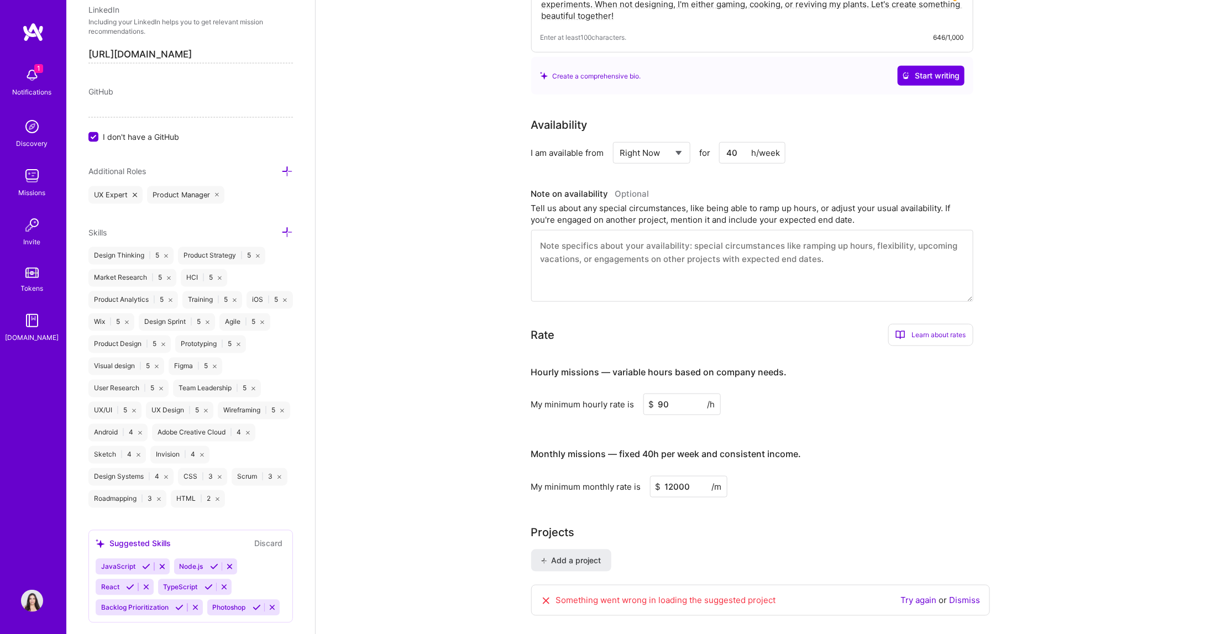
scroll to position [0, 0]
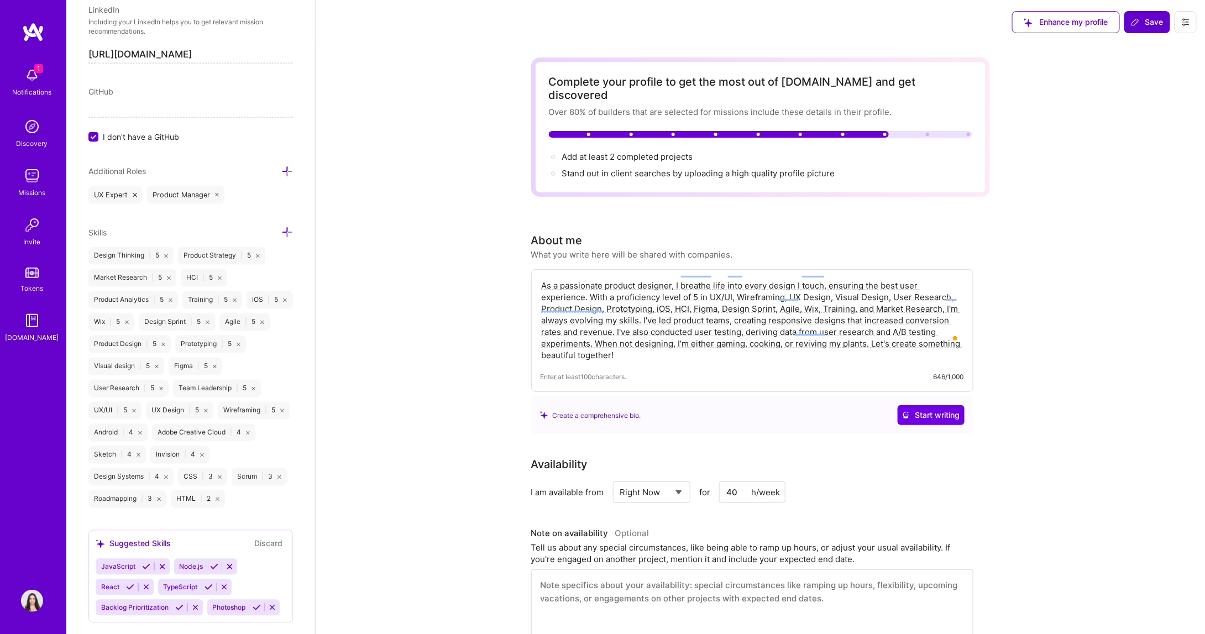
click at [1143, 31] on button "Save" at bounding box center [1147, 22] width 46 height 22
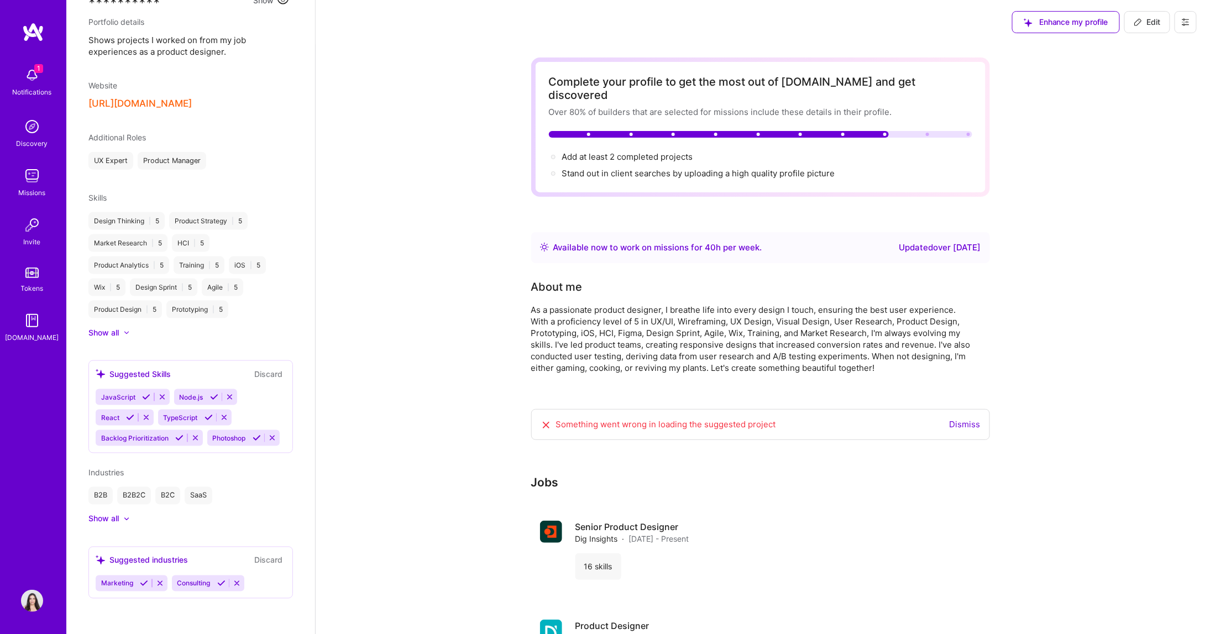
scroll to position [536, 0]
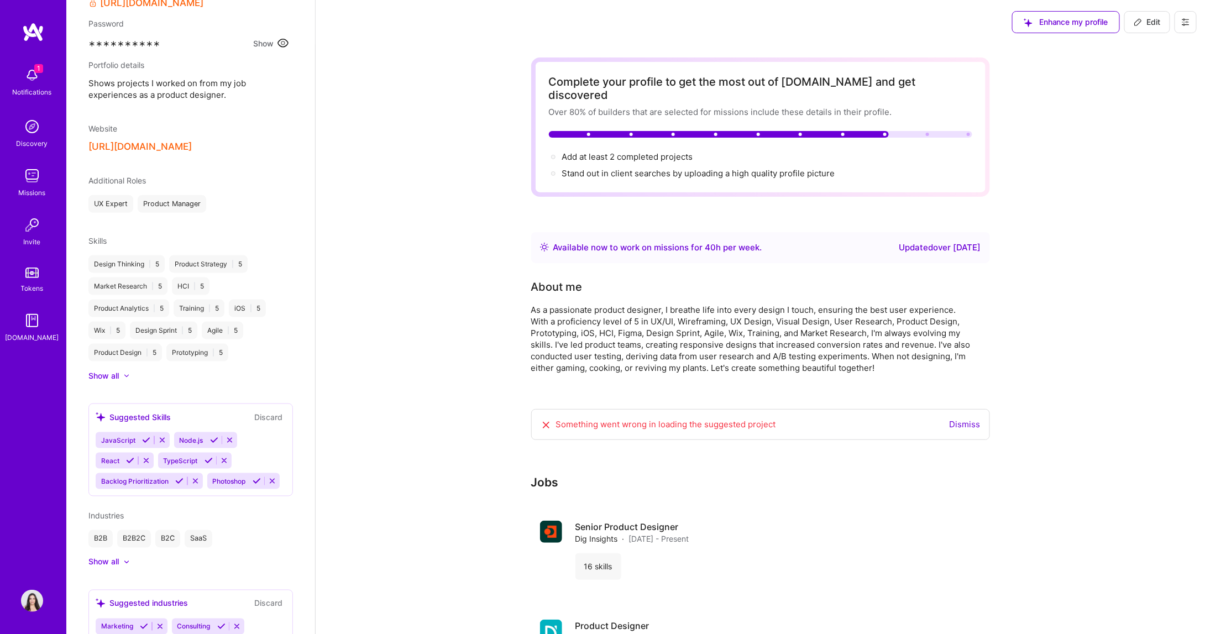
click at [964, 419] on link "Dismiss" at bounding box center [964, 424] width 31 height 10
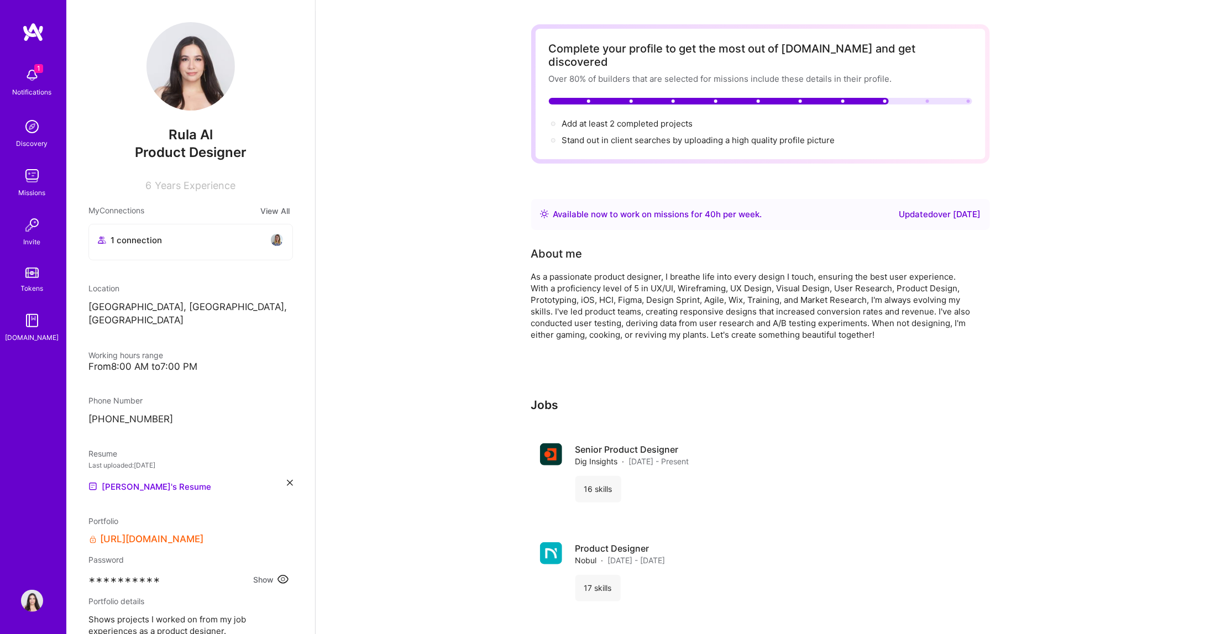
scroll to position [0, 0]
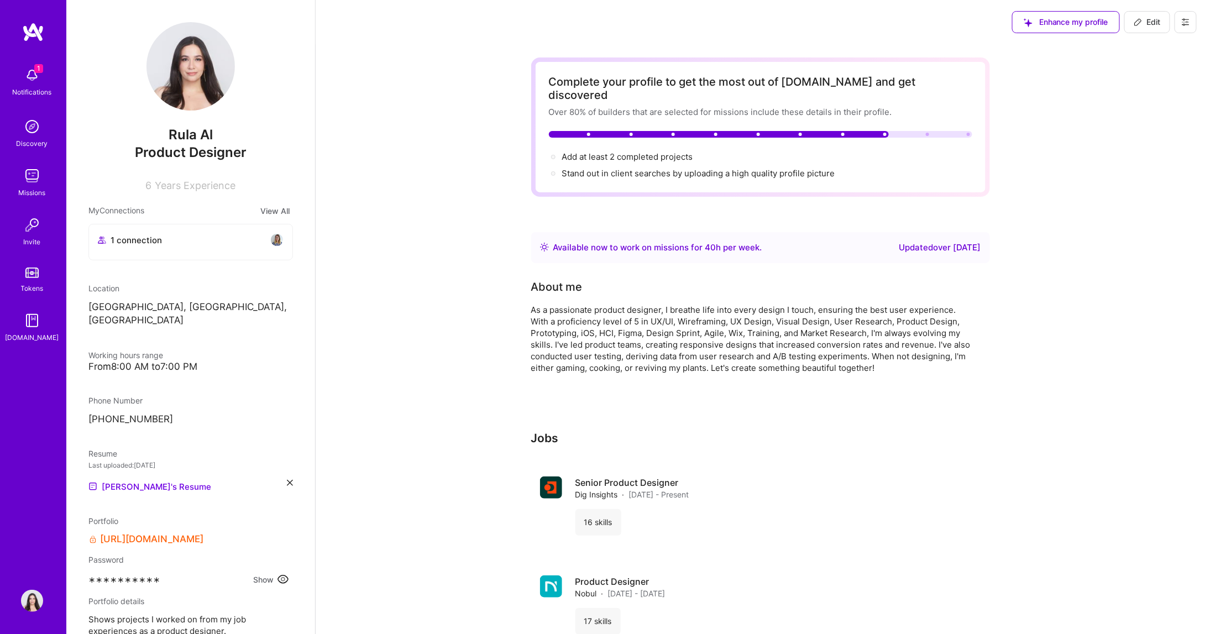
click at [1039, 17] on span "Enhance my profile" at bounding box center [1065, 22] width 85 height 11
click at [188, 183] on span "Years Experience" at bounding box center [195, 186] width 81 height 12
click at [1189, 23] on icon at bounding box center [1185, 22] width 9 height 9
click at [1174, 39] on button "Settings" at bounding box center [1154, 47] width 83 height 28
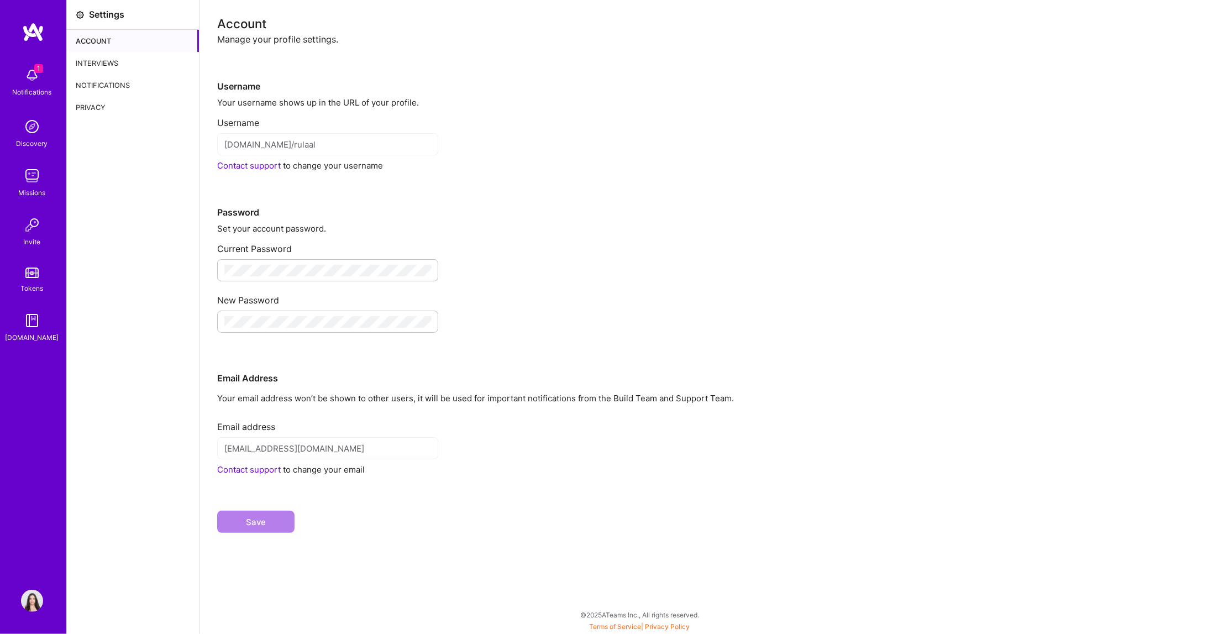
click at [115, 60] on div "Interviews" at bounding box center [133, 63] width 132 height 22
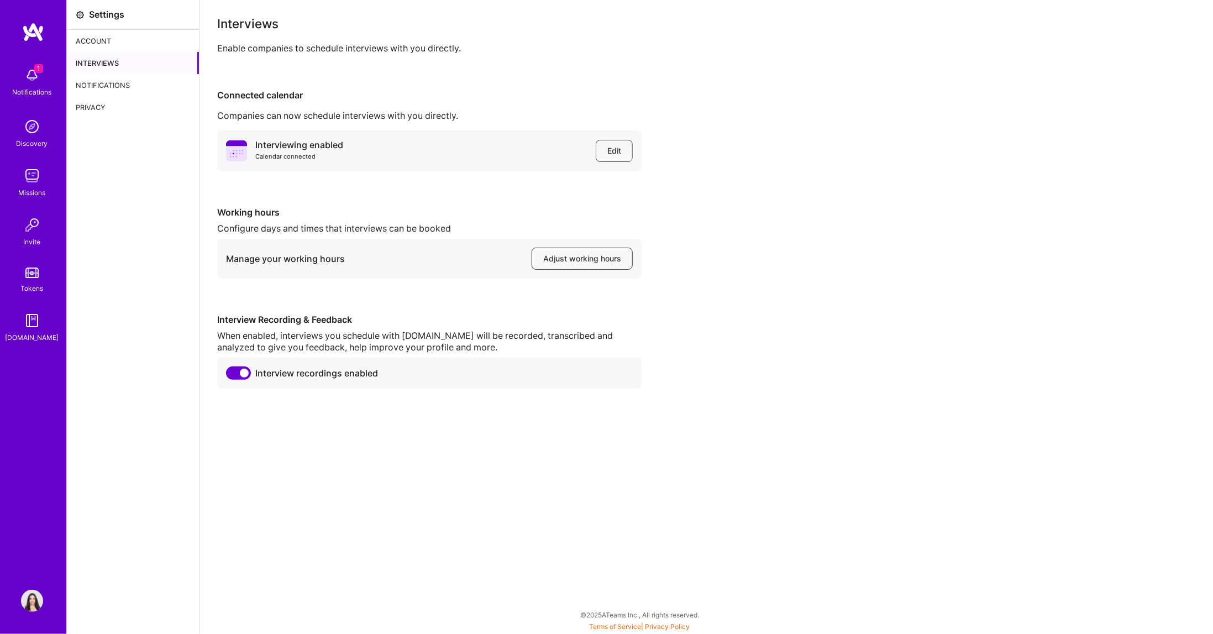
click at [133, 83] on div "Notifications" at bounding box center [133, 85] width 132 height 22
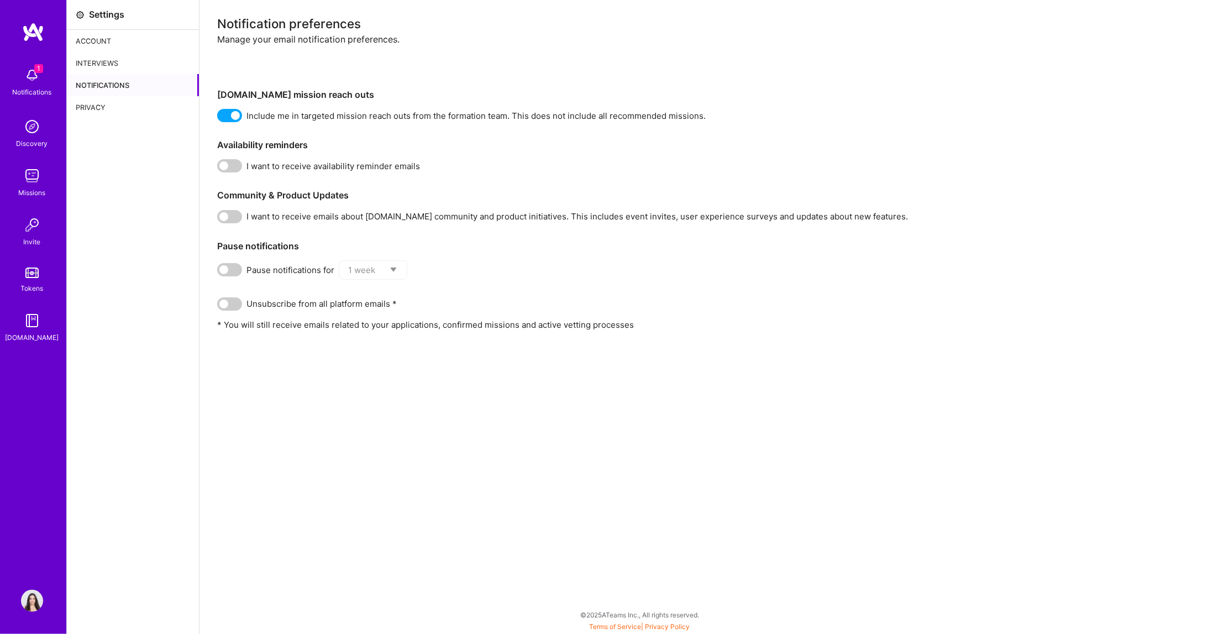
click at [128, 89] on div "Notifications" at bounding box center [133, 85] width 132 height 22
click at [130, 101] on div "Privacy" at bounding box center [133, 107] width 132 height 22
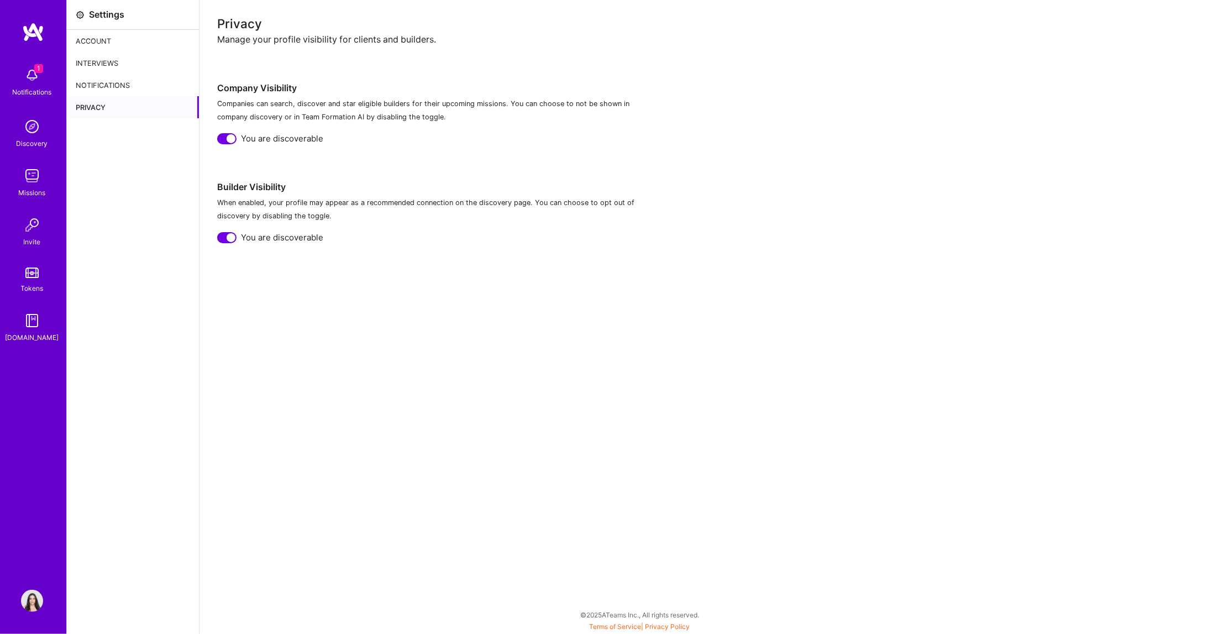
click at [85, 8] on div "Settings" at bounding box center [133, 15] width 132 height 30
click at [50, 82] on div "1 Notifications" at bounding box center [32, 81] width 69 height 38
click at [23, 605] on img at bounding box center [32, 601] width 22 height 22
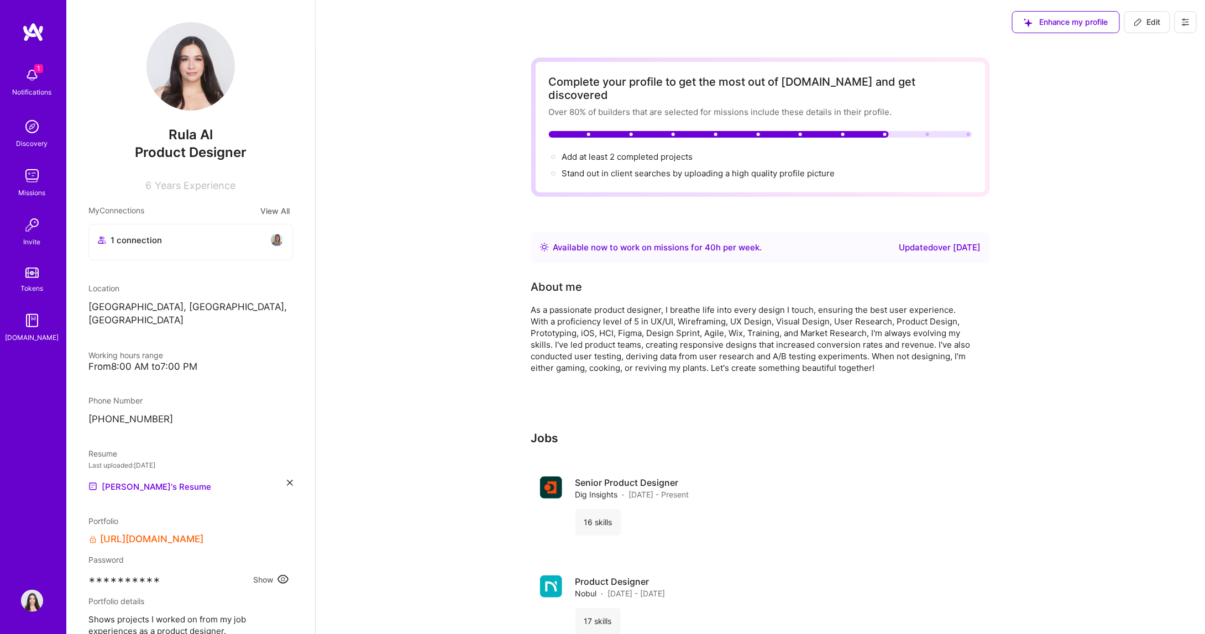
click at [196, 139] on span "Rula Al" at bounding box center [190, 135] width 204 height 17
click at [1132, 24] on button "Edit" at bounding box center [1147, 22] width 46 height 22
select select "CA"
select select "Right Now"
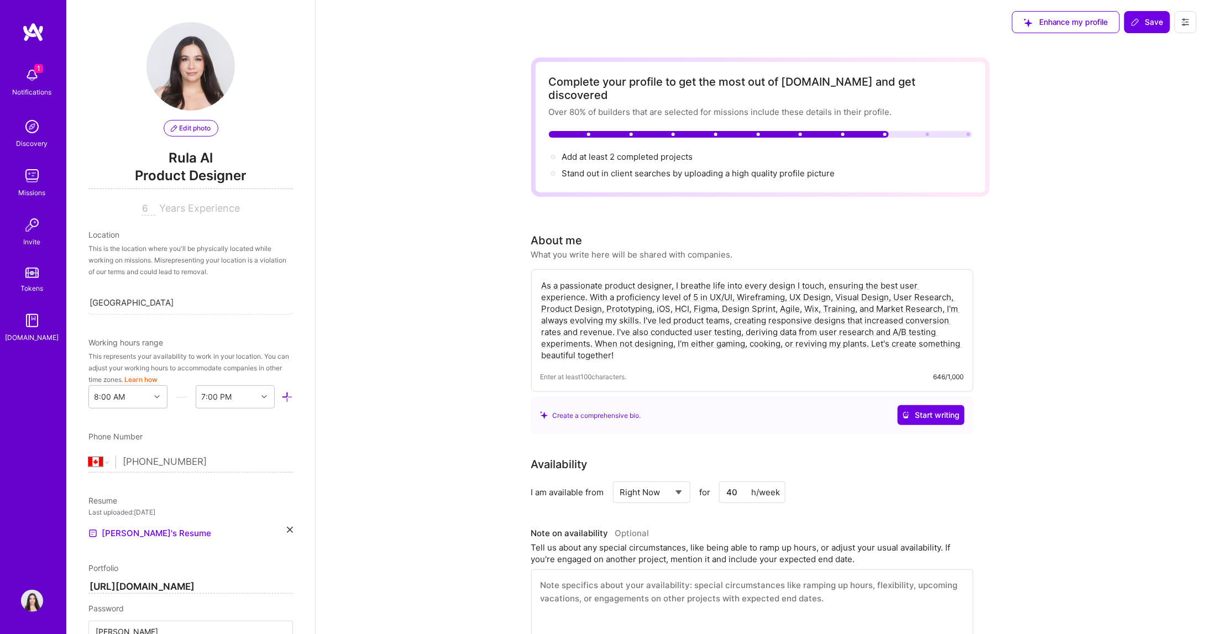
scroll to position [543, 0]
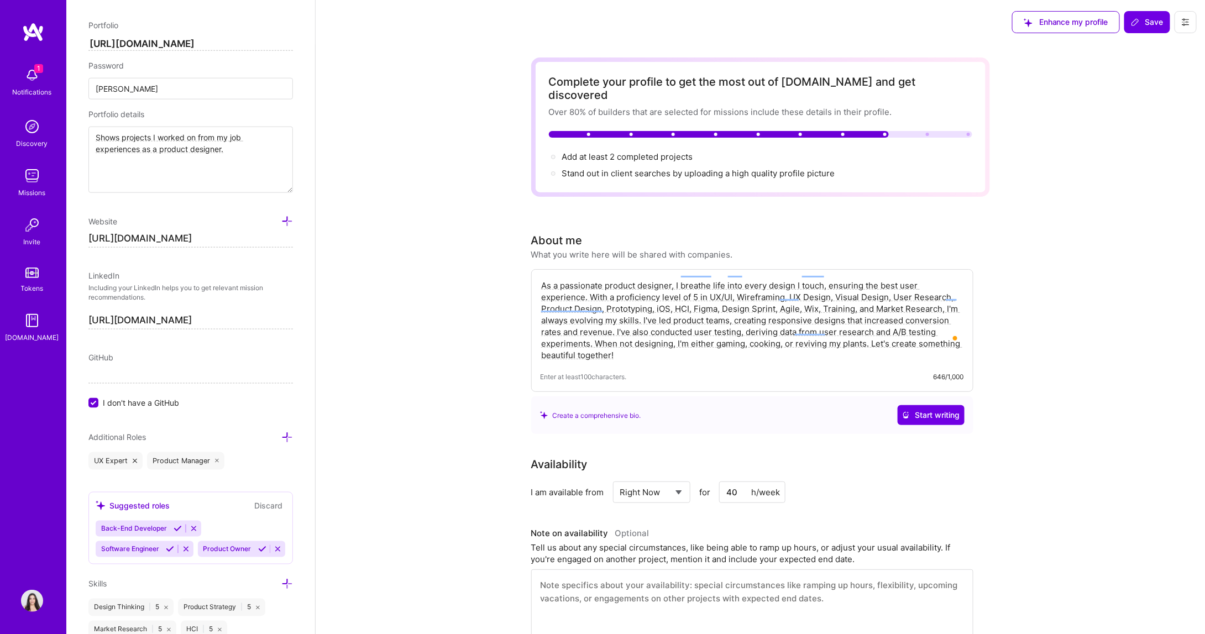
click at [671, 279] on textarea "As a passionate product designer, I breathe life into every design I touch, ens…" at bounding box center [751, 320] width 423 height 83
click at [607, 279] on textarea "As a passionate product designer, I breathe life into every design I touch, ens…" at bounding box center [751, 320] width 423 height 83
type textarea "As a passionate lead product designer, I breathe life into every design I touch…"
click at [1141, 17] on span "Save" at bounding box center [1147, 22] width 33 height 11
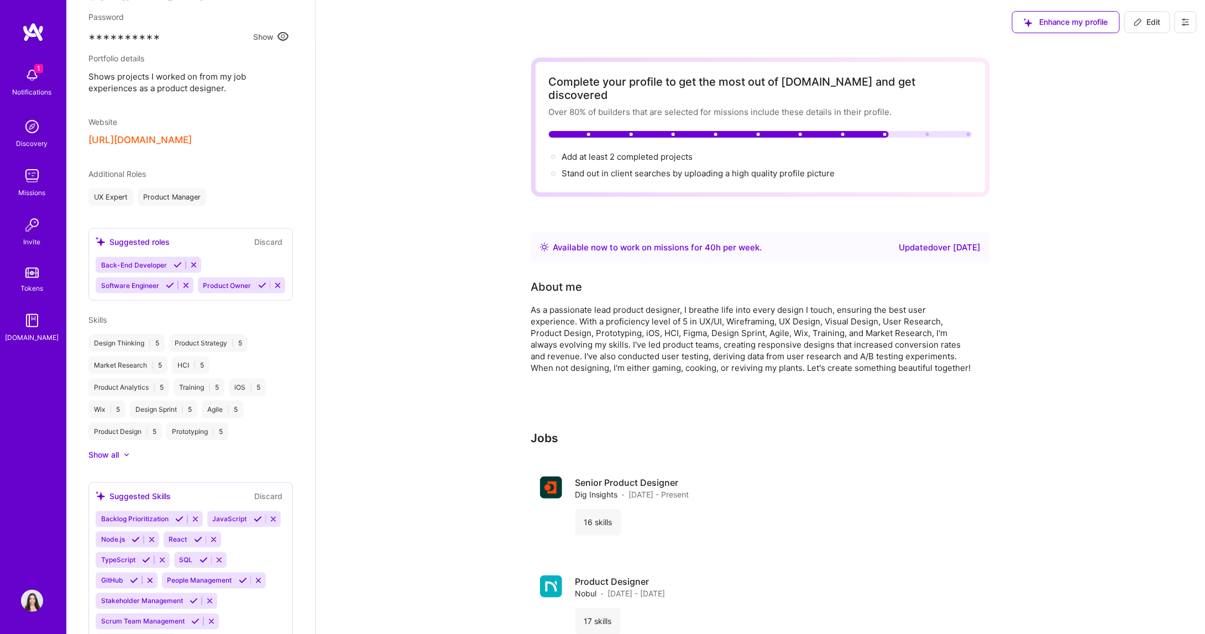
scroll to position [485, 0]
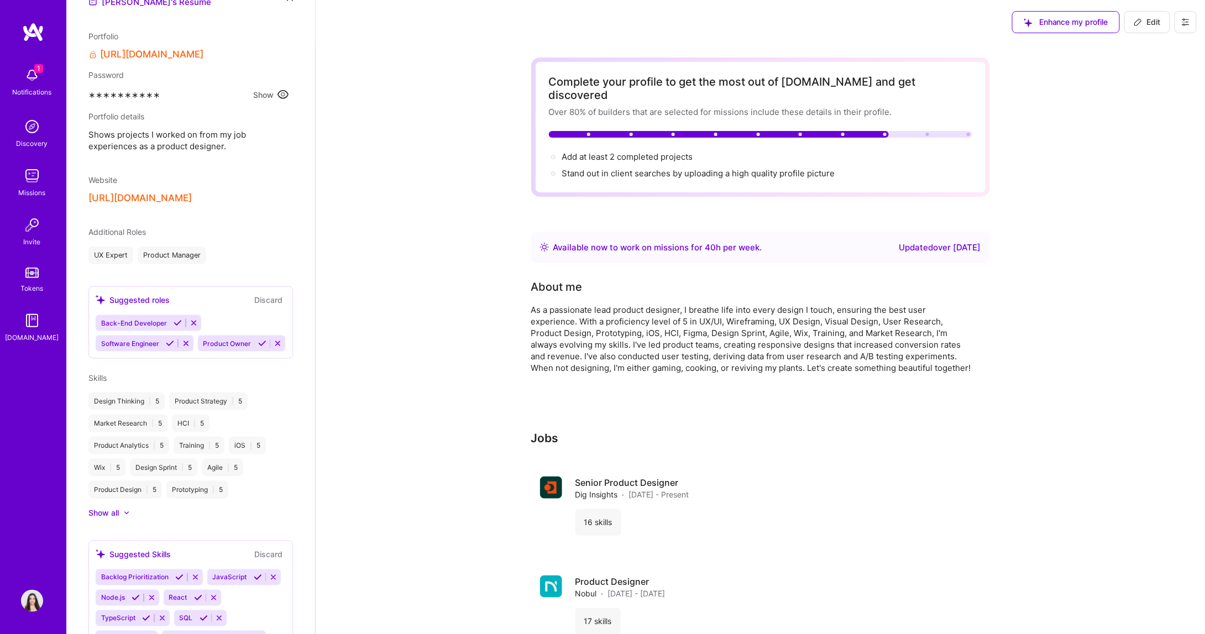
click at [1148, 18] on span "Edit" at bounding box center [1146, 22] width 27 height 11
select select "CA"
select select "Right Now"
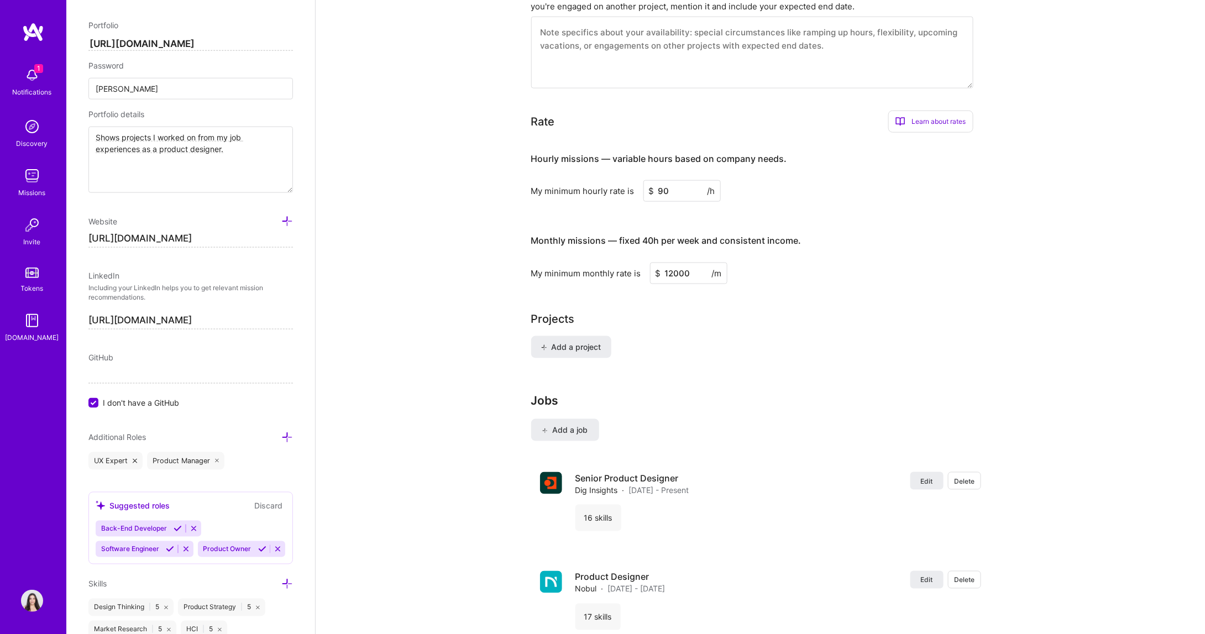
scroll to position [644, 0]
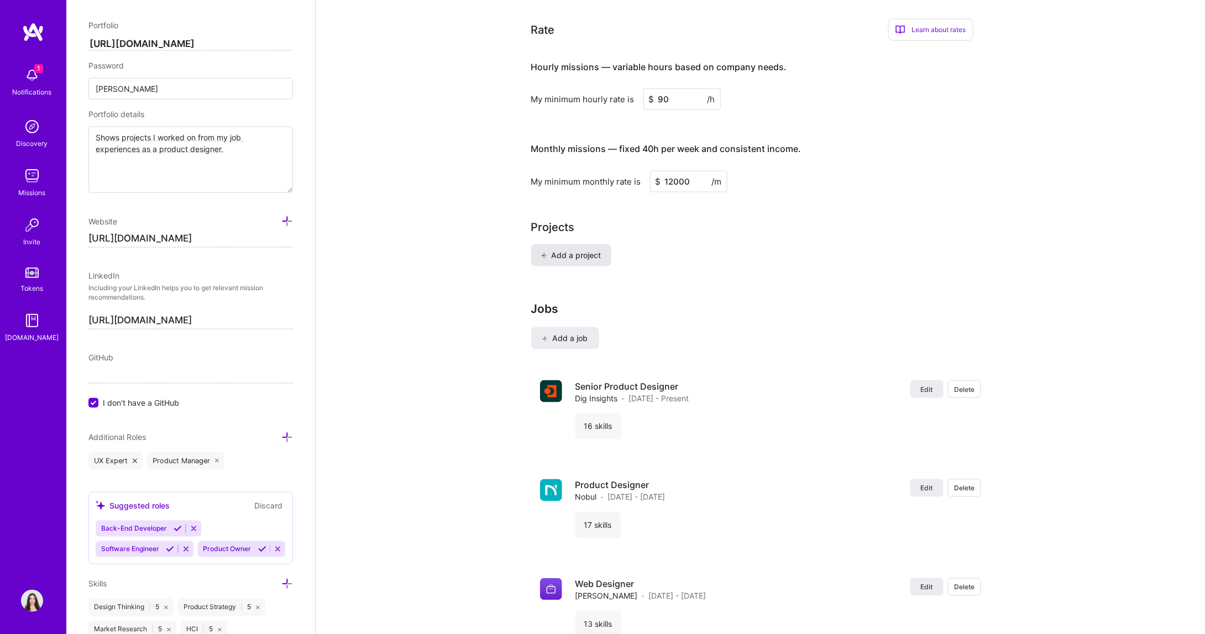
click at [549, 250] on span "Add a project" at bounding box center [570, 255] width 60 height 11
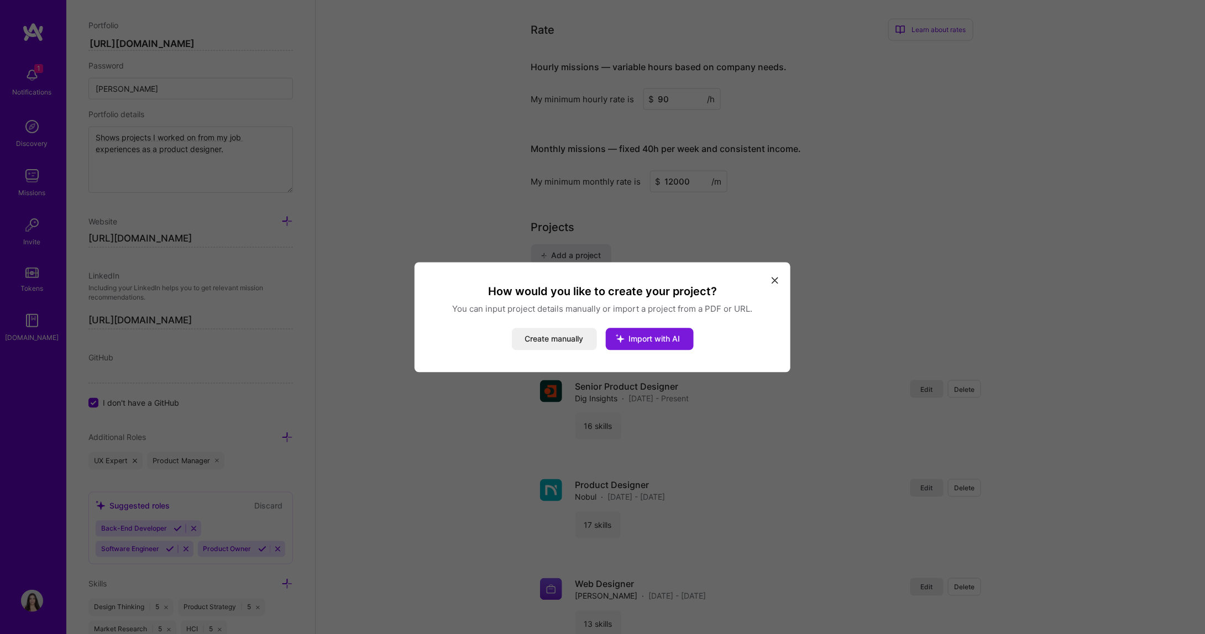
click at [653, 335] on span "Import with AI" at bounding box center [654, 338] width 51 height 9
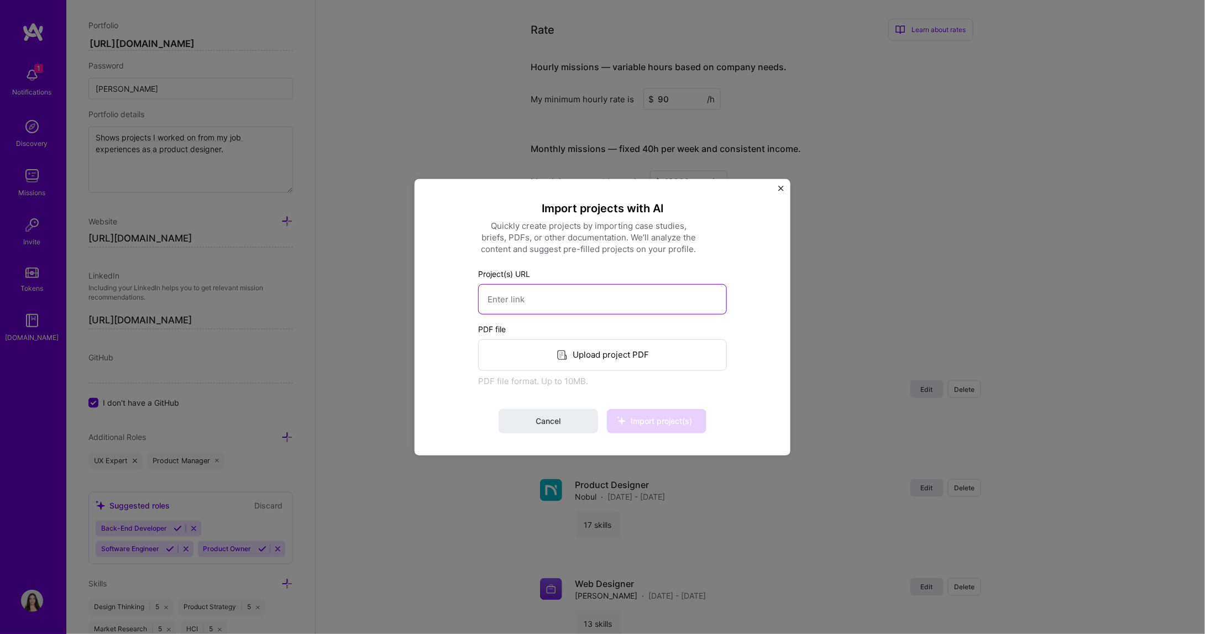
click at [522, 304] on input at bounding box center [602, 298] width 249 height 30
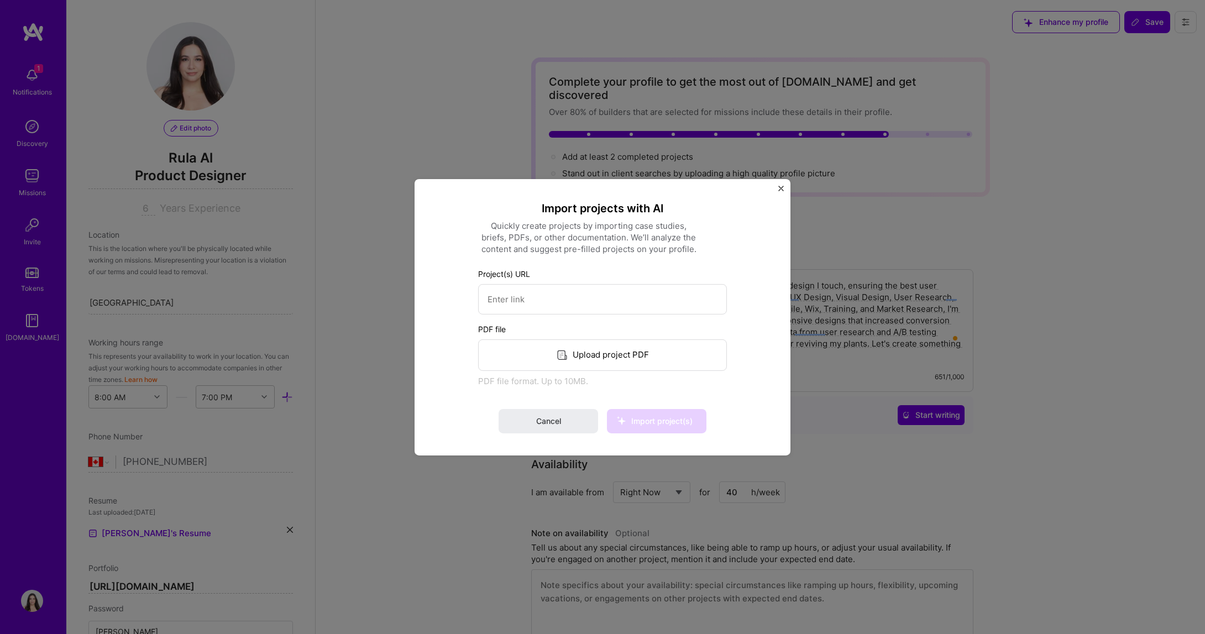
select select "CA"
select select "Right Now"
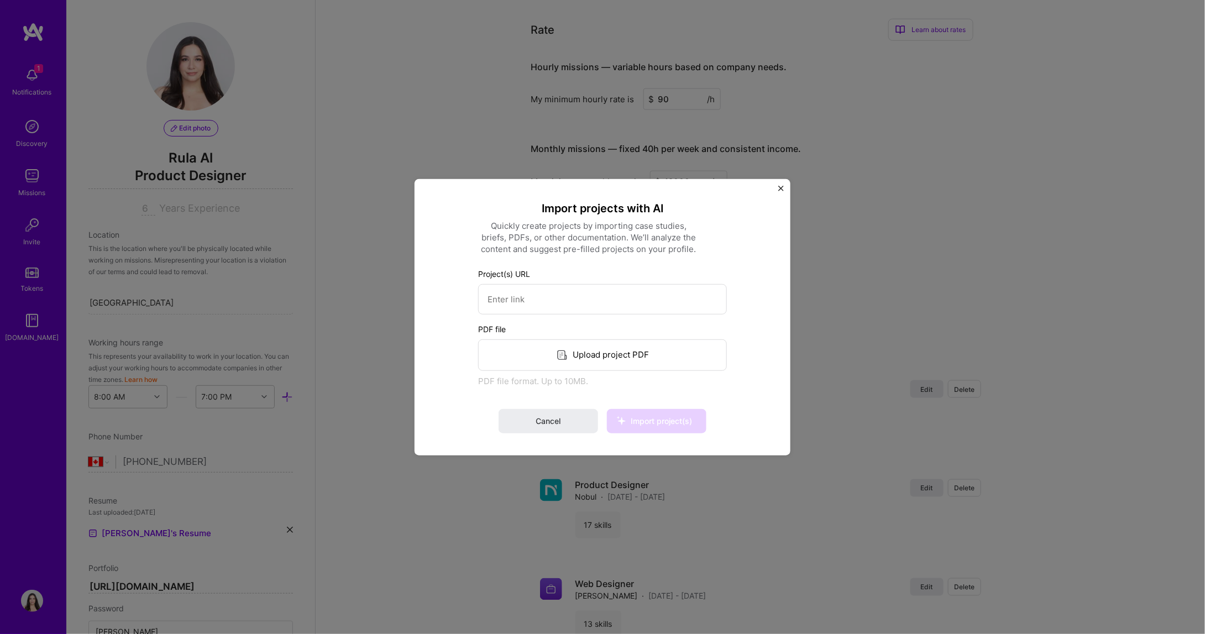
scroll to position [543, 0]
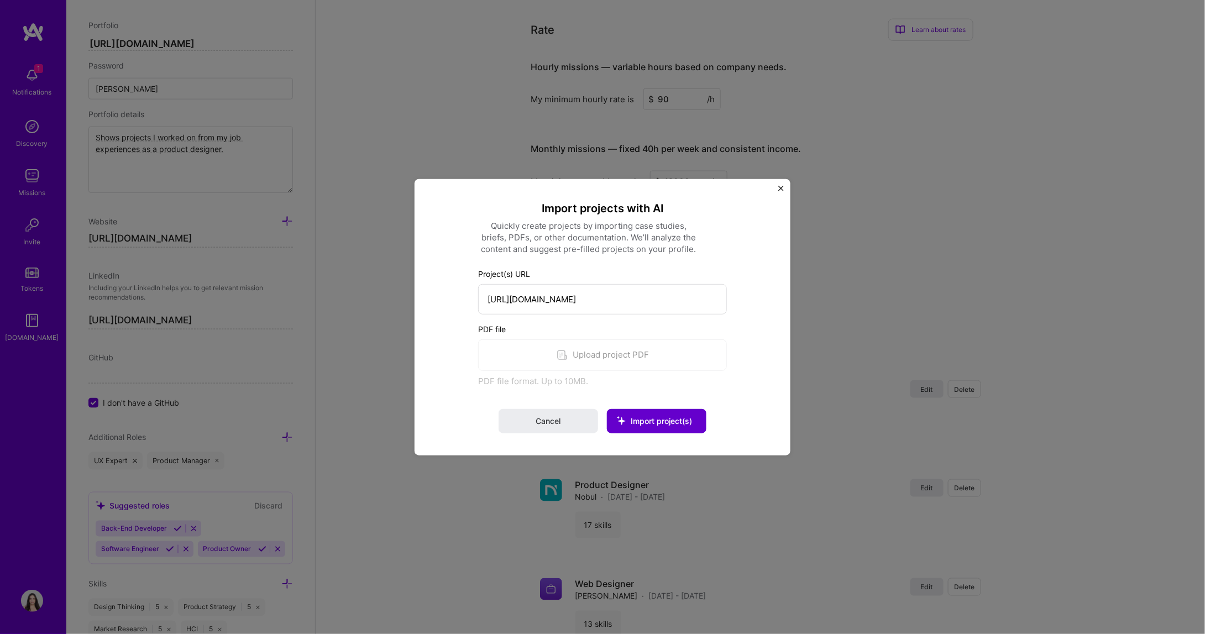
type input "[URL][DOMAIN_NAME]"
click at [632, 419] on icon at bounding box center [621, 420] width 29 height 29
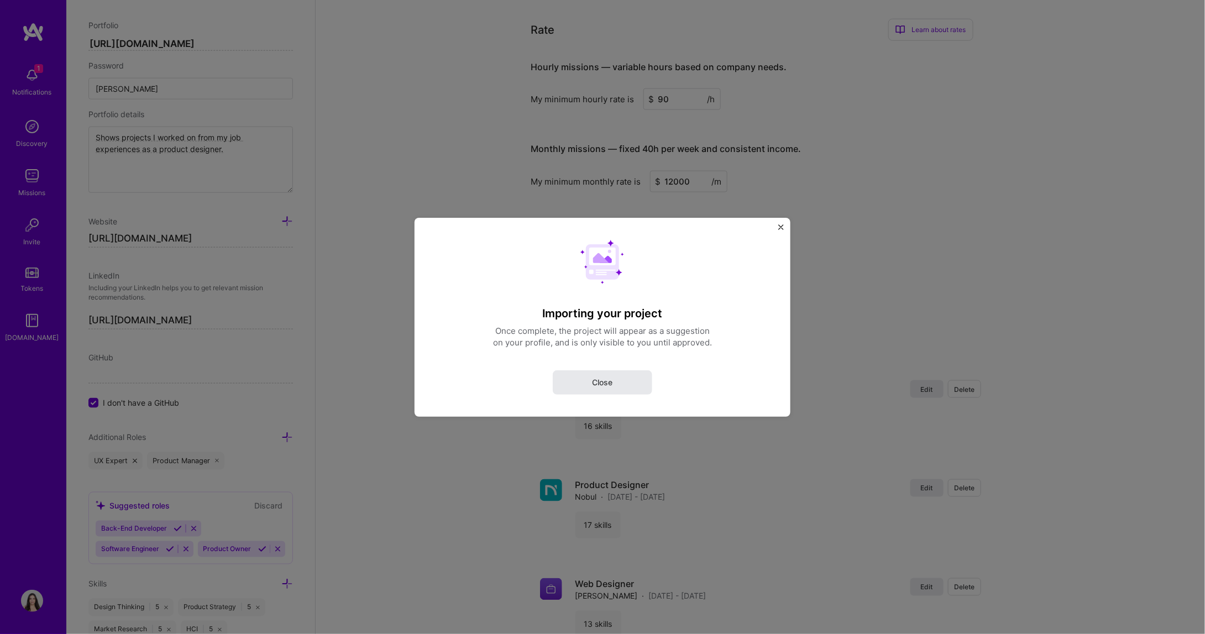
click at [614, 390] on button "Close" at bounding box center [602, 382] width 99 height 24
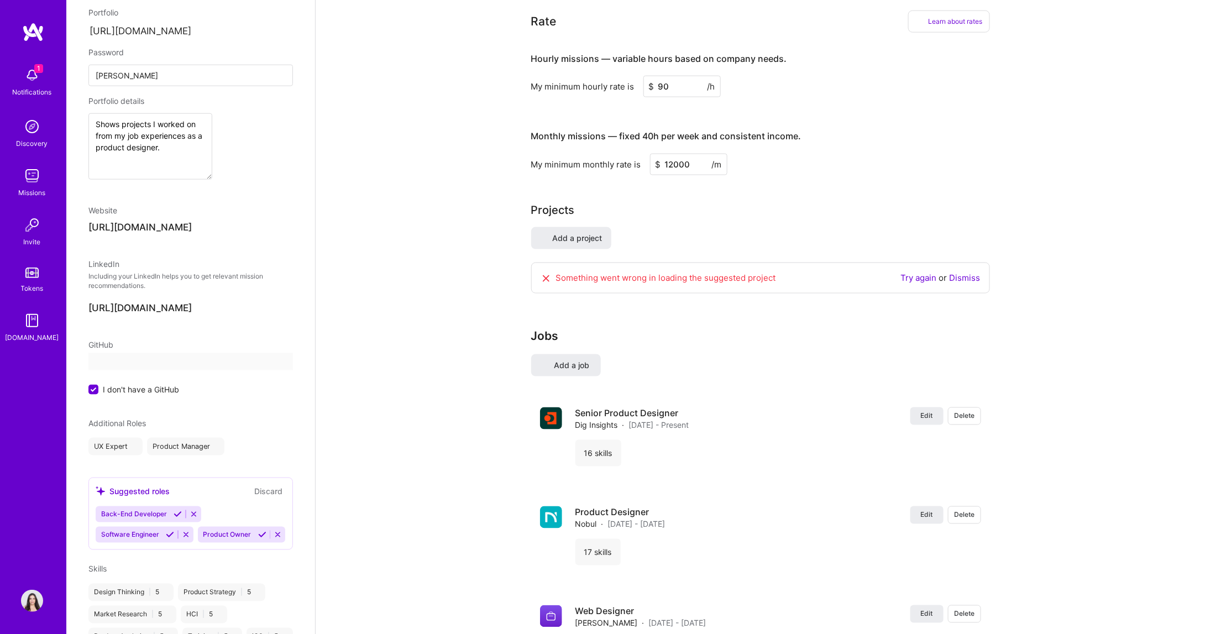
select select "CA"
select select "Right Now"
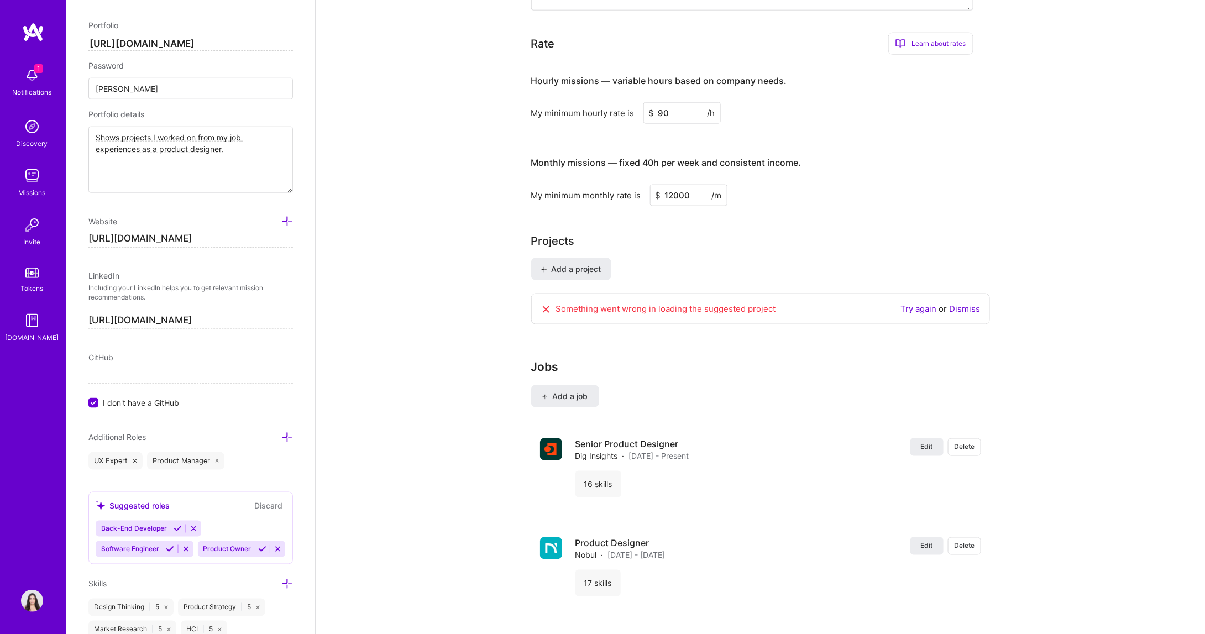
scroll to position [644, 0]
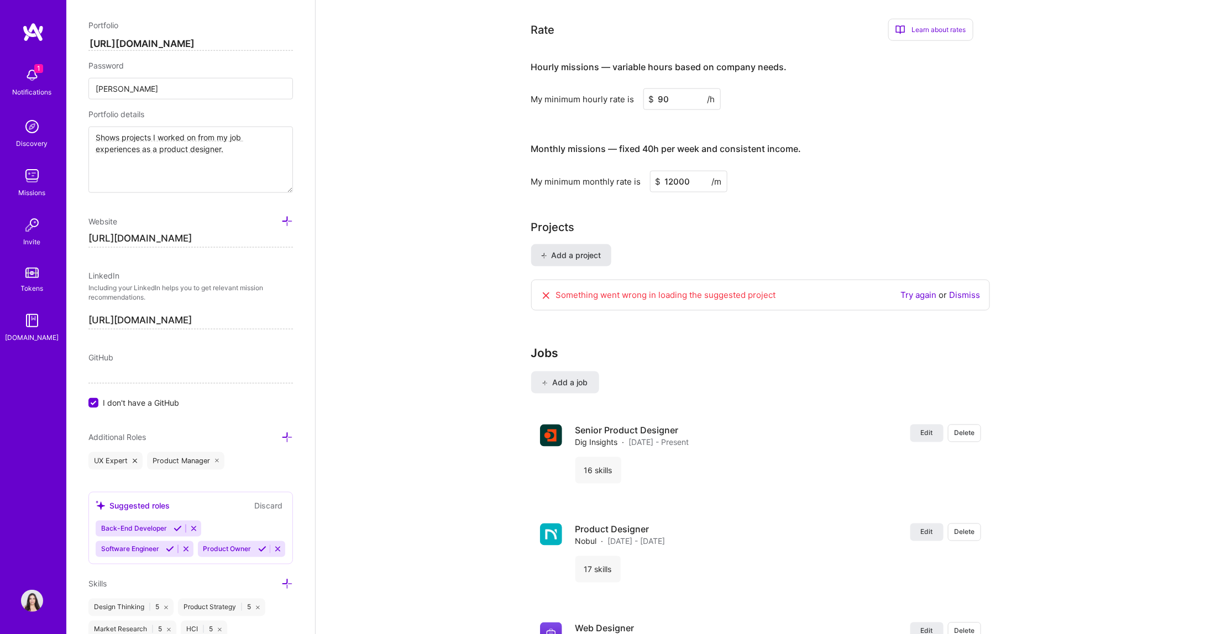
click at [584, 247] on button "Add a project" at bounding box center [571, 255] width 80 height 22
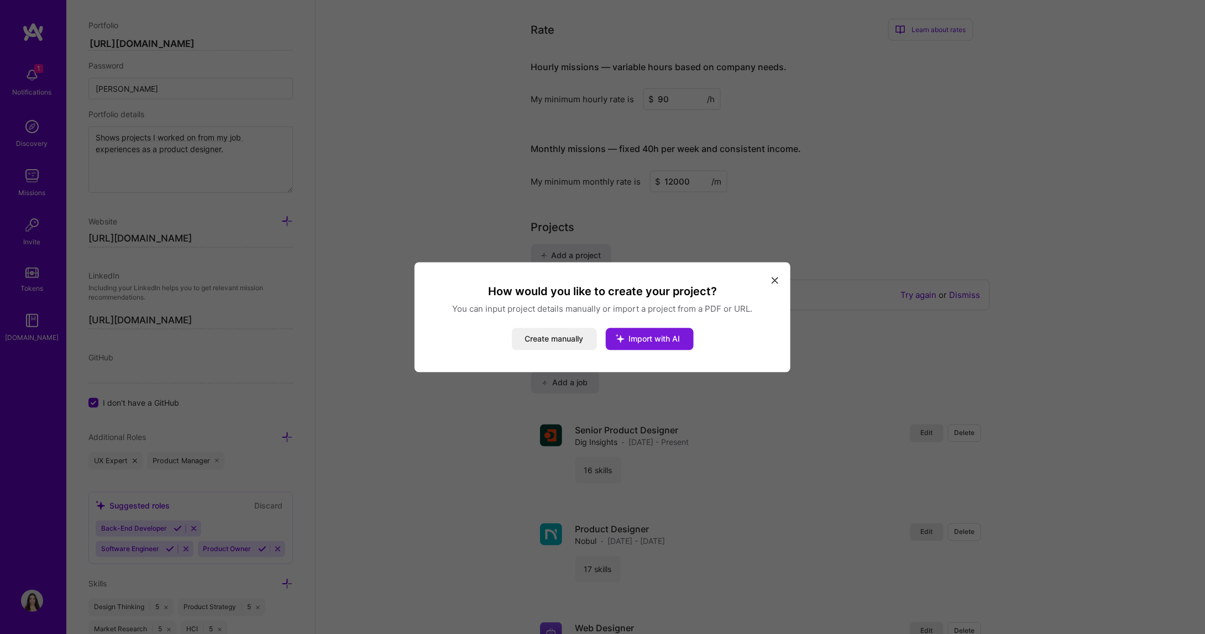
click at [632, 342] on icon "modal" at bounding box center [620, 338] width 29 height 29
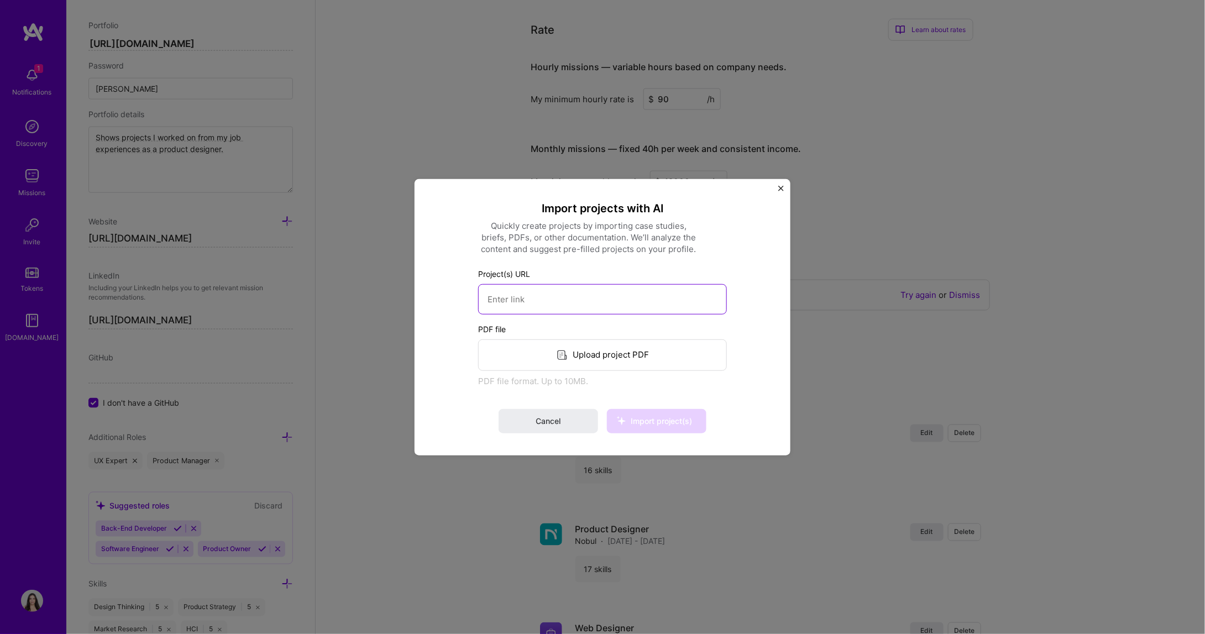
click at [580, 300] on input at bounding box center [602, 298] width 249 height 30
paste input "[URL][DOMAIN_NAME]"
type input "[URL][DOMAIN_NAME]"
click at [657, 421] on span "Import project(s)" at bounding box center [661, 420] width 61 height 9
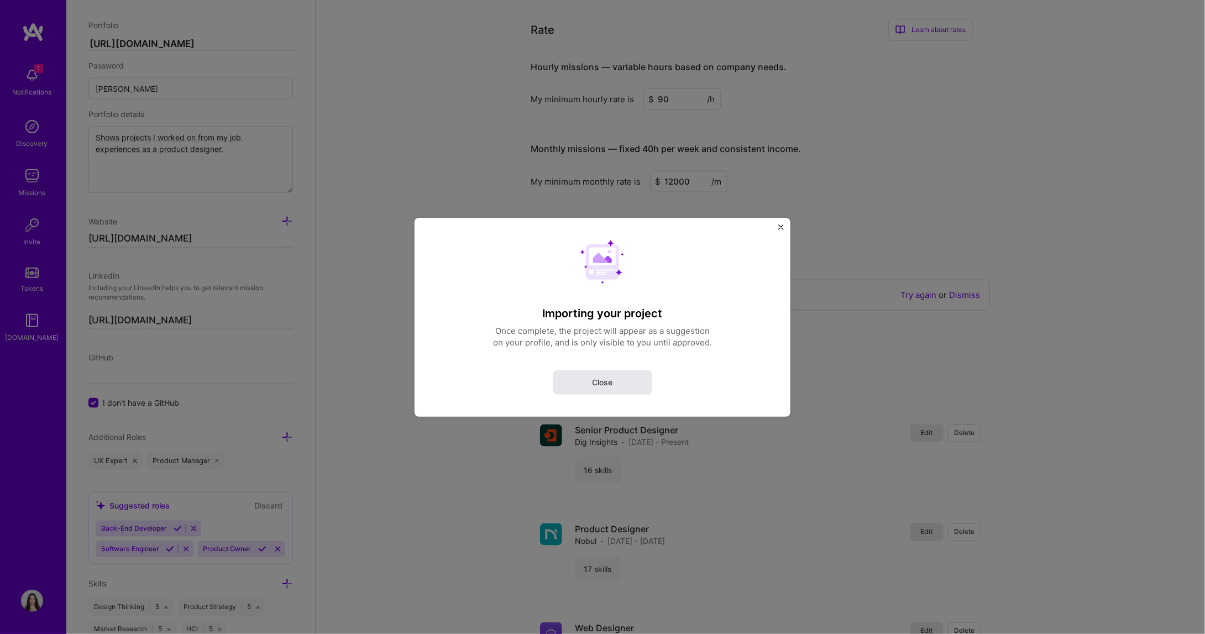
click at [640, 377] on button "Close" at bounding box center [602, 382] width 99 height 24
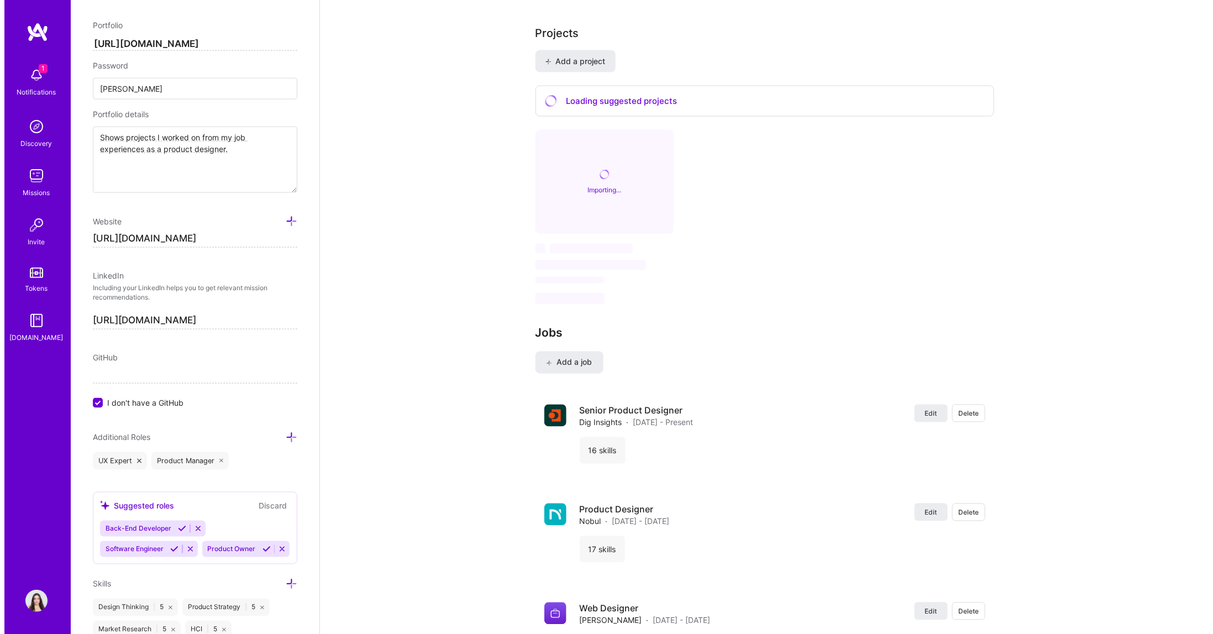
scroll to position [885, 0]
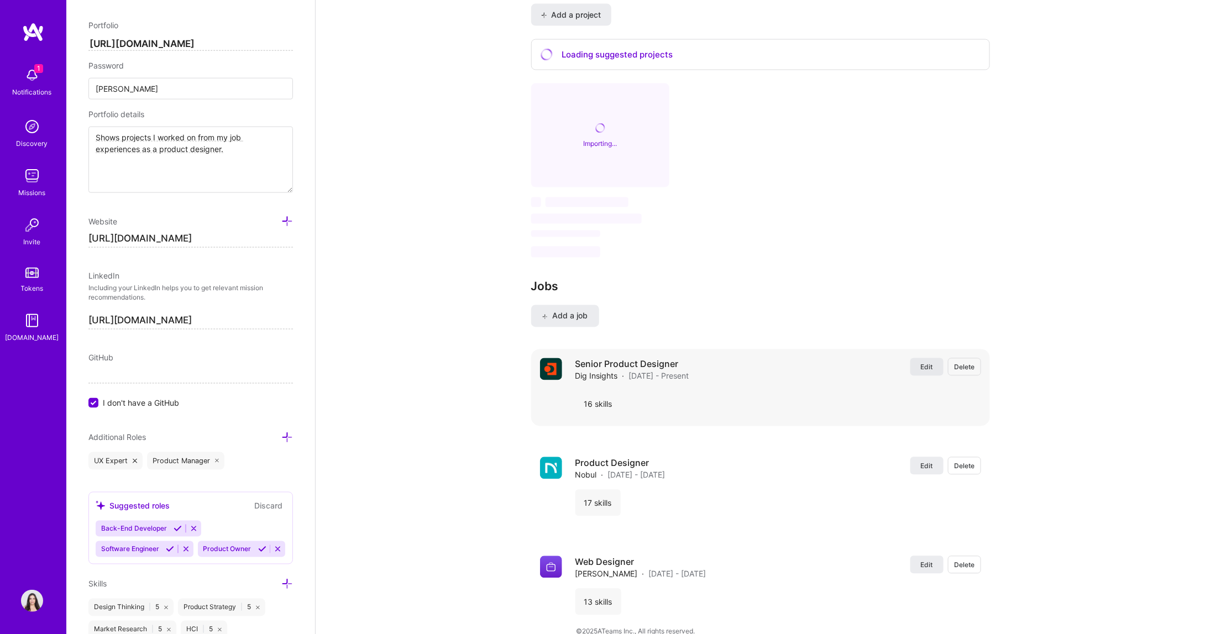
click at [933, 358] on button "Edit" at bounding box center [926, 367] width 33 height 18
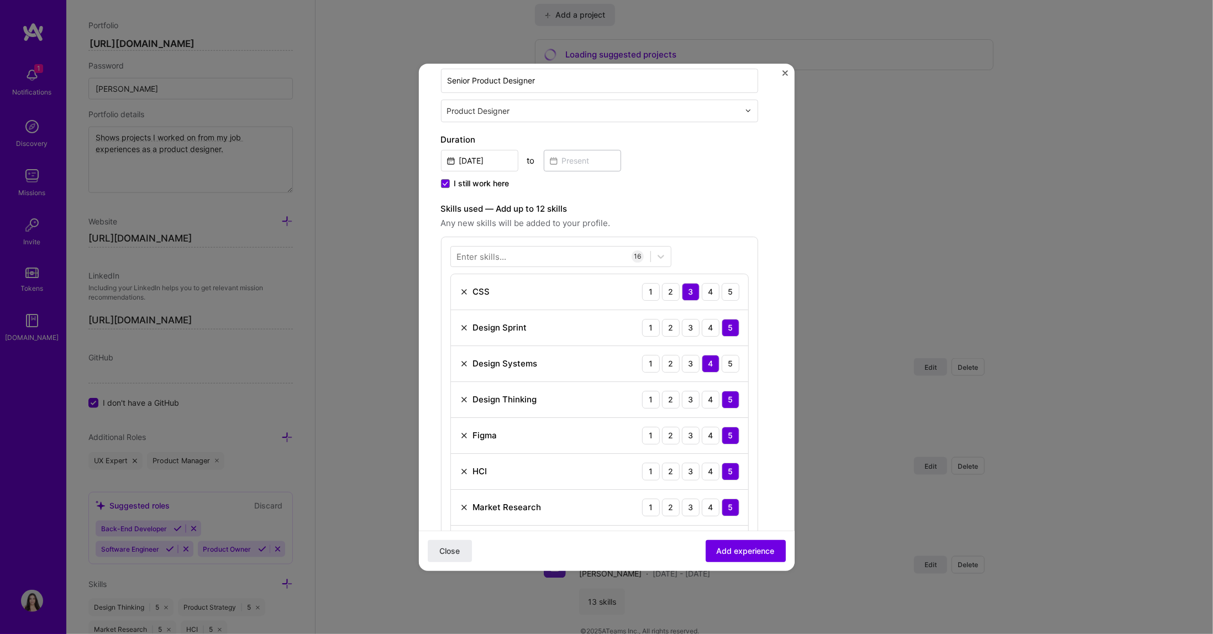
scroll to position [184, 0]
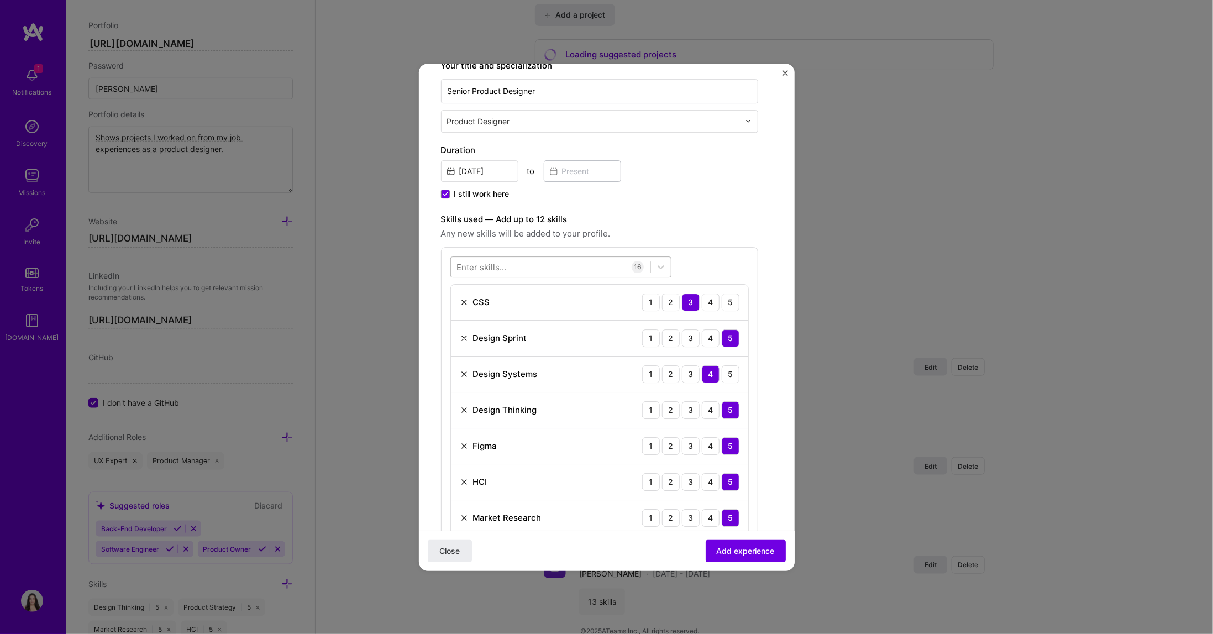
click at [521, 267] on div at bounding box center [550, 267] width 199 height 18
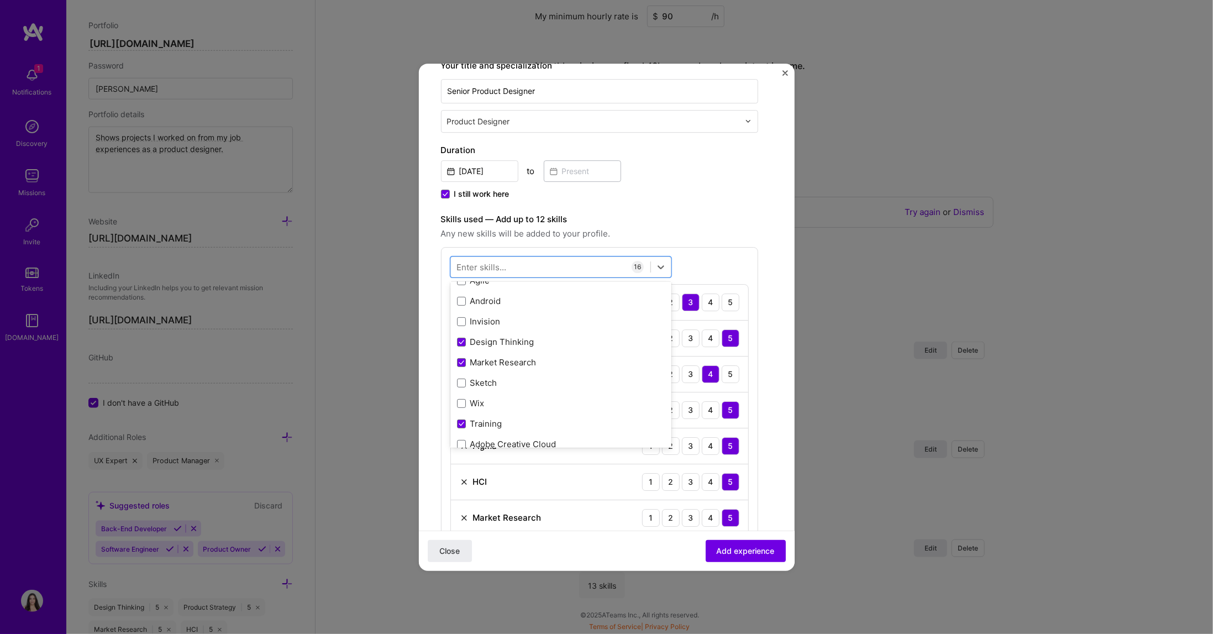
scroll to position [710, 0]
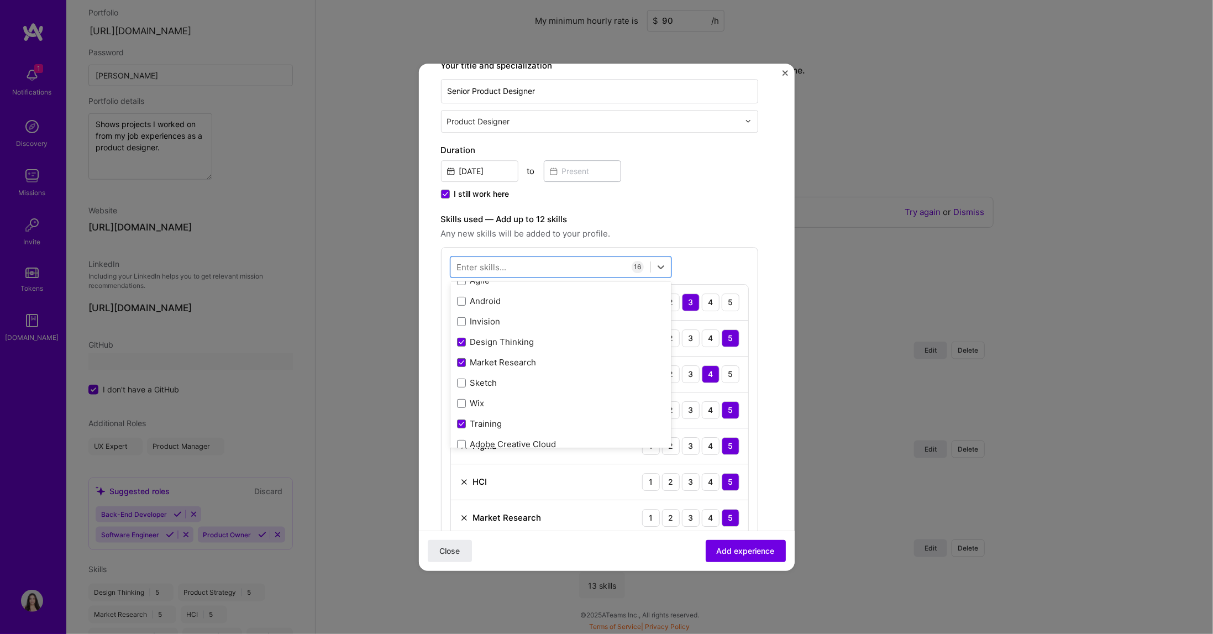
select select "CA"
select select "Right Now"
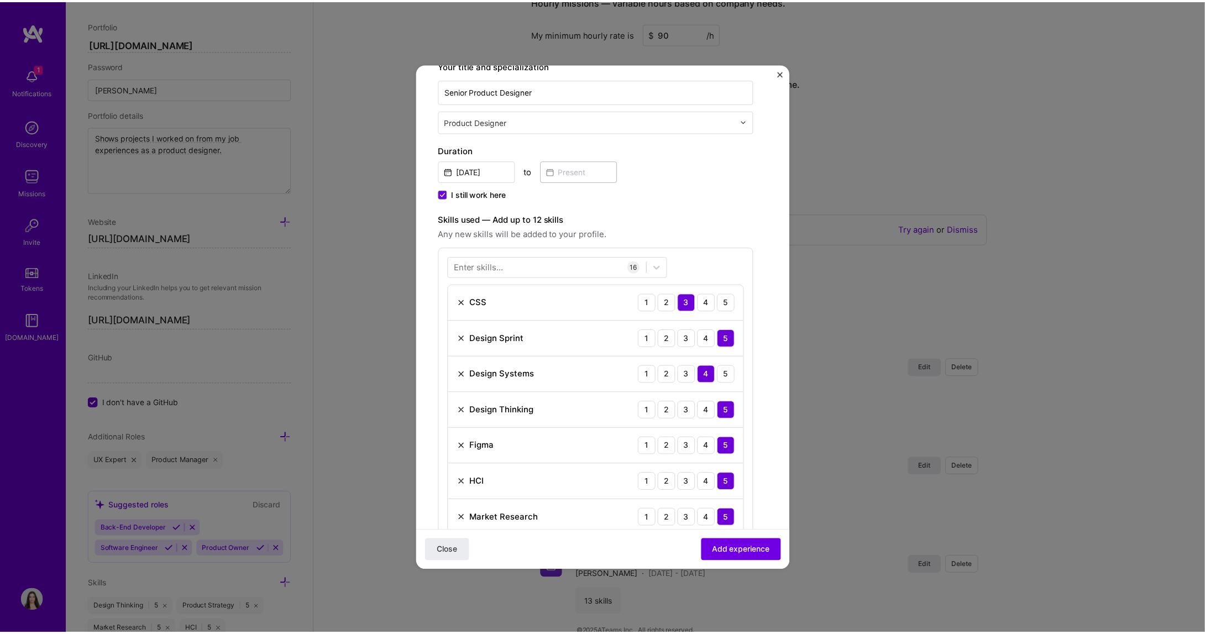
scroll to position [0, 0]
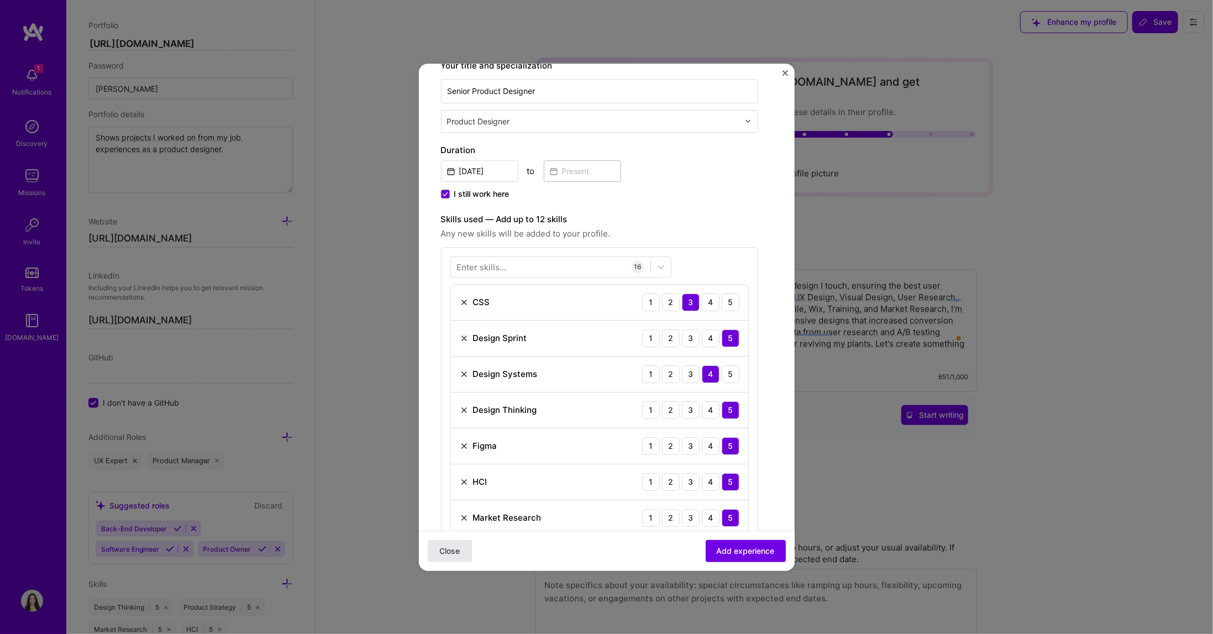
click at [449, 547] on span "Close" at bounding box center [449, 550] width 20 height 11
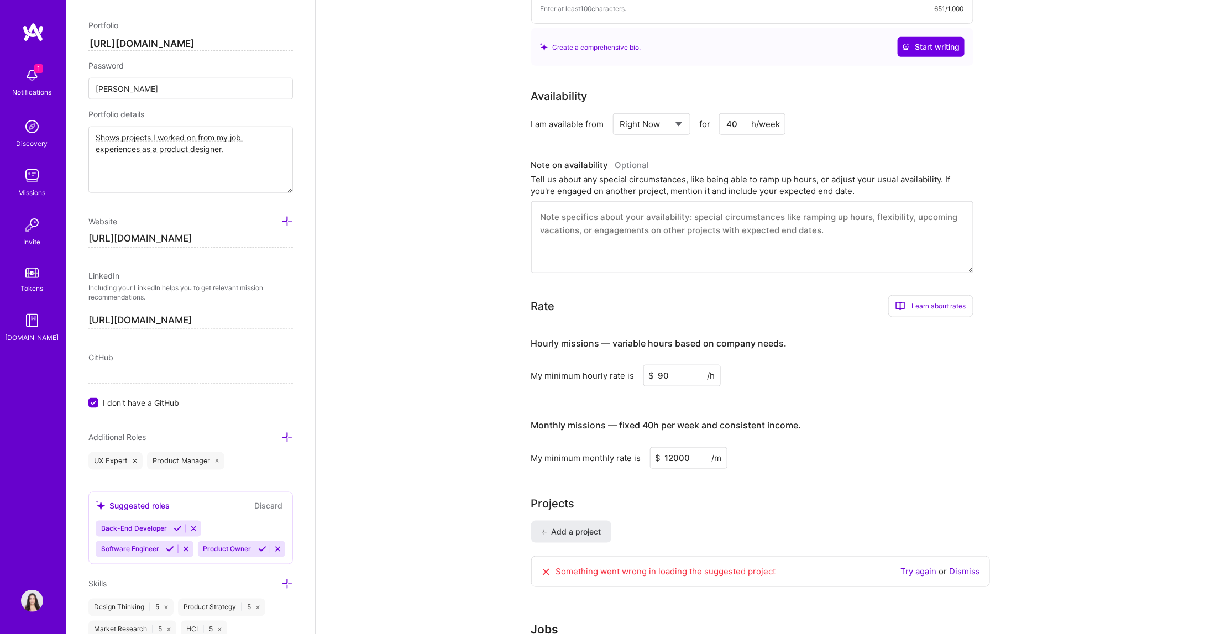
scroll to position [460, 0]
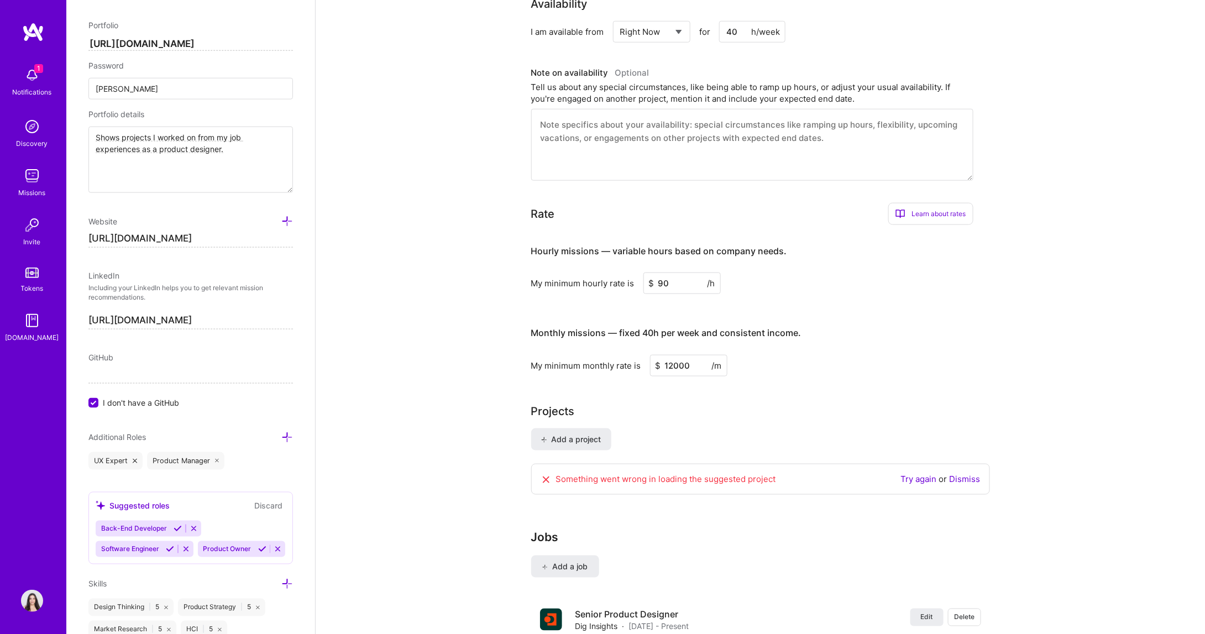
click at [960, 474] on link "Dismiss" at bounding box center [964, 479] width 31 height 10
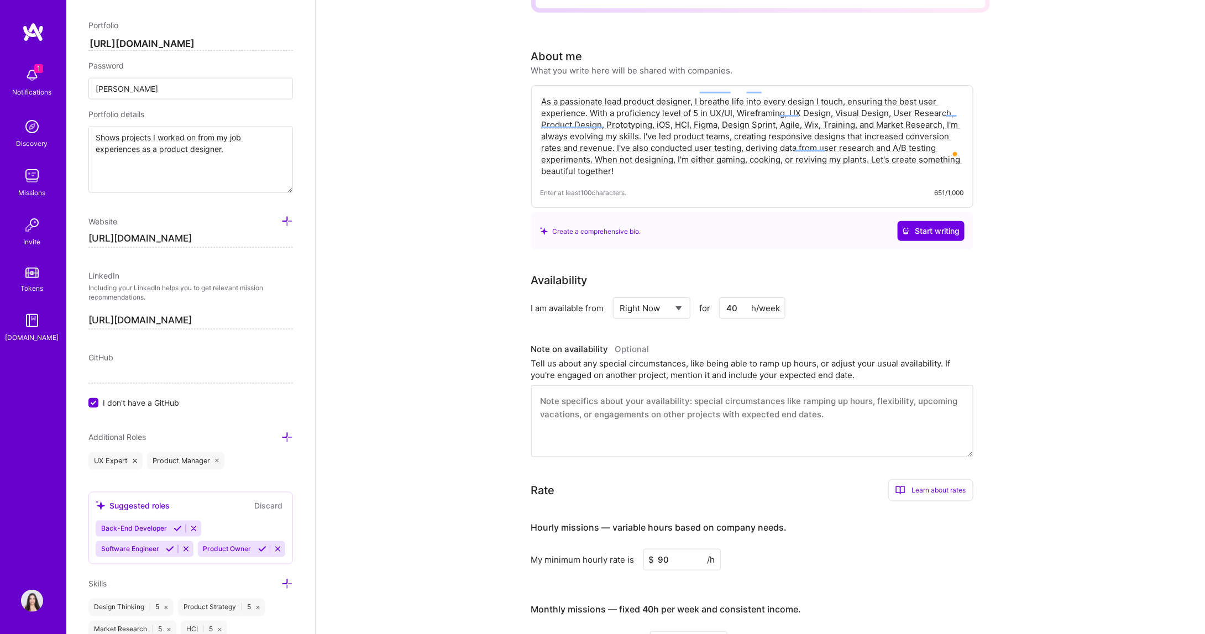
scroll to position [0, 0]
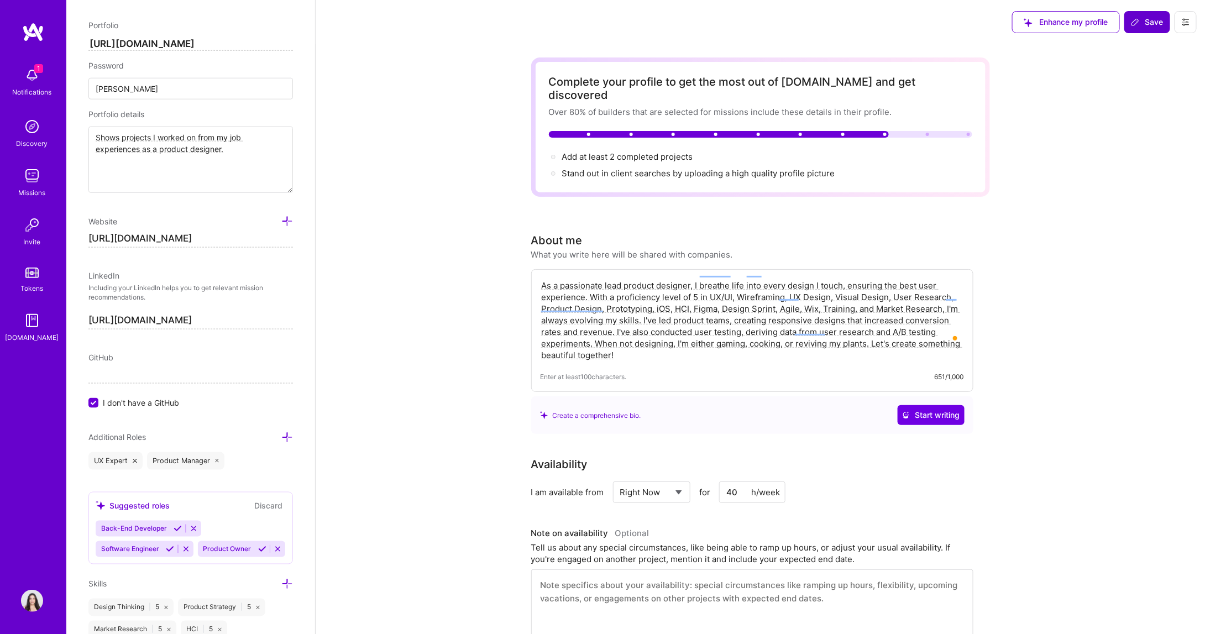
click at [1137, 23] on icon at bounding box center [1135, 22] width 9 height 9
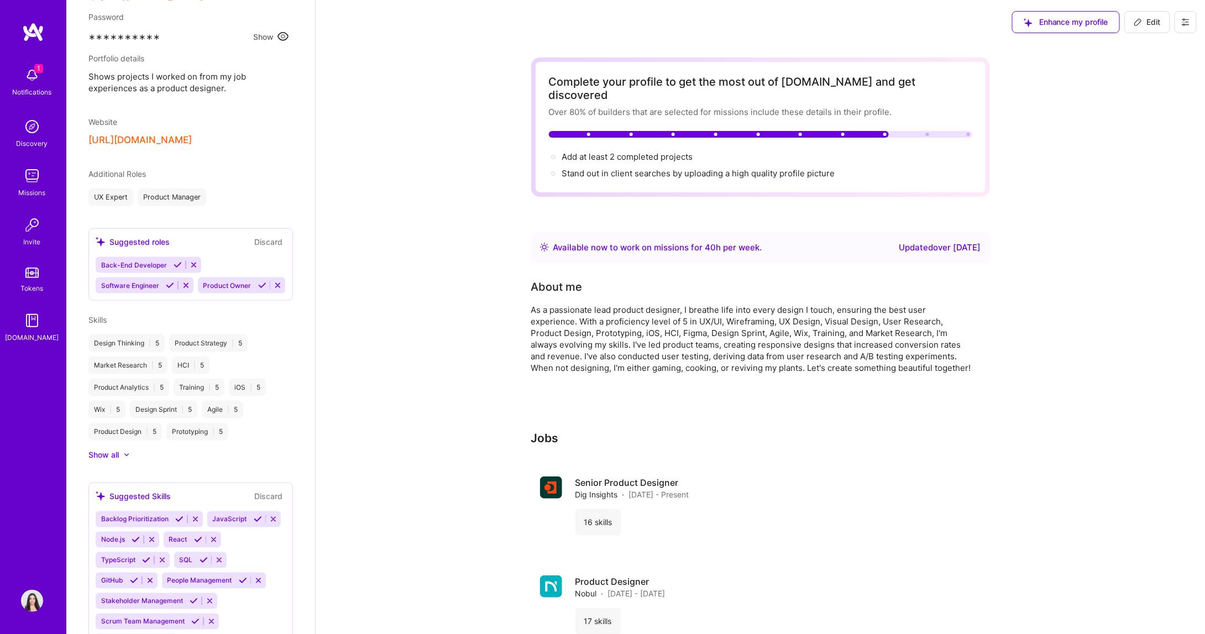
scroll to position [485, 0]
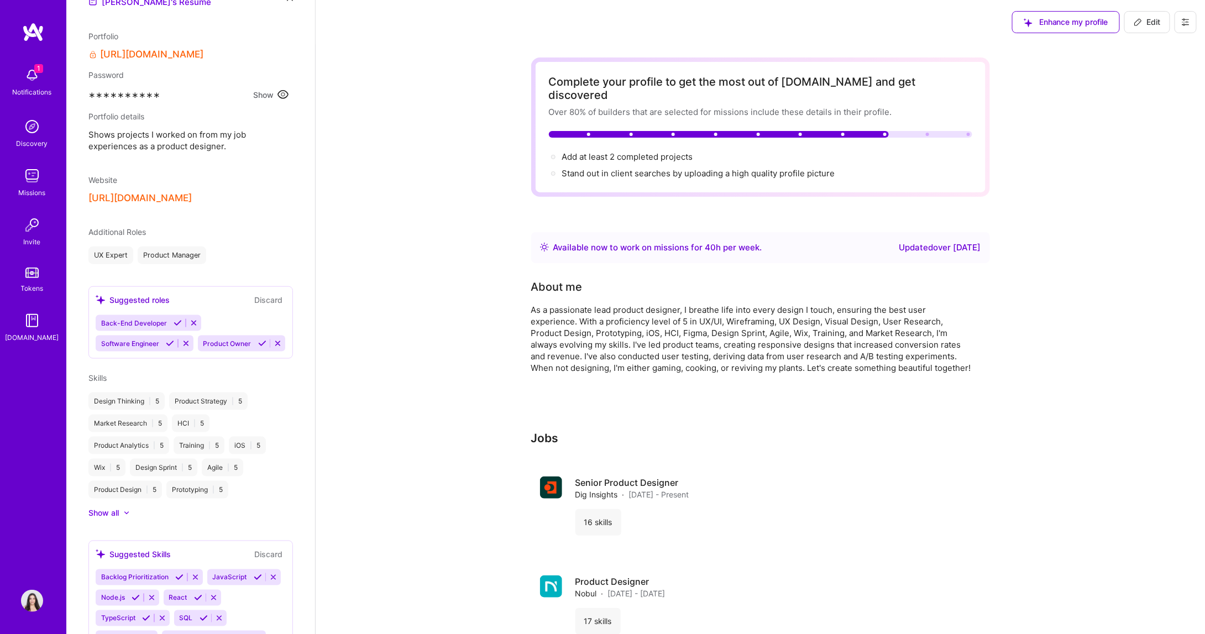
click at [41, 191] on div "Missions" at bounding box center [32, 193] width 27 height 12
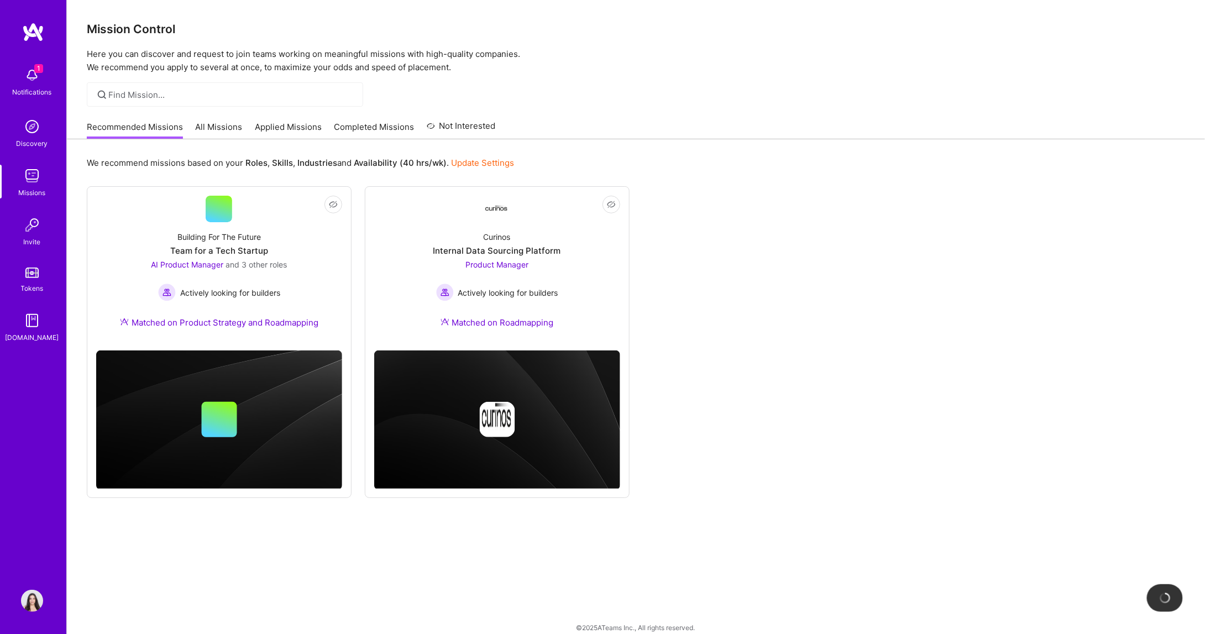
click at [223, 125] on link "All Missions" at bounding box center [219, 130] width 47 height 18
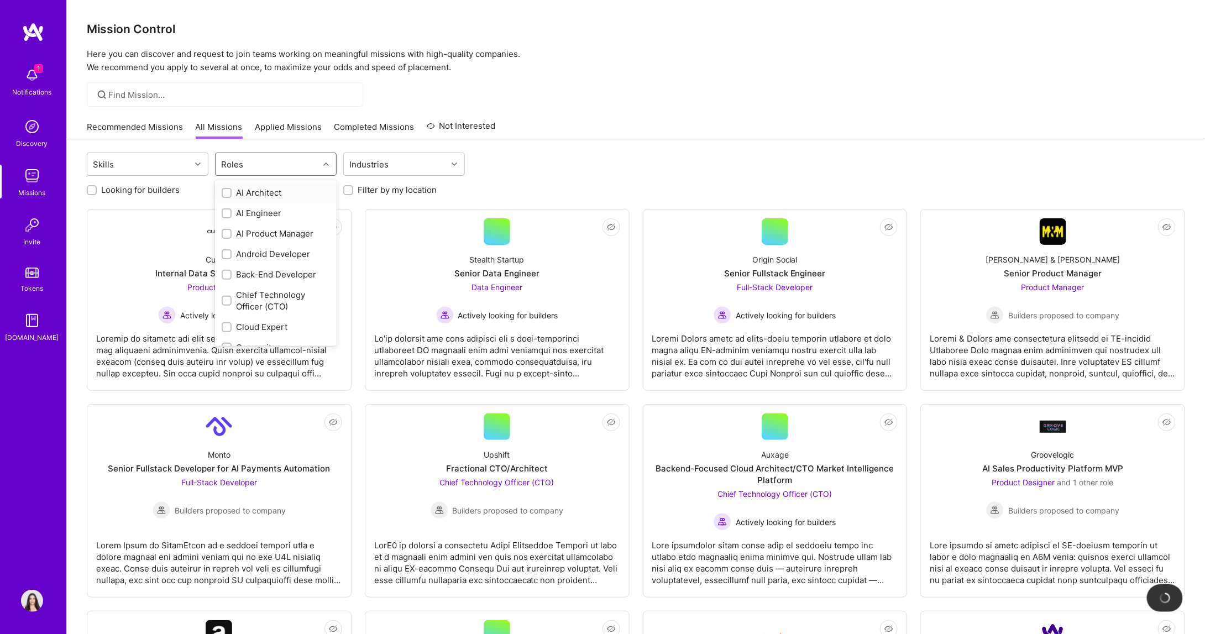
click at [264, 165] on div "Roles" at bounding box center [267, 164] width 103 height 22
click at [290, 237] on div "Product Designer" at bounding box center [276, 235] width 108 height 12
checkbox input "true"
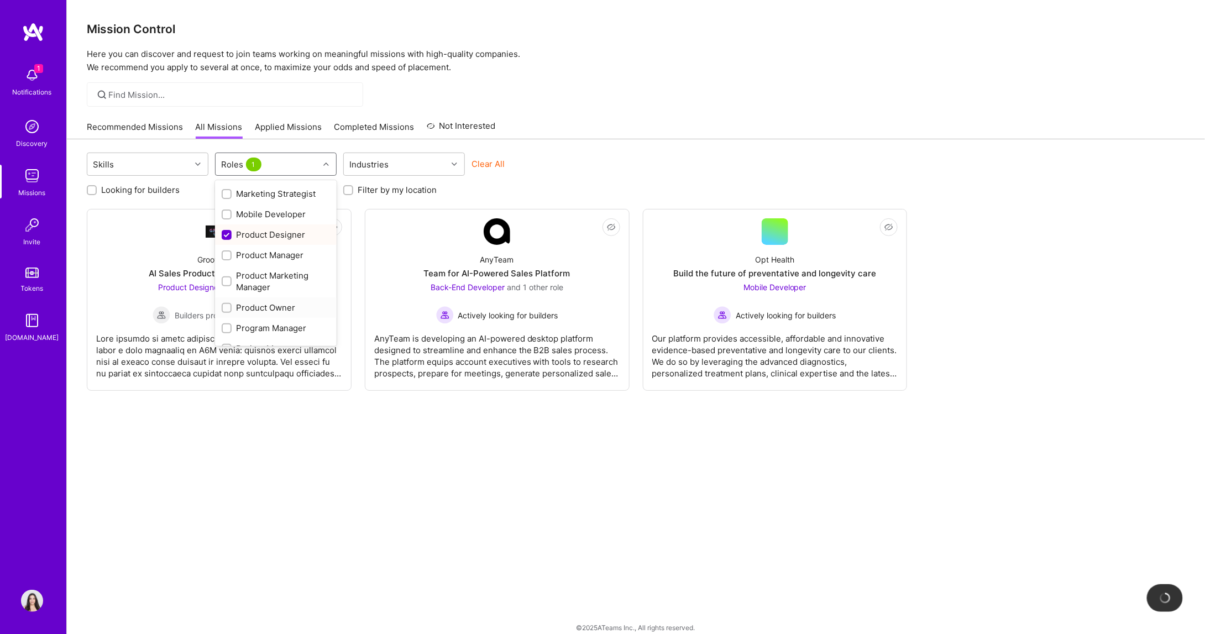
click at [291, 299] on div "Product Owner" at bounding box center [276, 307] width 122 height 20
checkbox input "true"
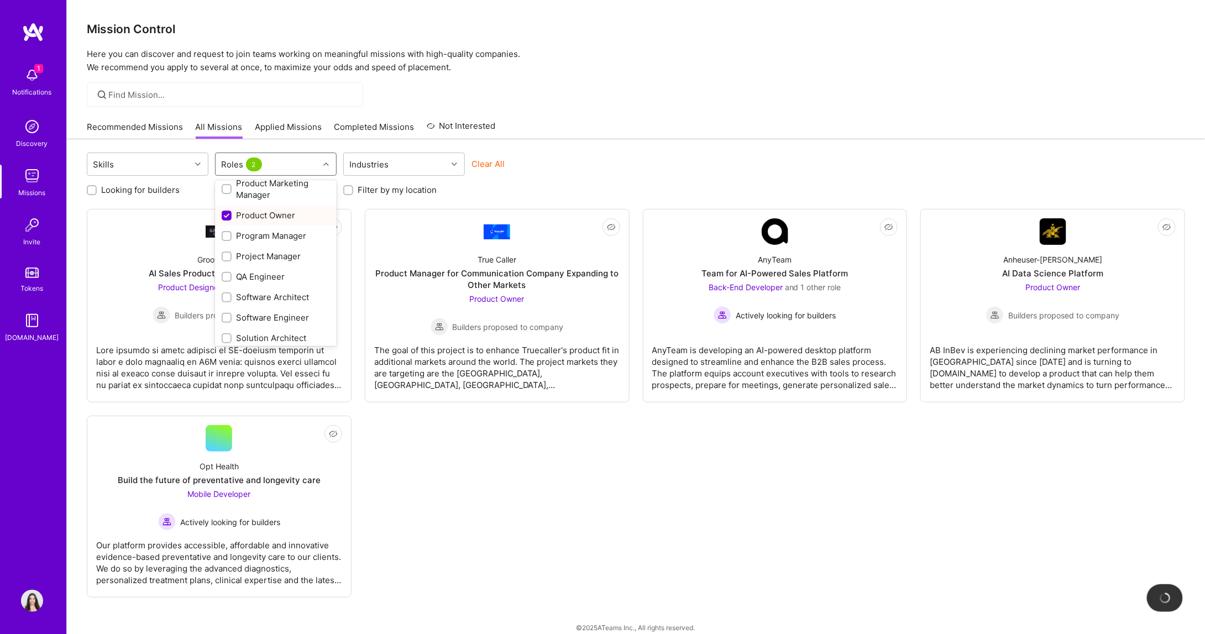
scroll to position [507, 0]
click at [417, 470] on div "Not Interested Groovelogic AI Sales Productivity Platform MVP Product Designer …" at bounding box center [636, 403] width 1098 height 388
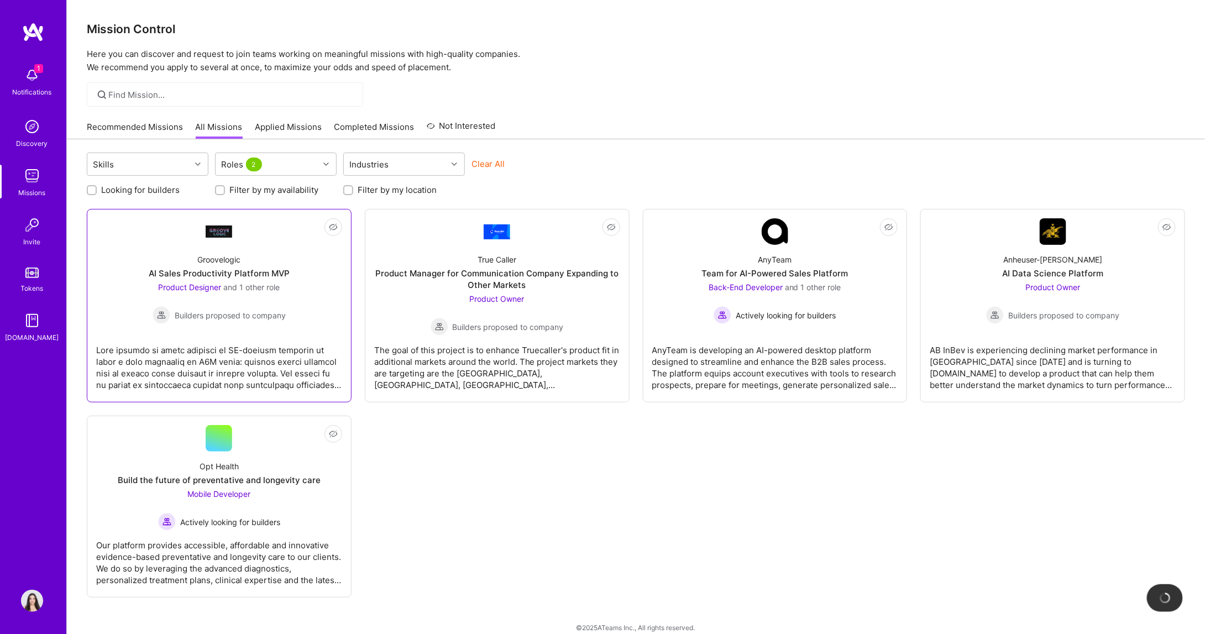
click at [265, 335] on div at bounding box center [219, 362] width 246 height 55
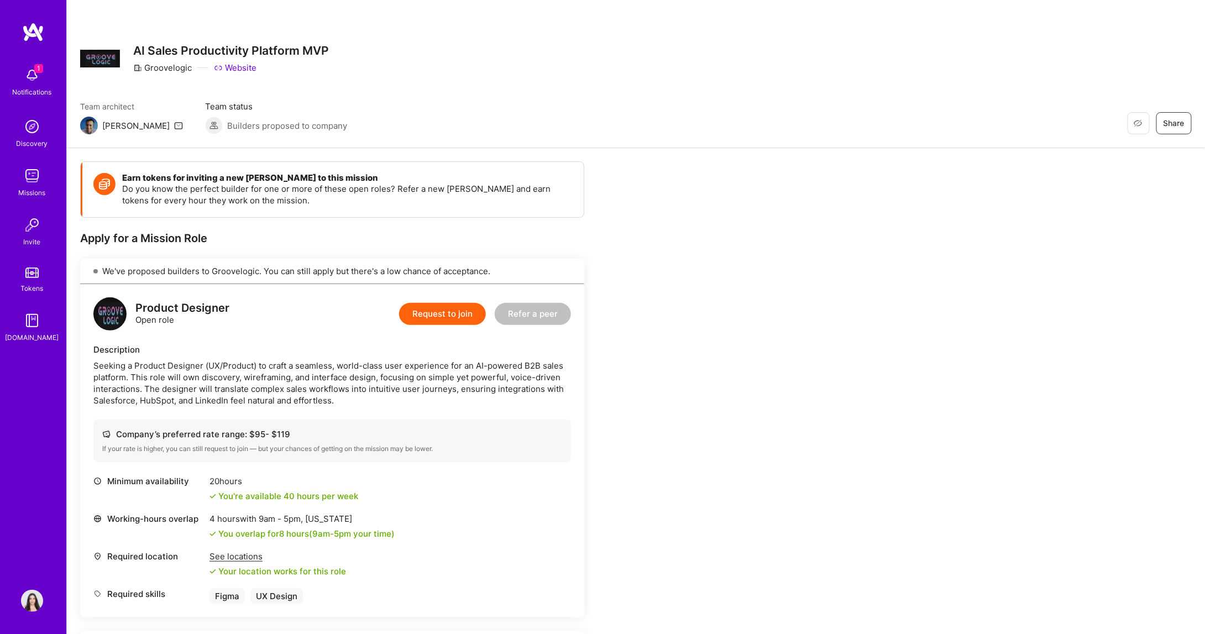
click at [438, 317] on button "Request to join" at bounding box center [442, 314] width 87 height 22
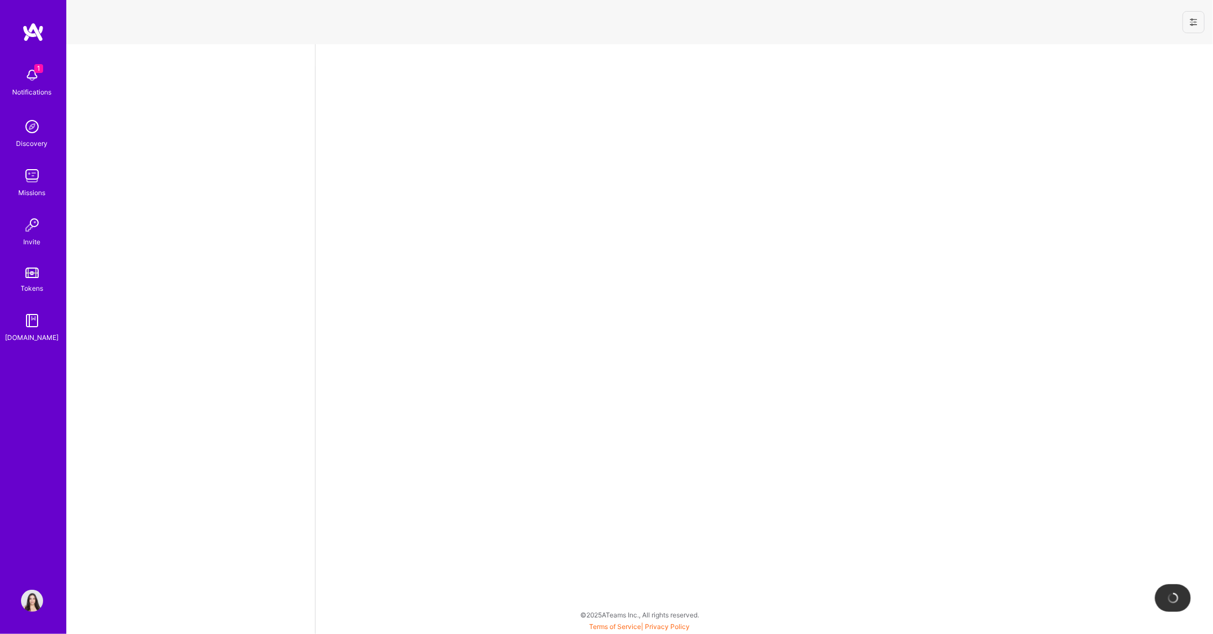
select select "CA"
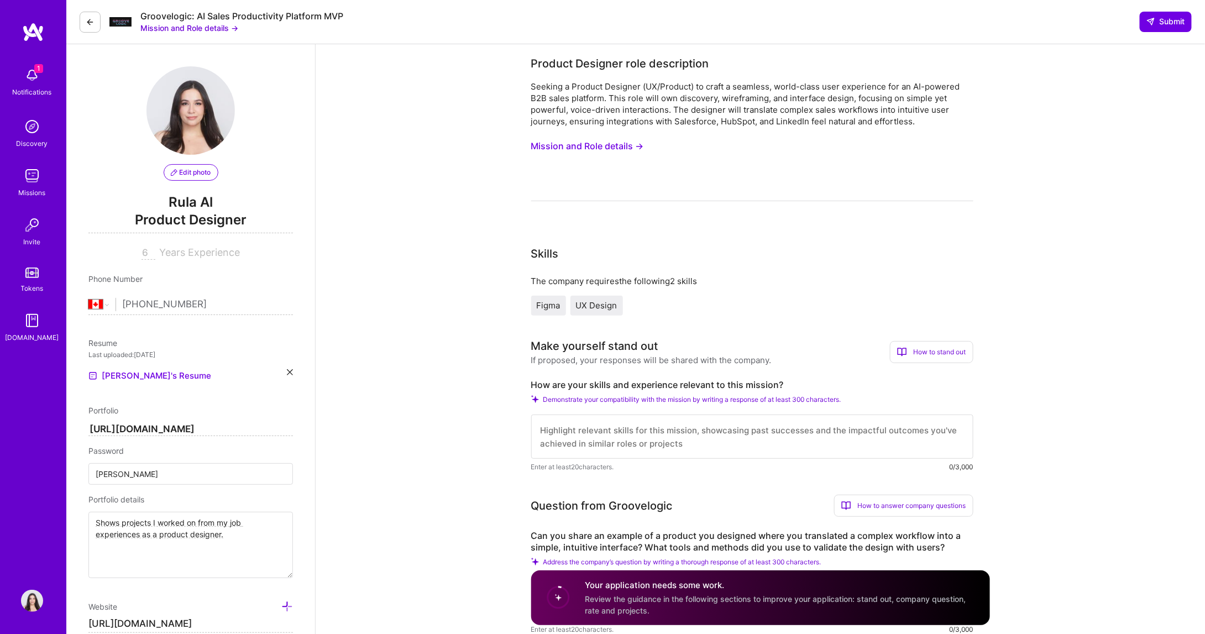
scroll to position [92, 0]
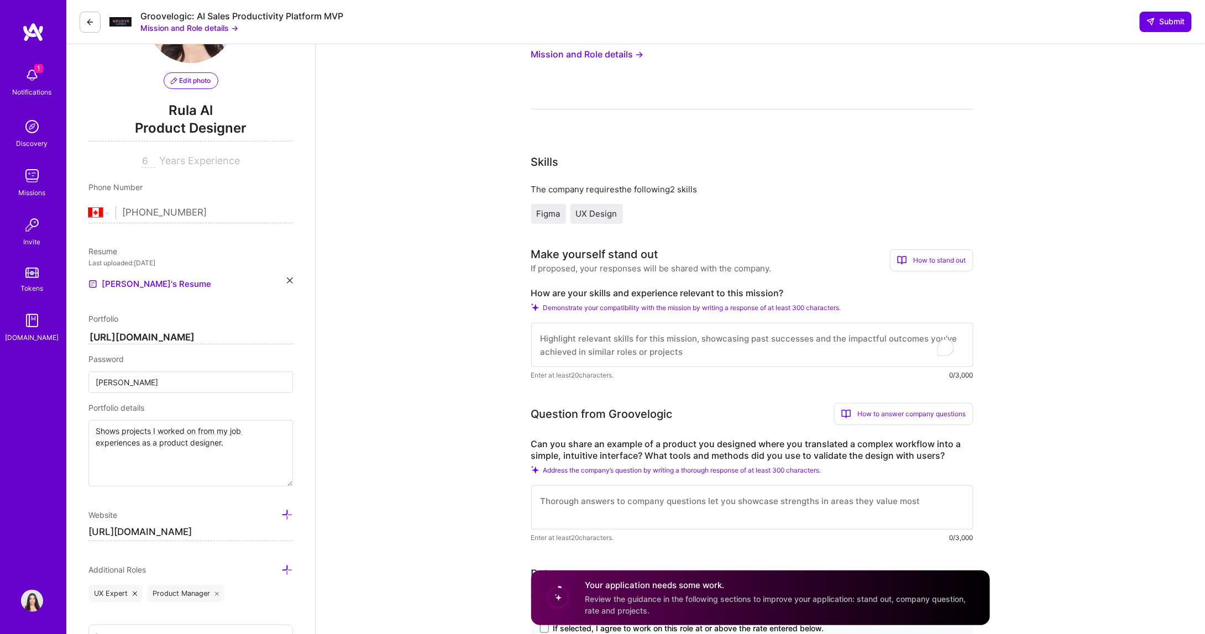
click at [601, 345] on textarea "To enrich screen reader interactions, please activate Accessibility in Grammarl…" at bounding box center [752, 345] width 442 height 44
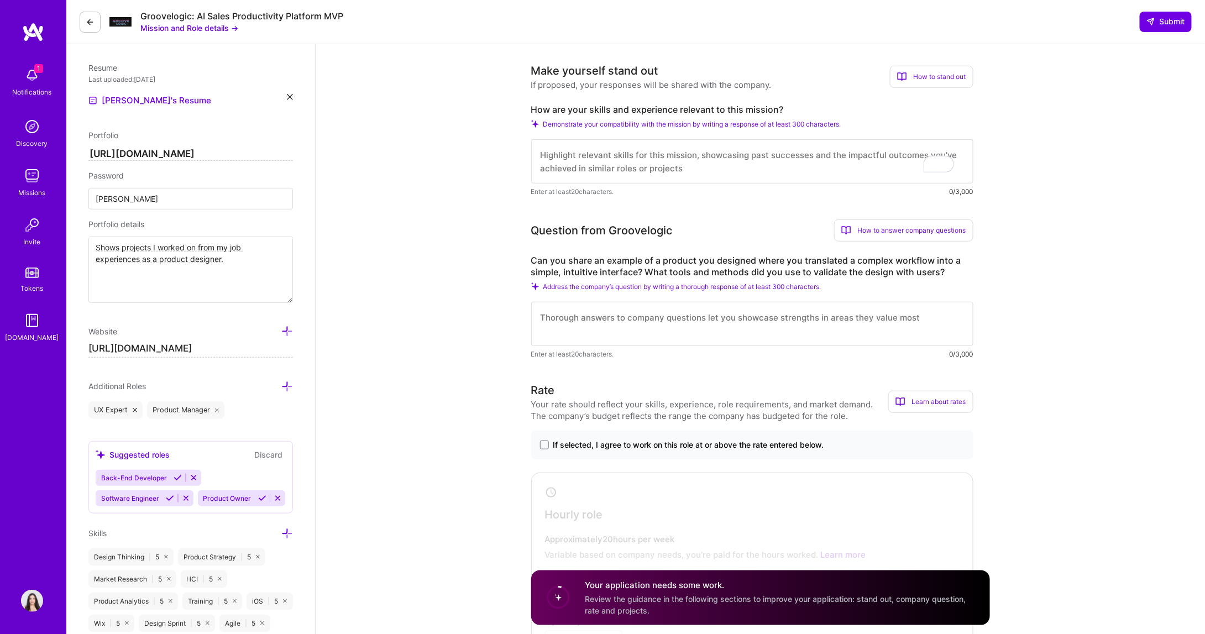
scroll to position [276, 0]
click at [586, 334] on textarea "To enrich screen reader interactions, please activate Accessibility in Grammarl…" at bounding box center [752, 323] width 442 height 44
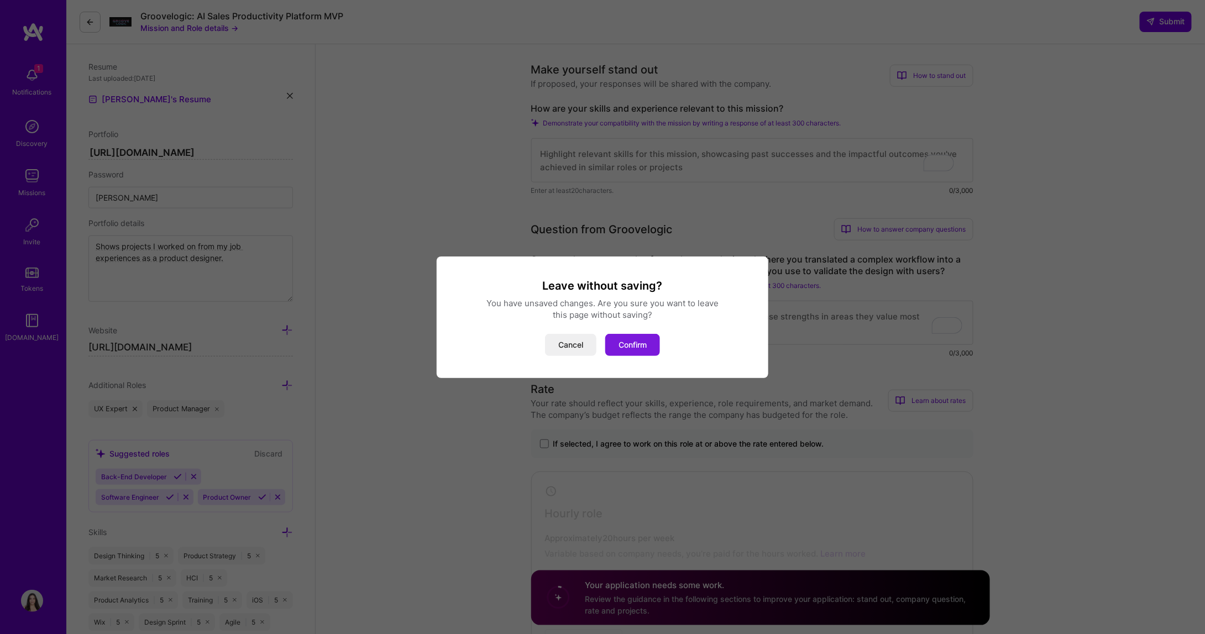
click at [617, 349] on button "Confirm" at bounding box center [632, 345] width 55 height 22
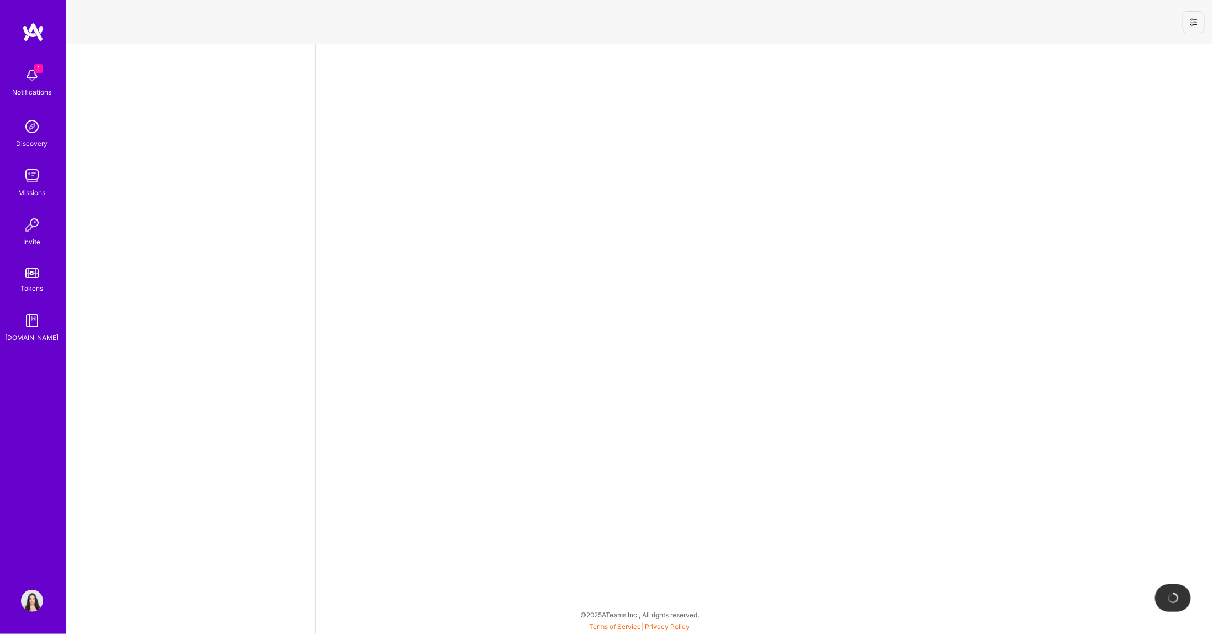
select select "CA"
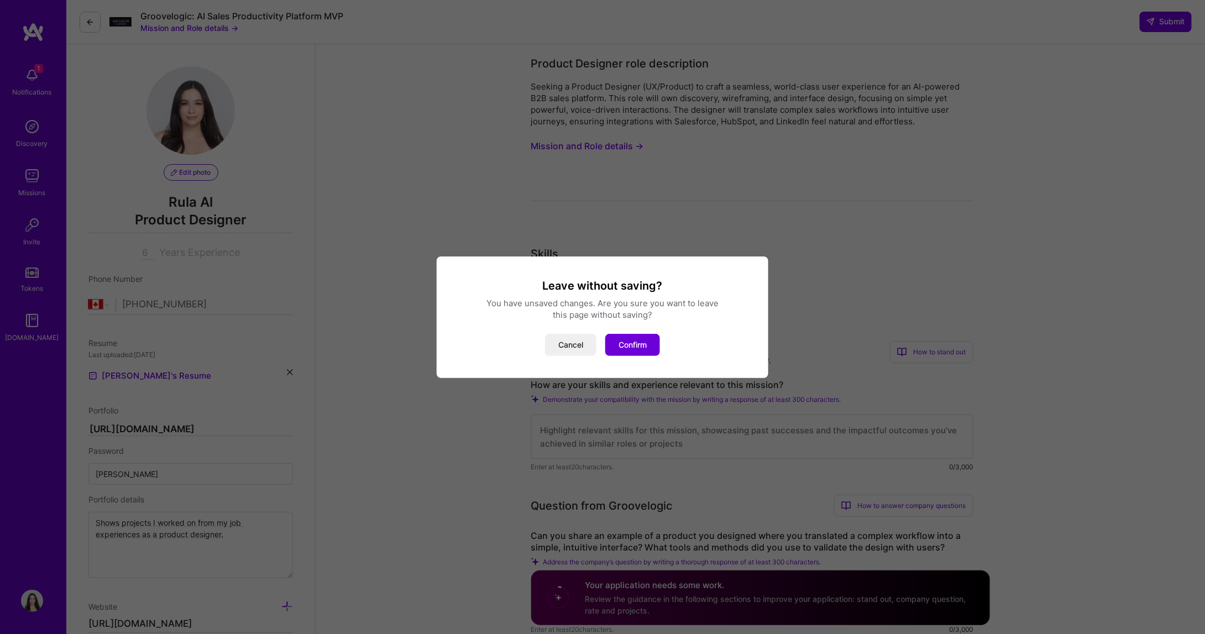
click at [93, 22] on div "Leave without saving? You have unsaved changes. Are you sure you want to leave …" at bounding box center [602, 317] width 1205 height 634
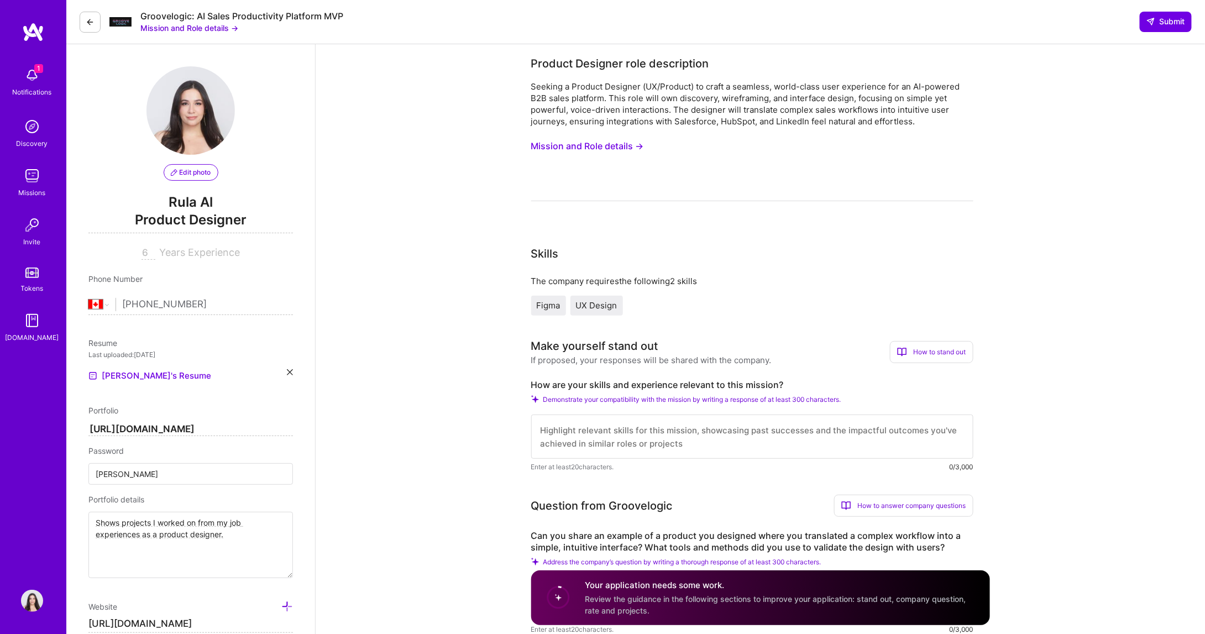
click at [93, 22] on icon at bounding box center [90, 22] width 9 height 9
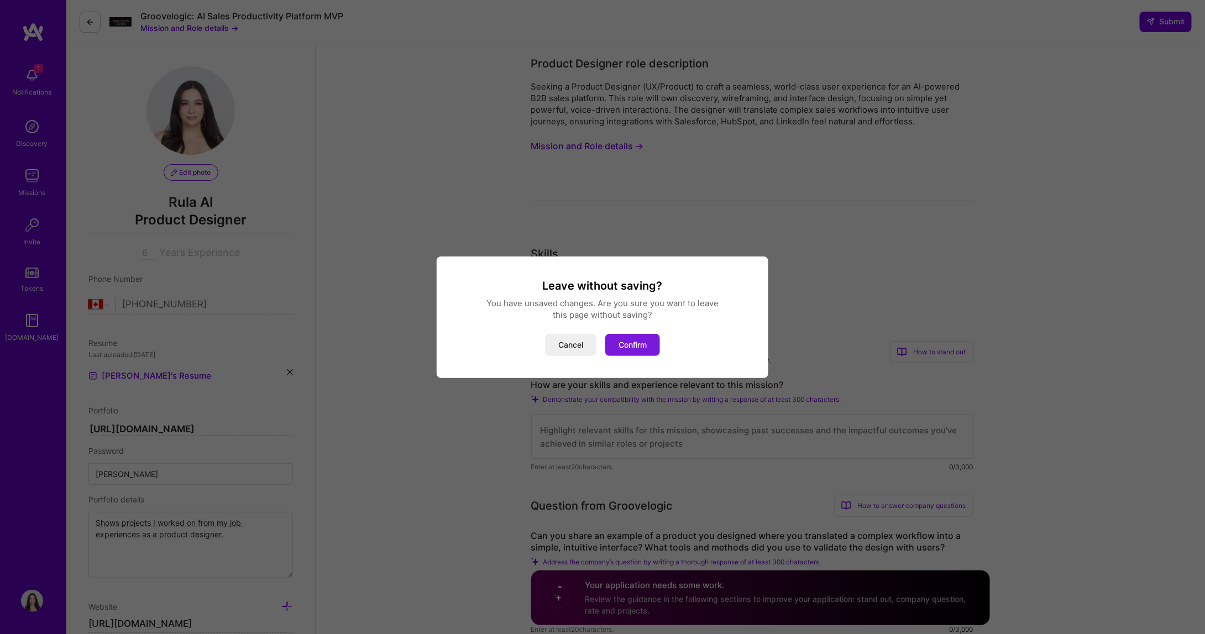
click at [617, 345] on button "Confirm" at bounding box center [632, 345] width 55 height 22
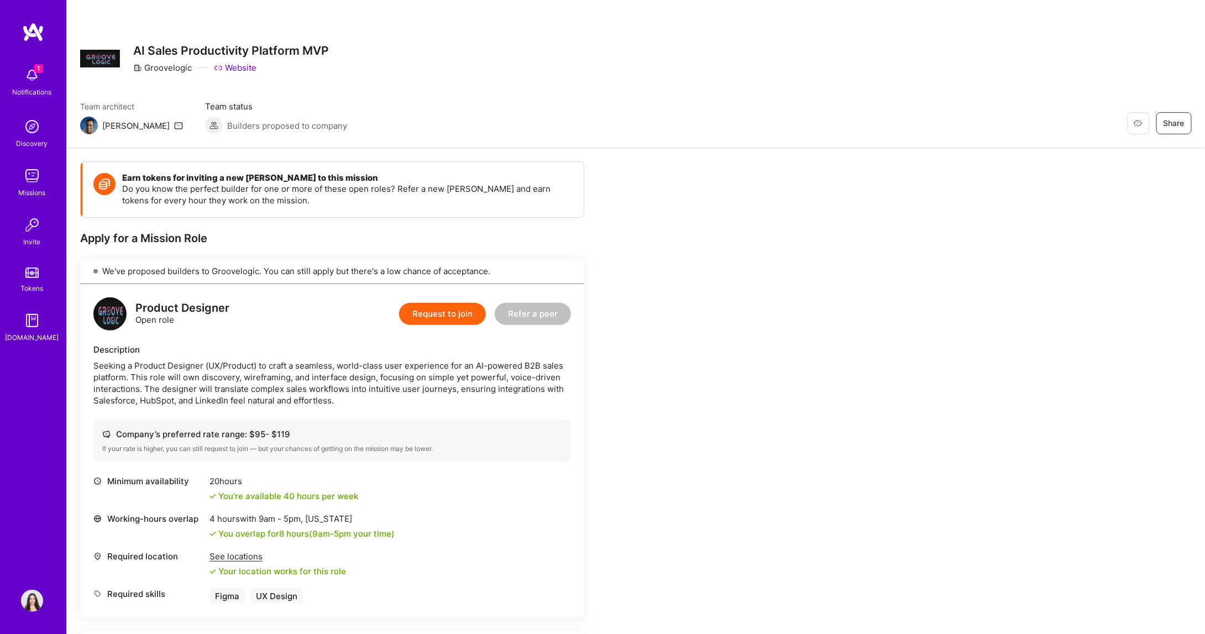
click at [32, 176] on img at bounding box center [32, 176] width 22 height 22
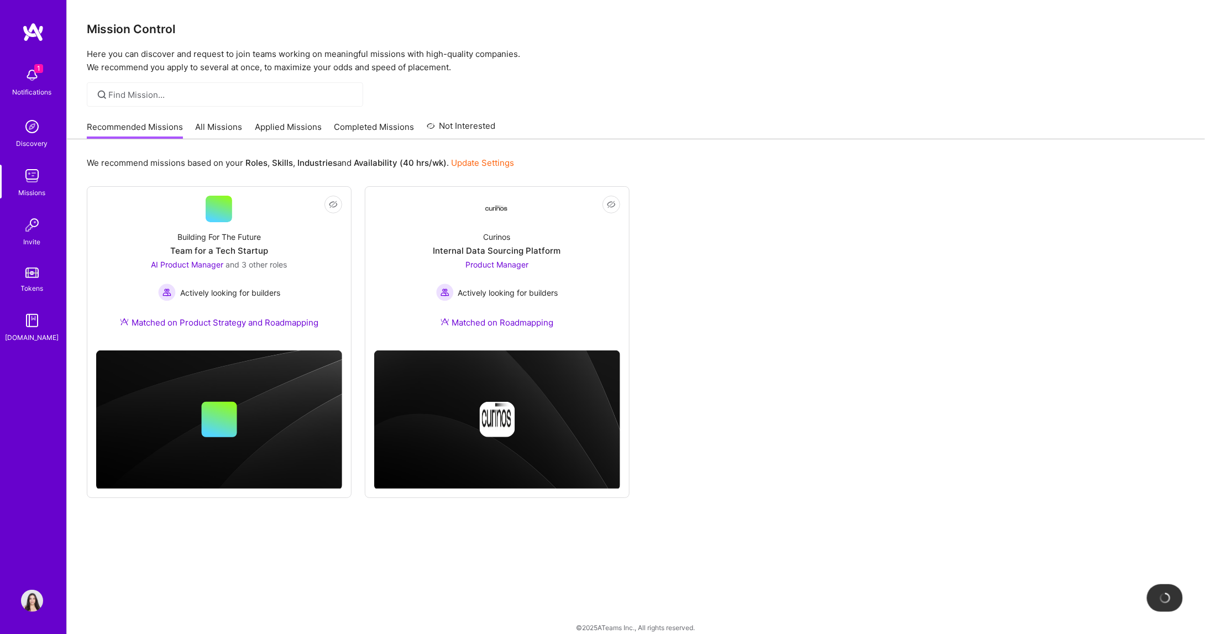
click at [209, 125] on link "All Missions" at bounding box center [219, 130] width 47 height 18
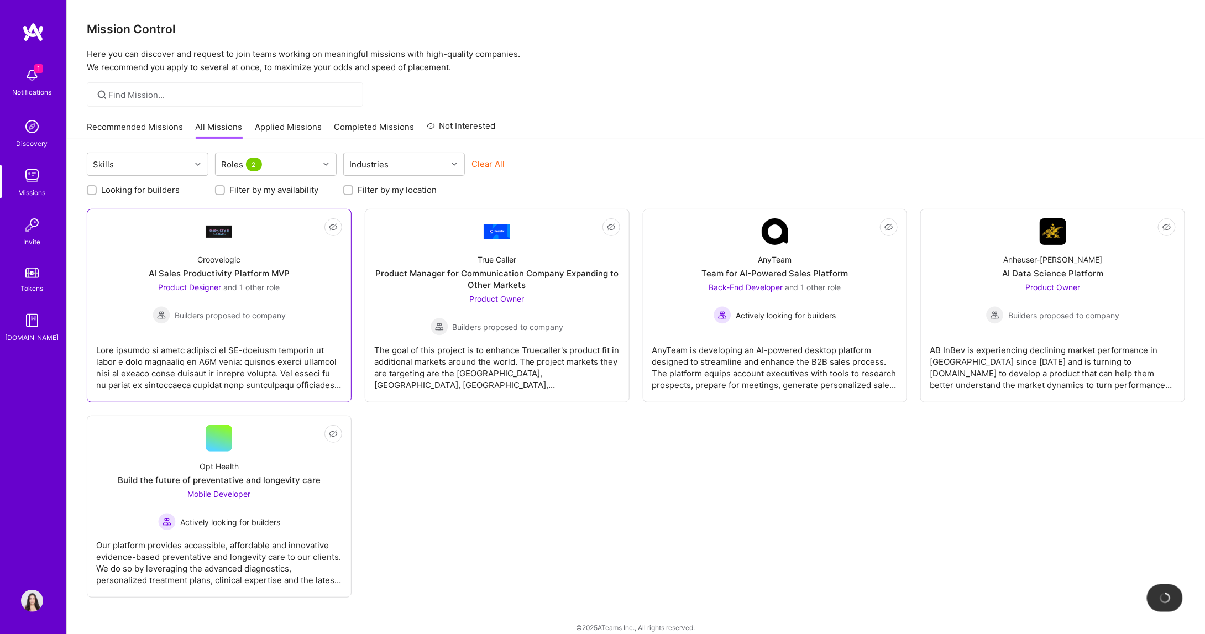
click at [325, 300] on div "Groovelogic AI Sales Productivity Platform MVP Product Designer and 1 other rol…" at bounding box center [219, 284] width 246 height 79
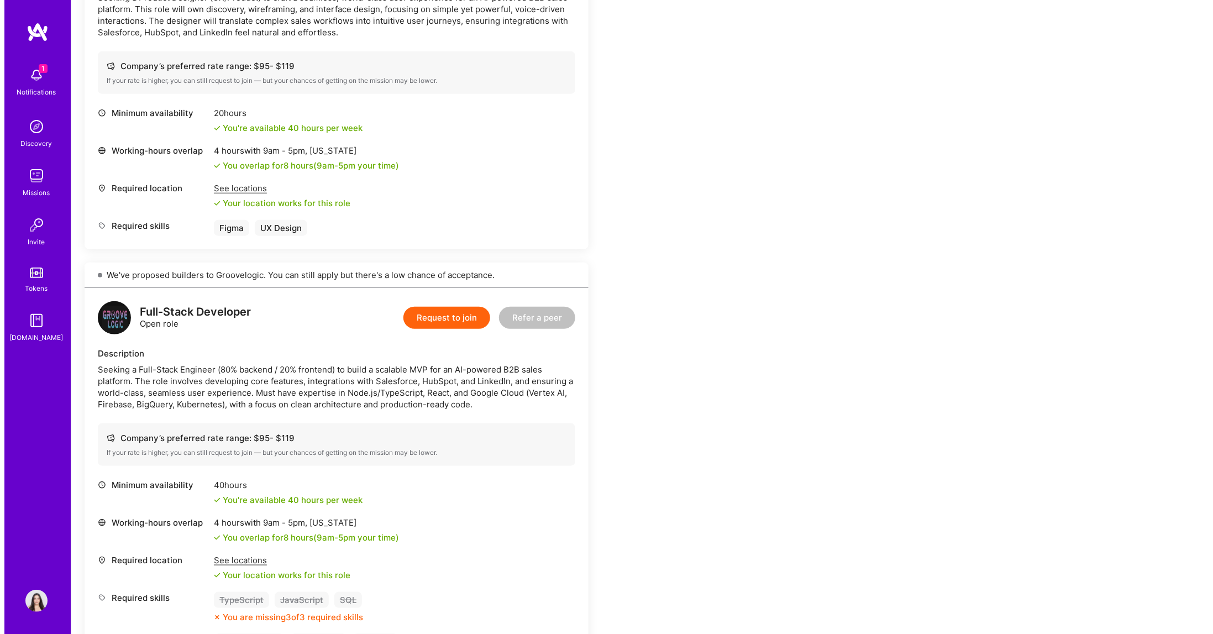
scroll to position [92, 0]
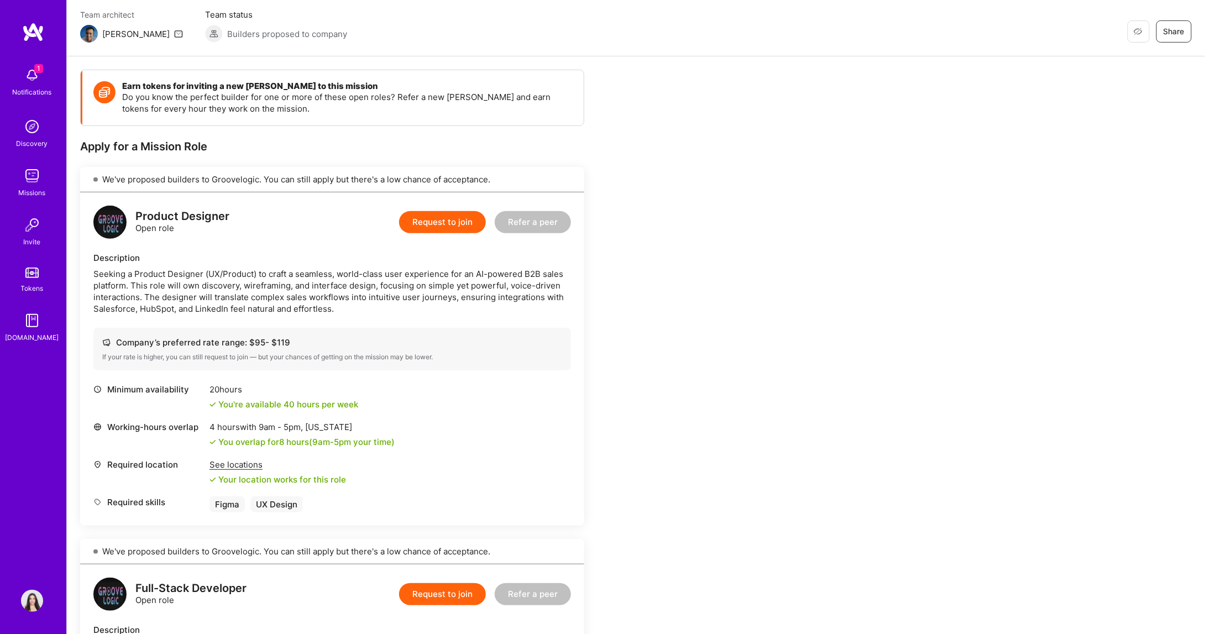
click at [33, 89] on div "Notifications" at bounding box center [32, 92] width 39 height 12
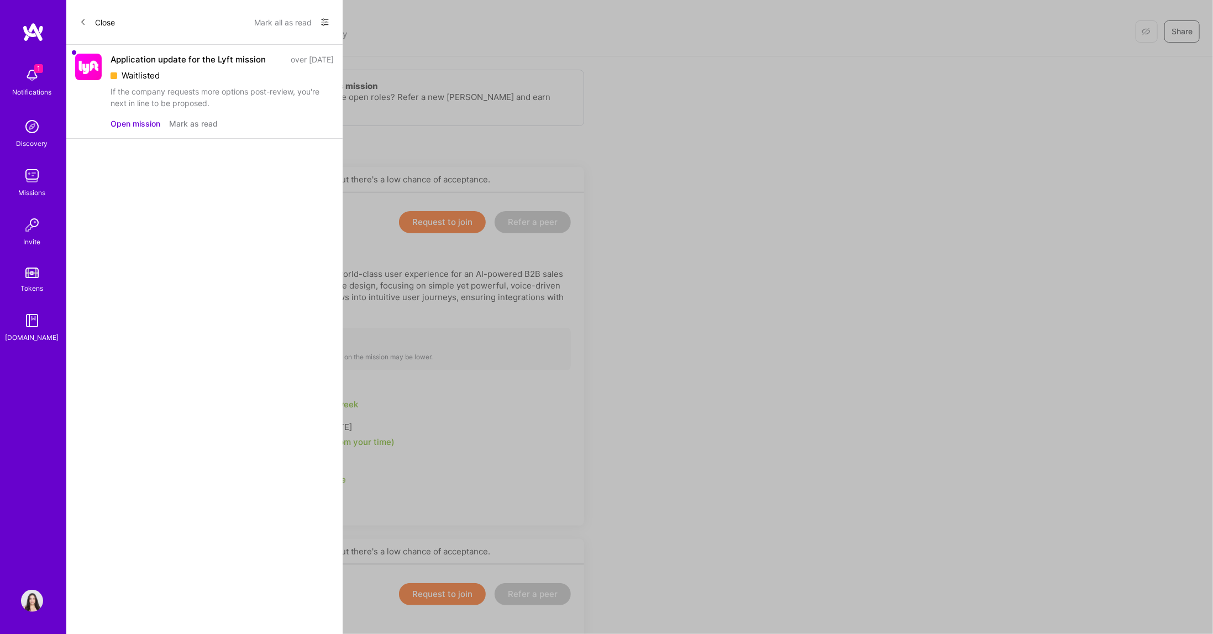
click at [136, 125] on button "Open mission" at bounding box center [136, 124] width 50 height 12
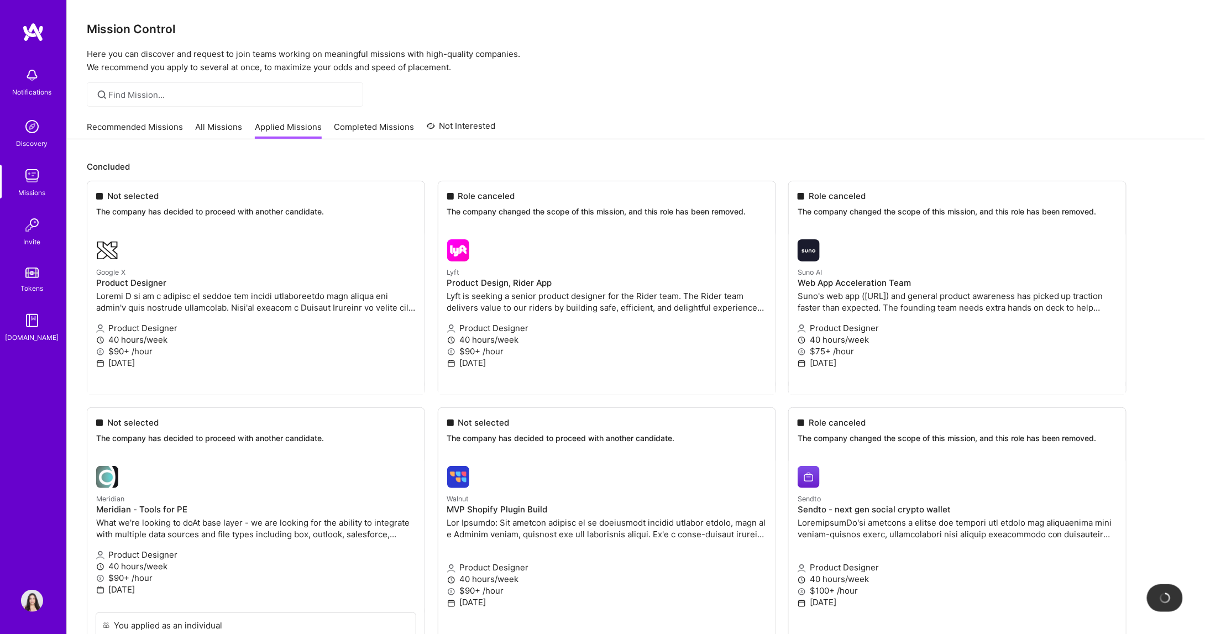
click at [122, 123] on link "Recommended Missions" at bounding box center [135, 130] width 96 height 18
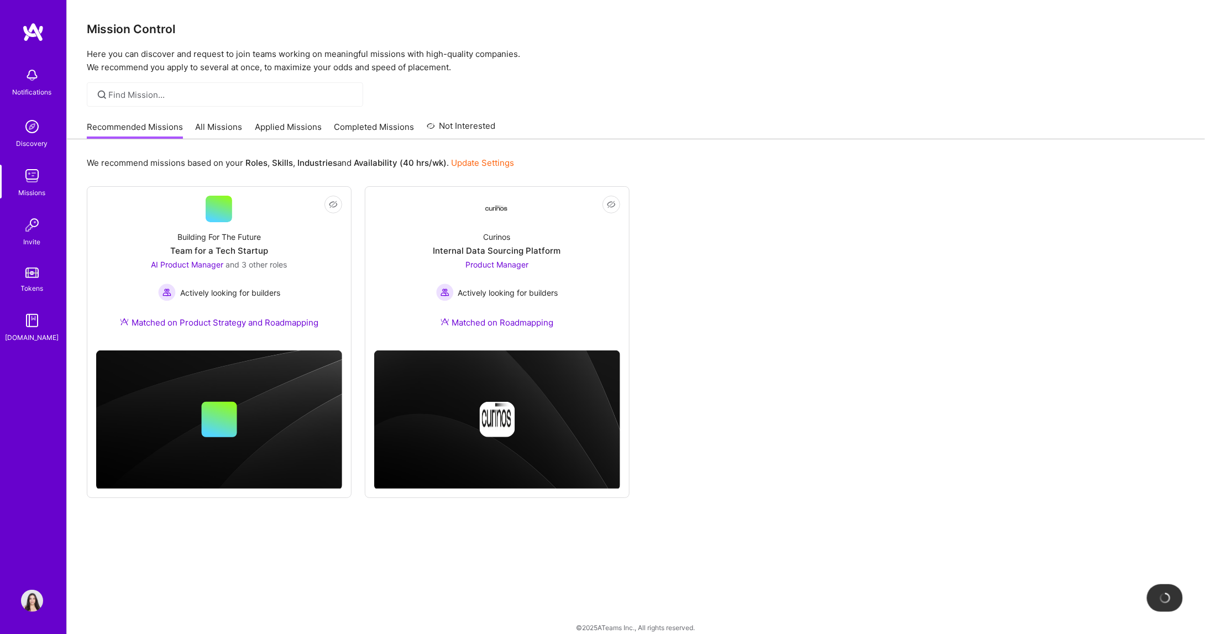
click at [227, 123] on link "All Missions" at bounding box center [219, 130] width 47 height 18
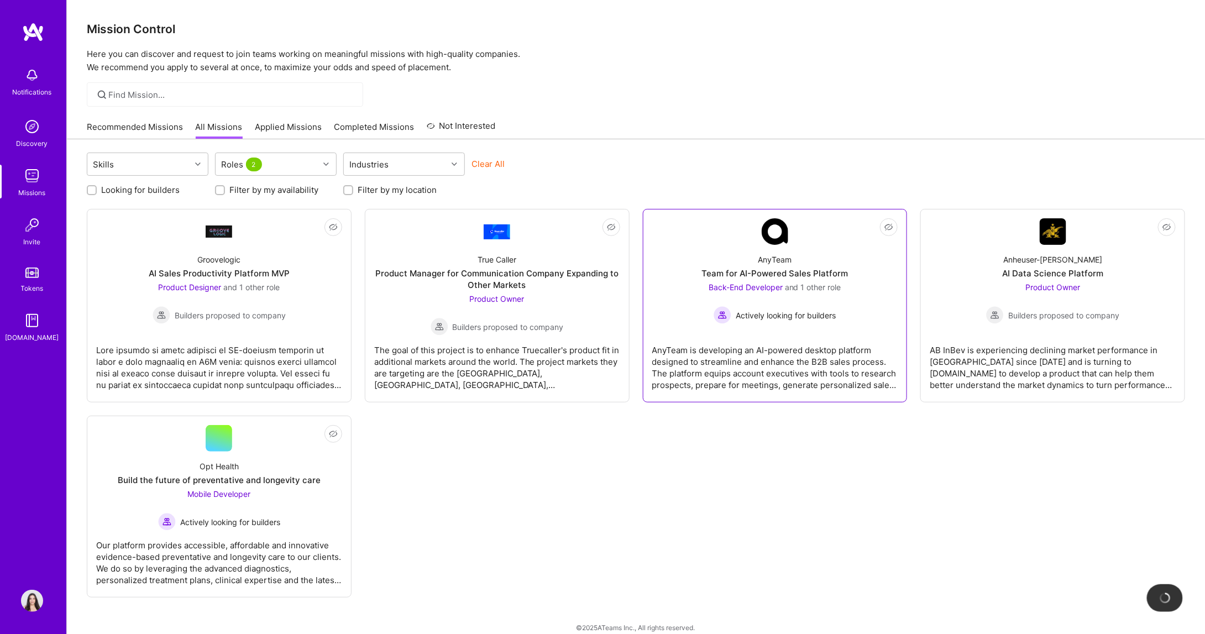
click at [820, 281] on div "Back-End Developer and 1 other role" at bounding box center [774, 287] width 133 height 12
